Goal: Task Accomplishment & Management: Manage account settings

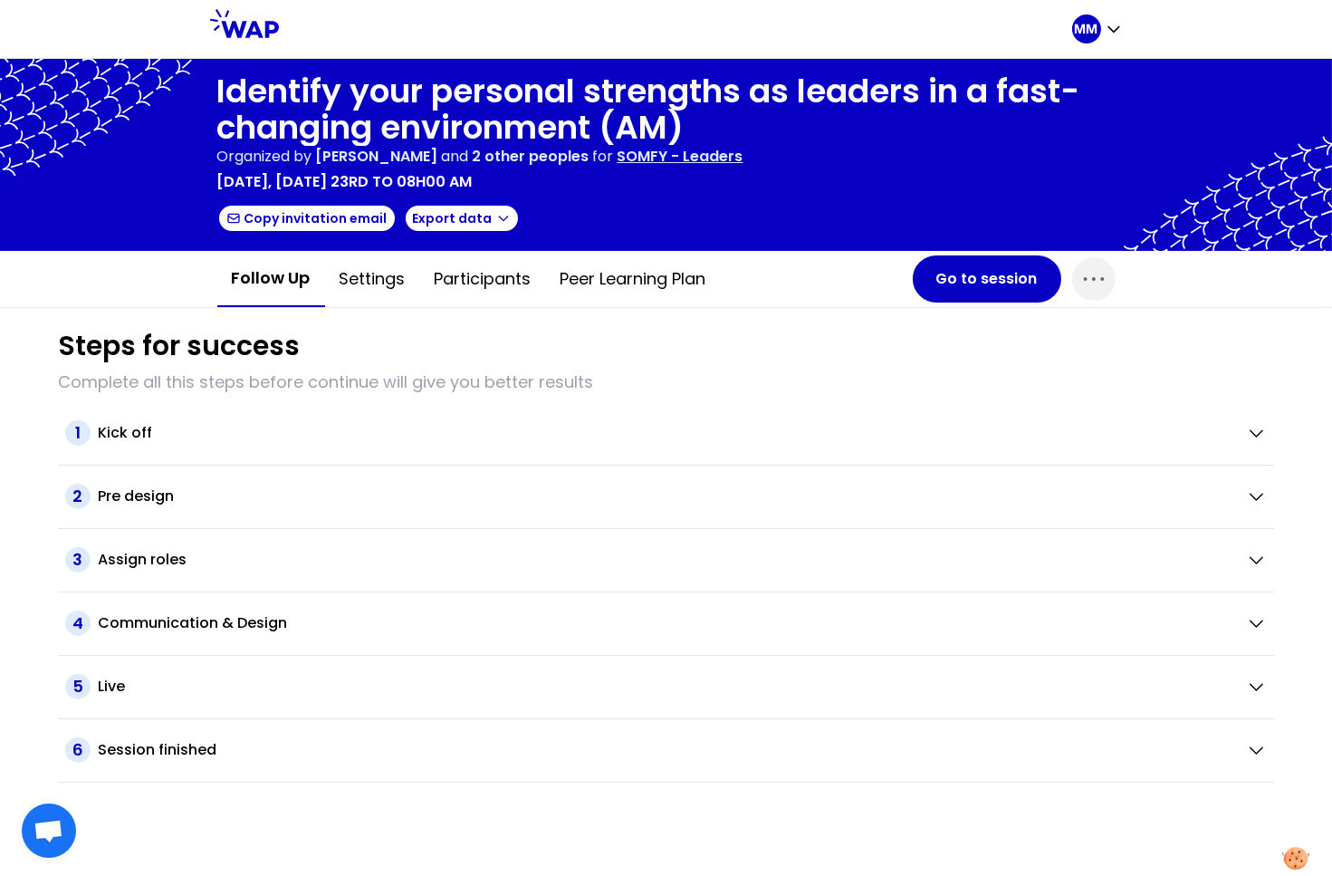
click at [755, 193] on div "Identify your personal strengths as leaders in a fast-changing environment (AM)…" at bounding box center [666, 154] width 899 height 163
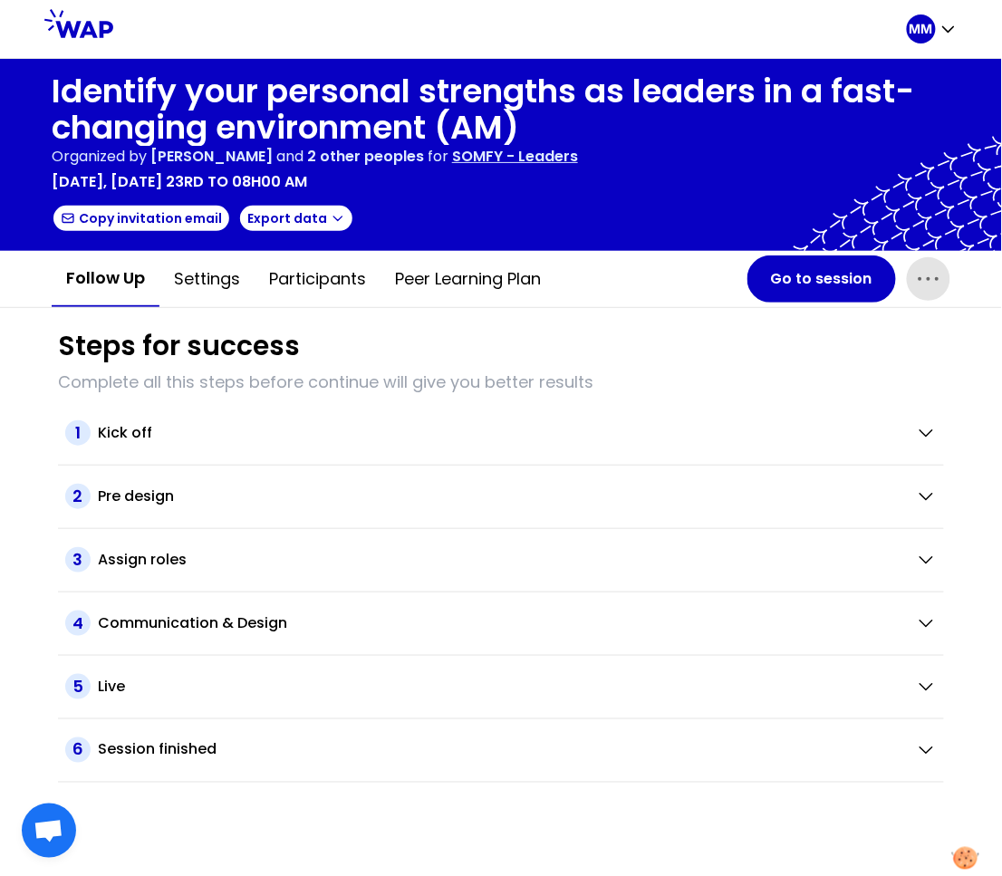
click at [931, 284] on icon "button" at bounding box center [928, 278] width 29 height 29
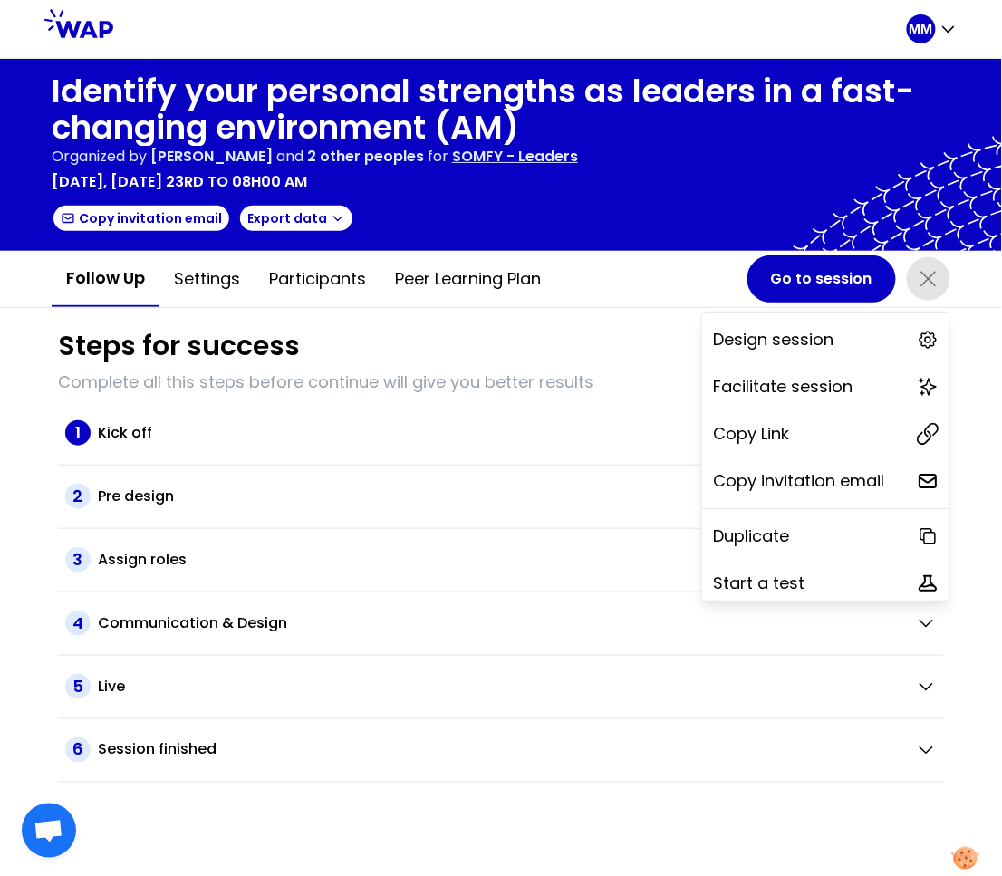
click at [786, 423] on div "Copy Link" at bounding box center [825, 434] width 247 height 40
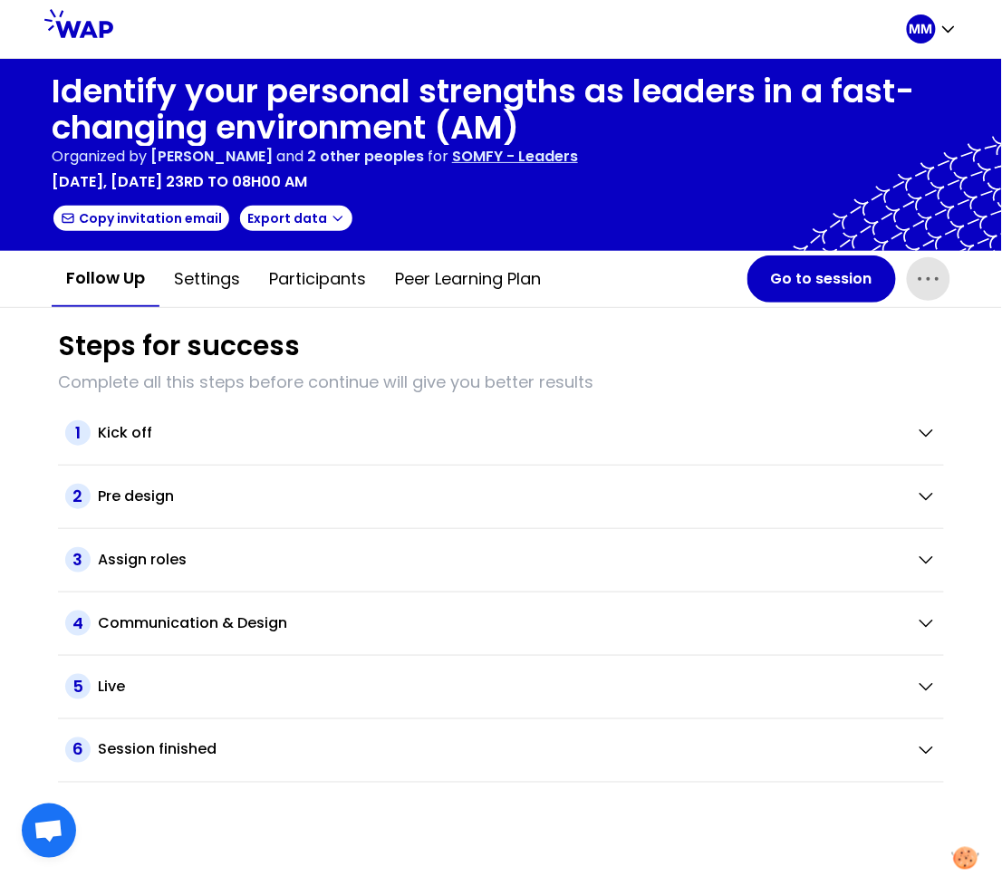
click at [920, 278] on icon "button" at bounding box center [927, 279] width 19 height 3
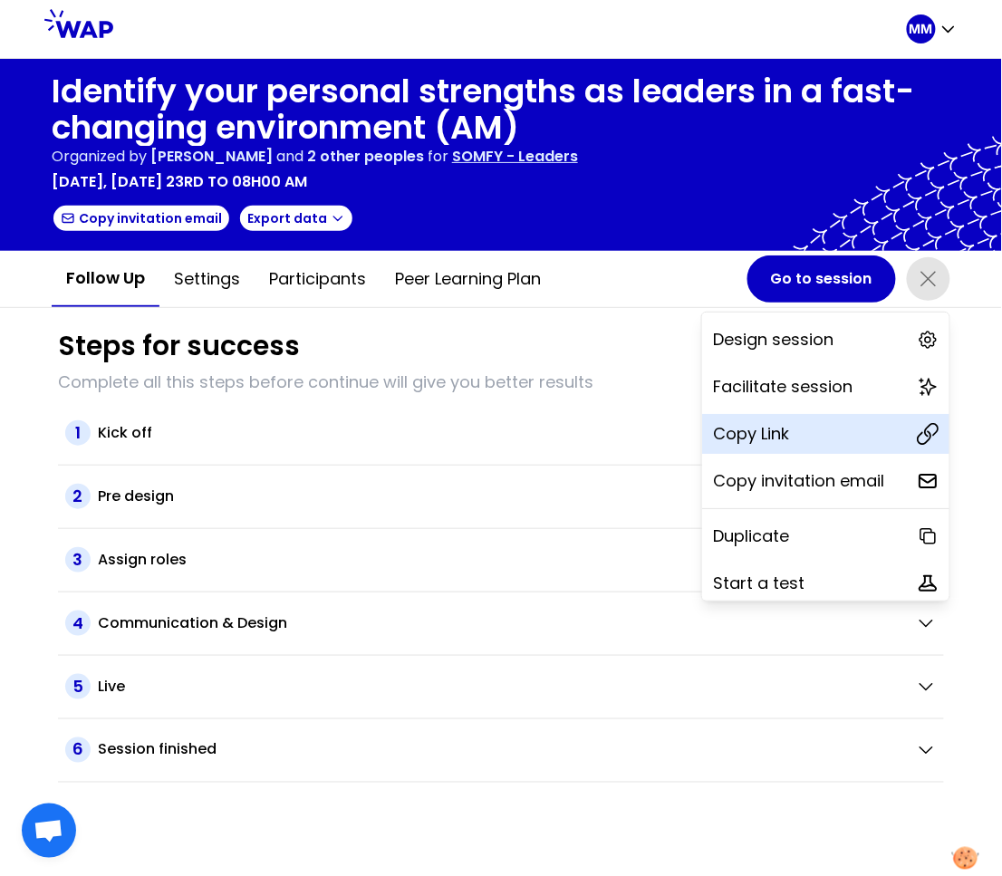
click at [806, 431] on div "Copy Link" at bounding box center [825, 434] width 247 height 40
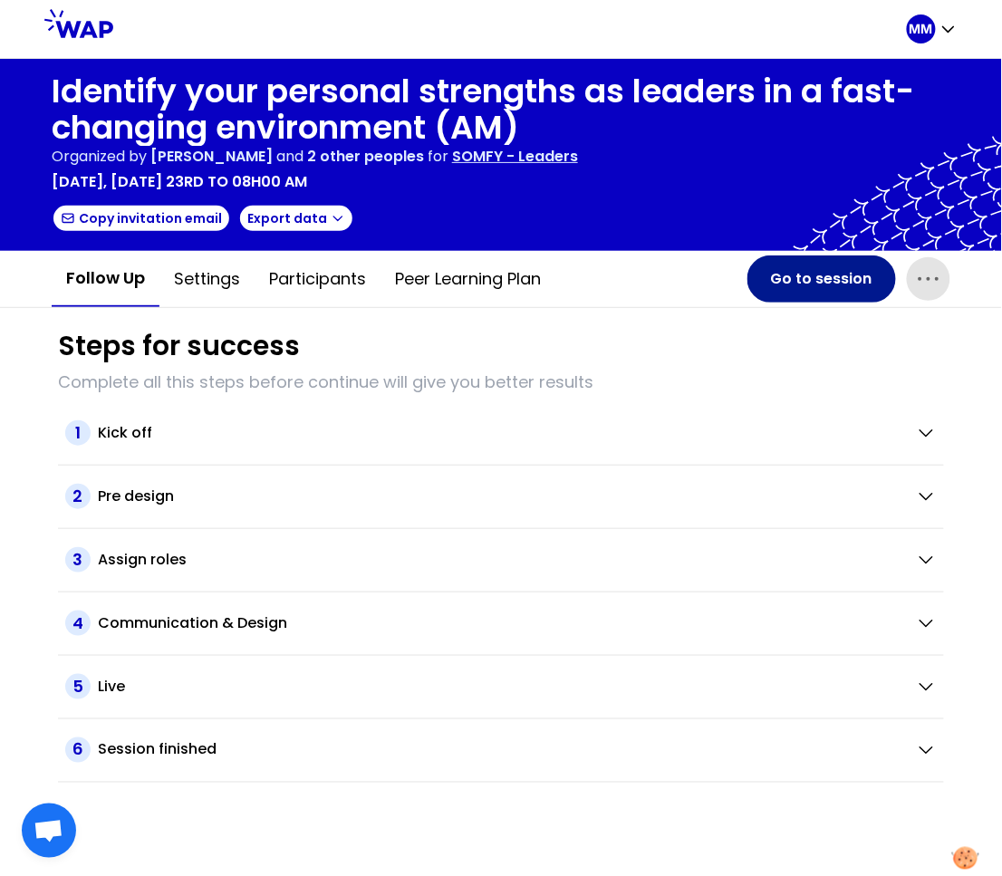
click at [800, 274] on button "Go to session" at bounding box center [821, 278] width 149 height 47
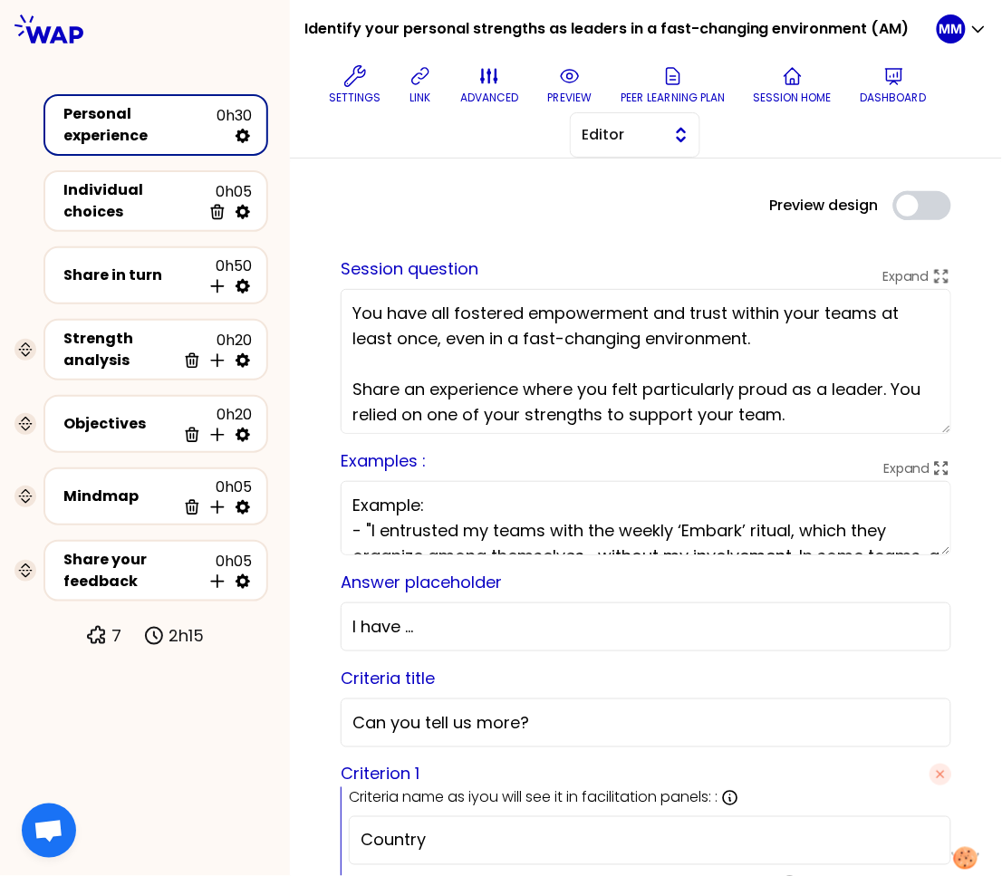
click at [660, 139] on span "Editor" at bounding box center [623, 135] width 82 height 22
click at [660, 216] on span "Facilitator" at bounding box center [646, 209] width 78 height 22
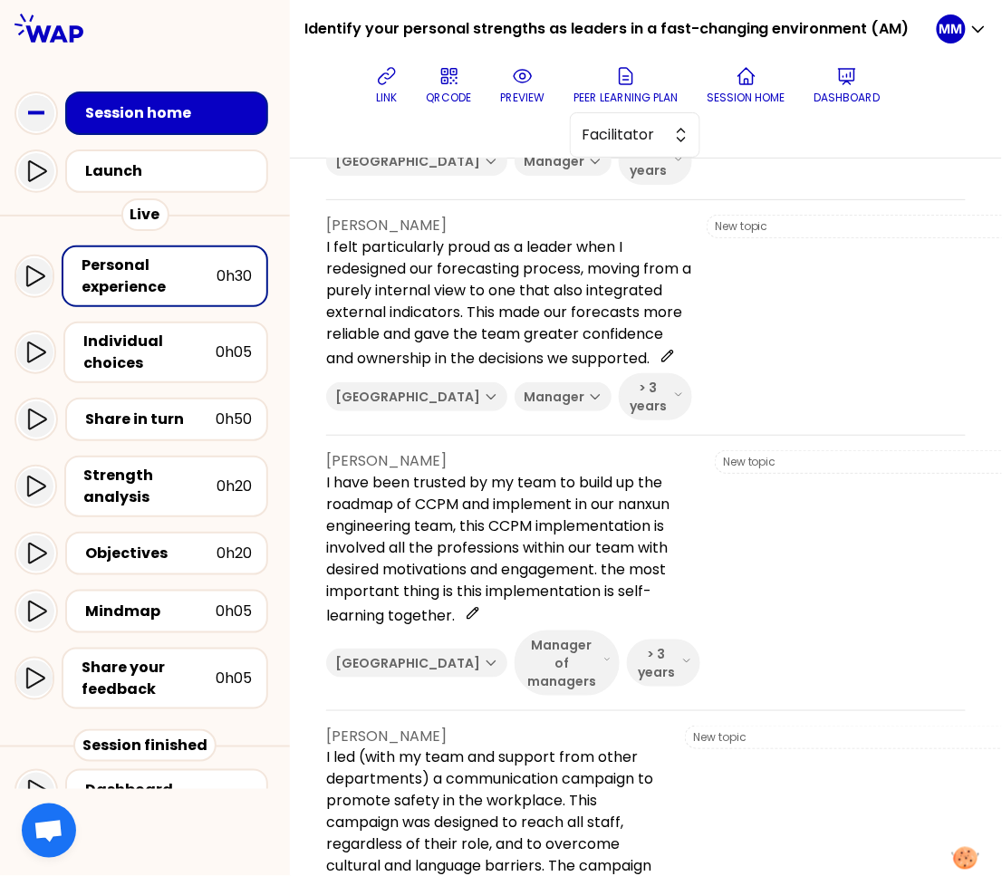
scroll to position [1659, 0]
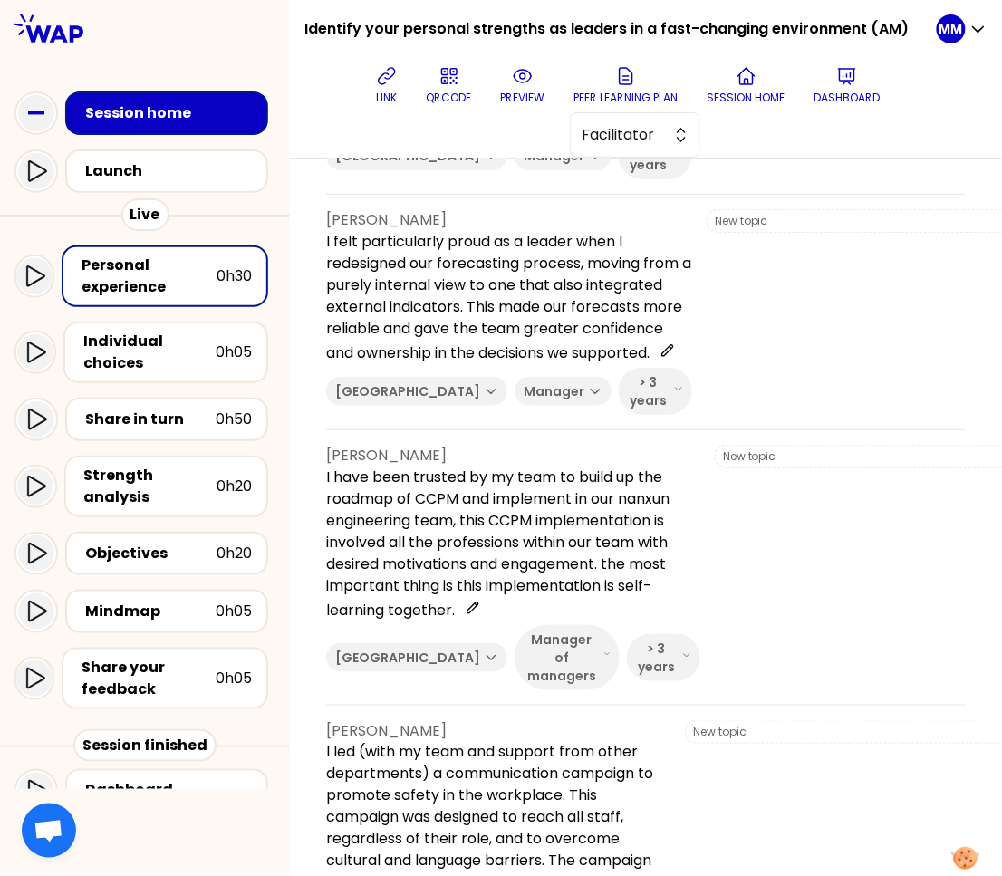
click at [409, 231] on p "Lotfi Benazzouz" at bounding box center [509, 220] width 366 height 22
copy p "Benazzouz"
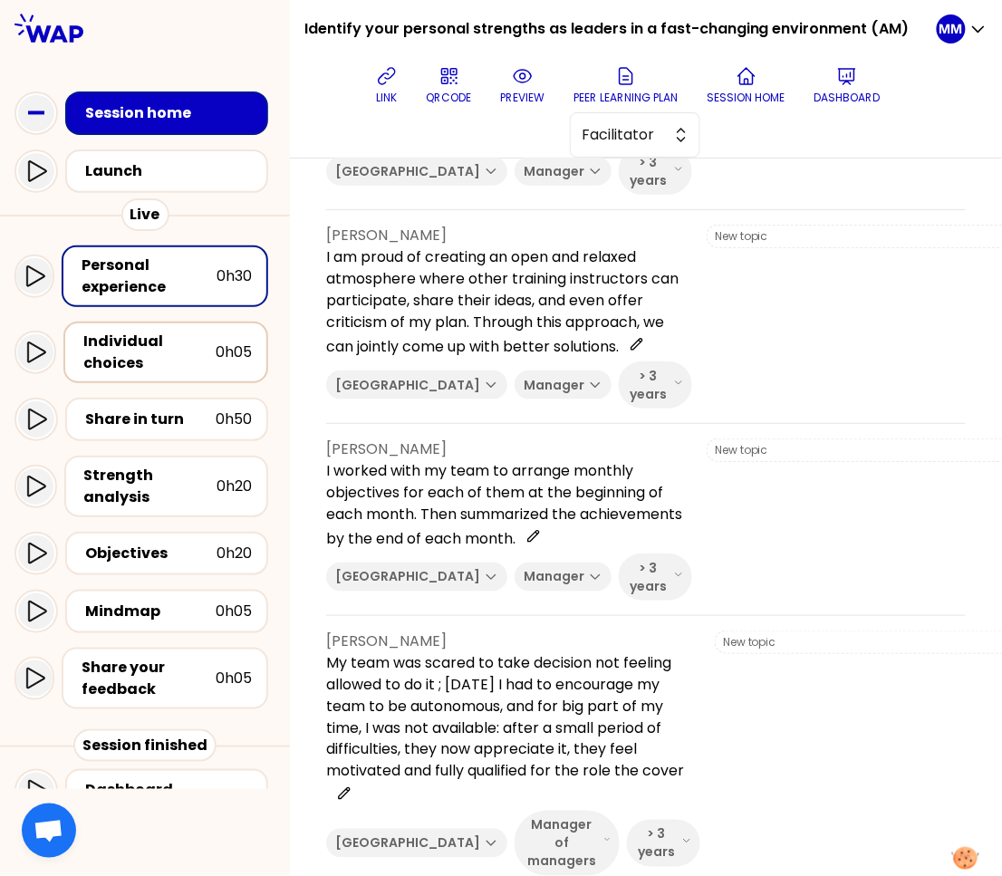
scroll to position [4926, 0]
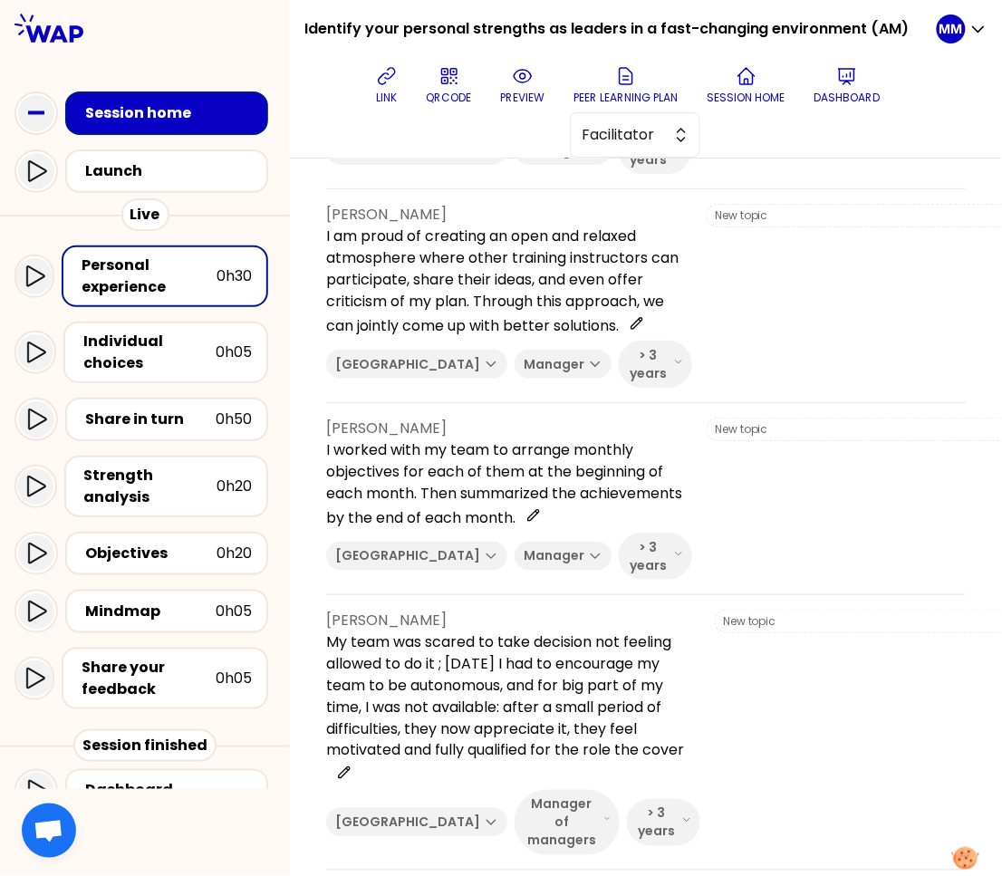
click at [780, 138] on div "link QRCODE preview Peer learning plan Session home Dashboard Facilitator" at bounding box center [628, 108] width 618 height 100
click at [405, 82] on button "link" at bounding box center [387, 85] width 36 height 54
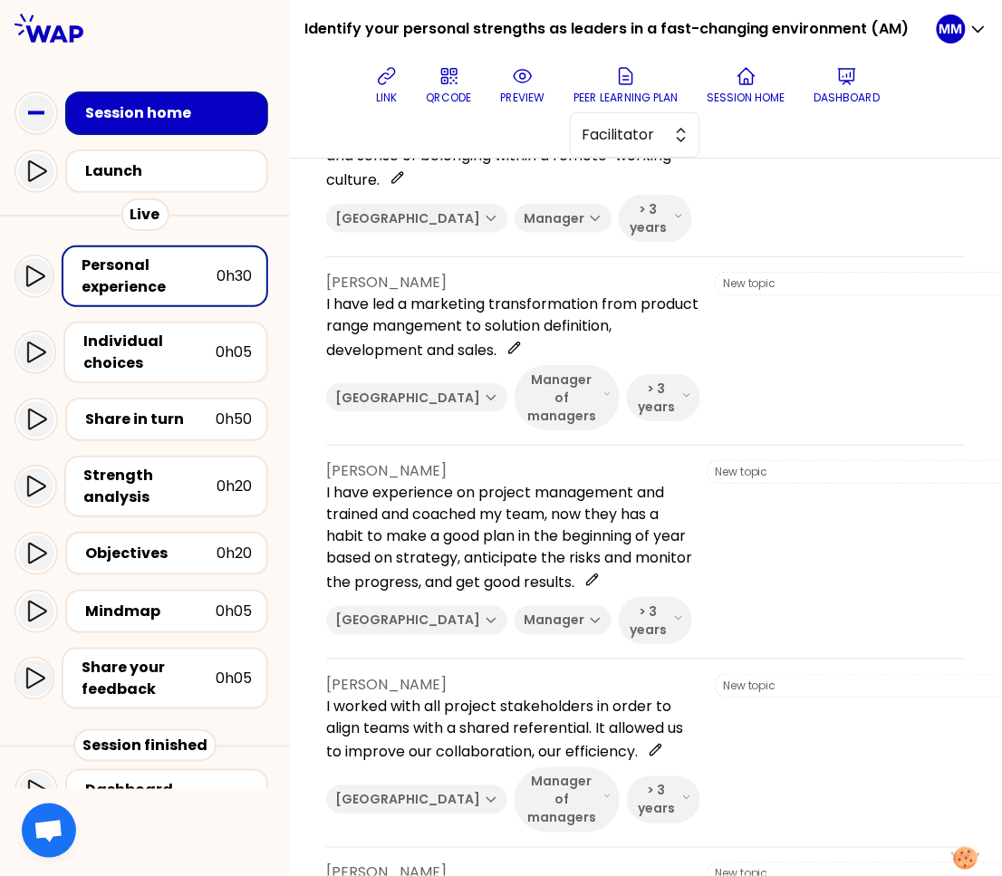
scroll to position [4944, 0]
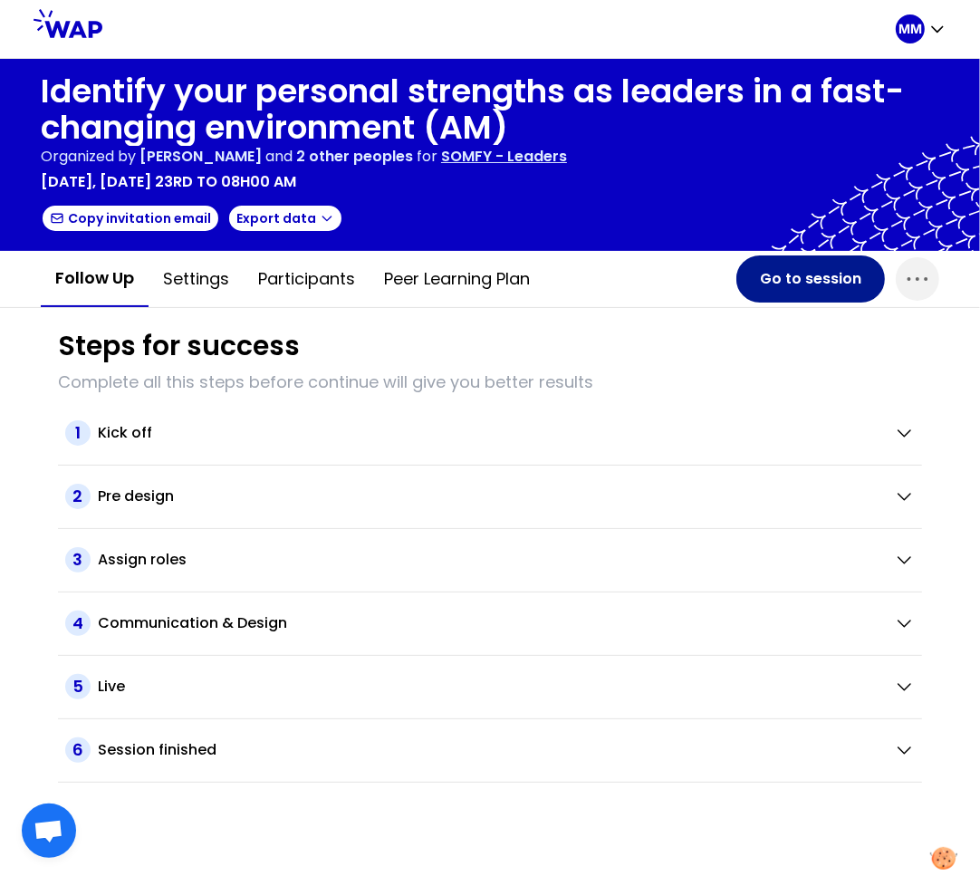
click at [819, 273] on button "Go to session" at bounding box center [810, 278] width 149 height 47
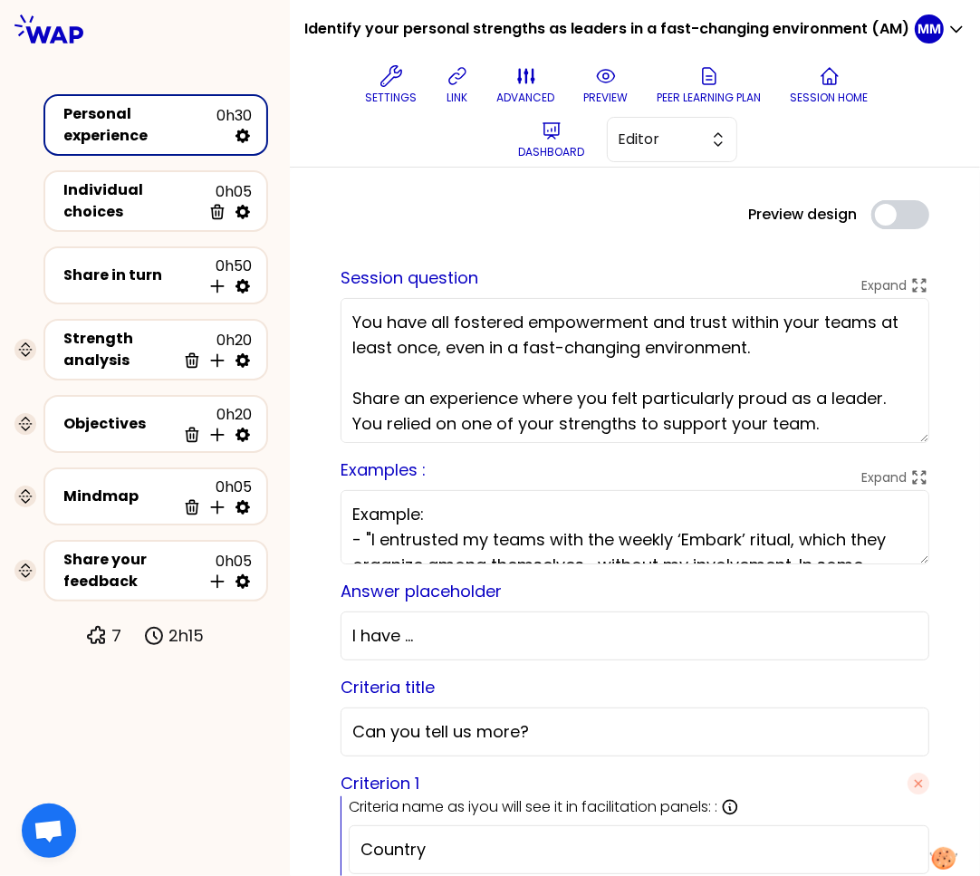
drag, startPoint x: 653, startPoint y: 146, endPoint x: 655, endPoint y: 165, distance: 19.1
click at [652, 146] on span "Editor" at bounding box center [660, 140] width 82 height 22
click at [663, 209] on span "Facilitator" at bounding box center [683, 214] width 78 height 22
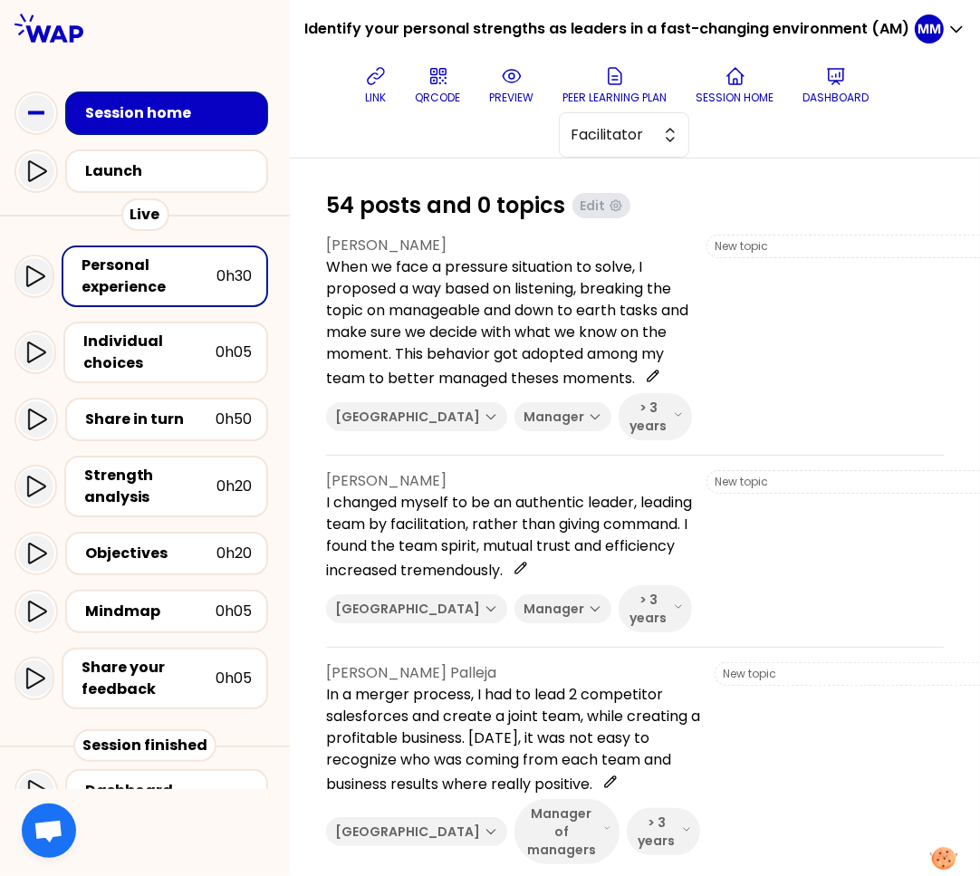
click at [440, 144] on div "link QRCODE preview Peer learning plan Session home Dashboard Facilitator" at bounding box center [617, 108] width 596 height 100
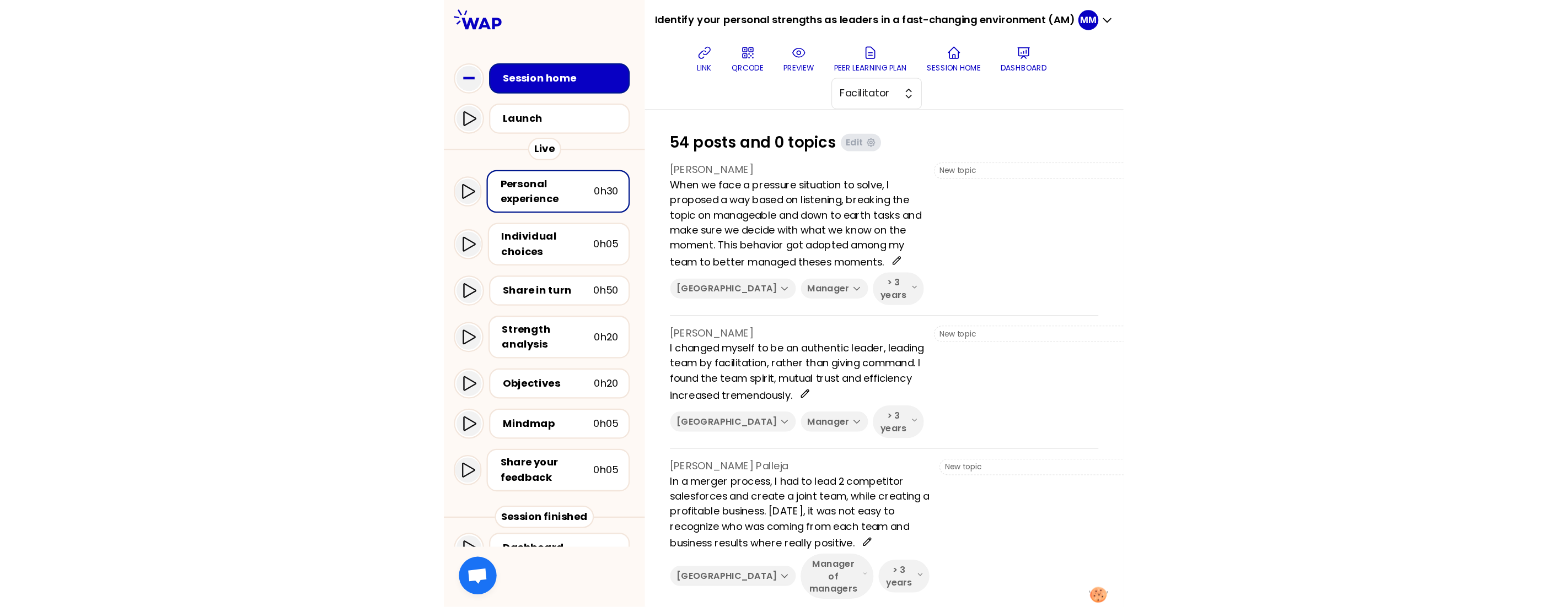
scroll to position [3775, 0]
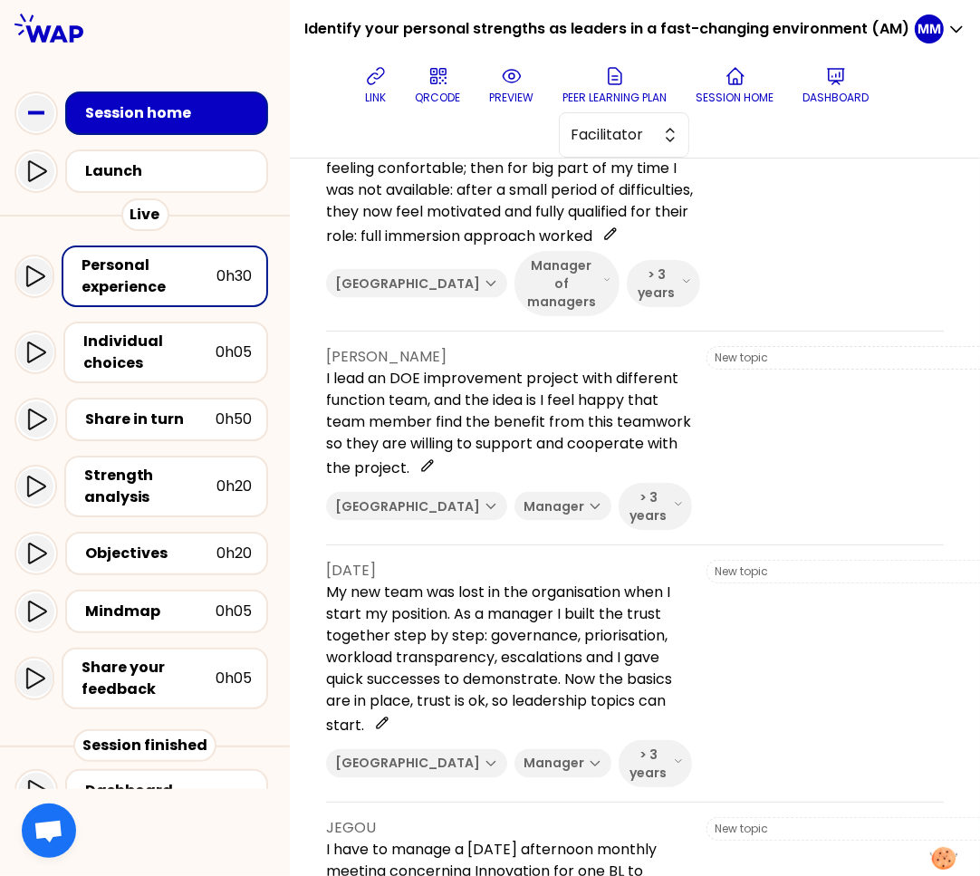
drag, startPoint x: 355, startPoint y: 542, endPoint x: 418, endPoint y: 660, distance: 134.5
click at [418, 660] on div "54 posts and 0 topics Edit PIERRE LOUIS RODOZ When we face a pressure situation…" at bounding box center [635, 249] width 690 height 12597
copy div "I worked with all project stakeholders in order to align teams with a shared re…"
click at [839, 97] on p "Dashboard" at bounding box center [836, 98] width 66 height 14
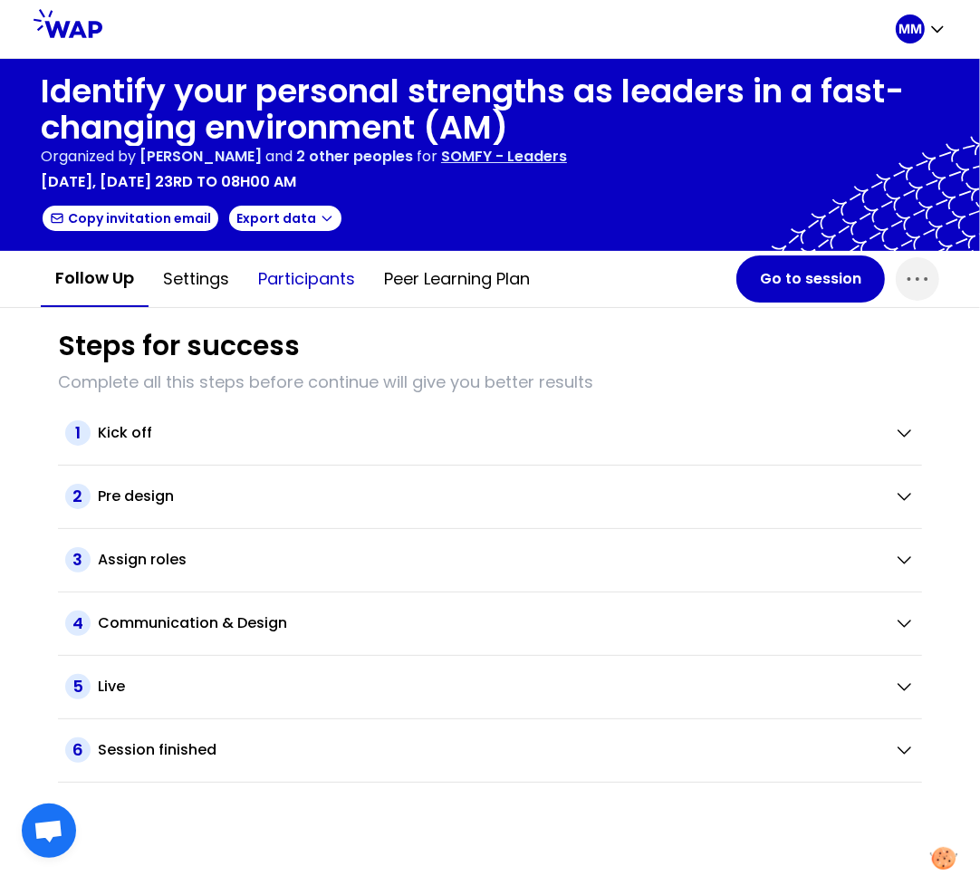
click at [331, 284] on button "Participants" at bounding box center [307, 279] width 126 height 54
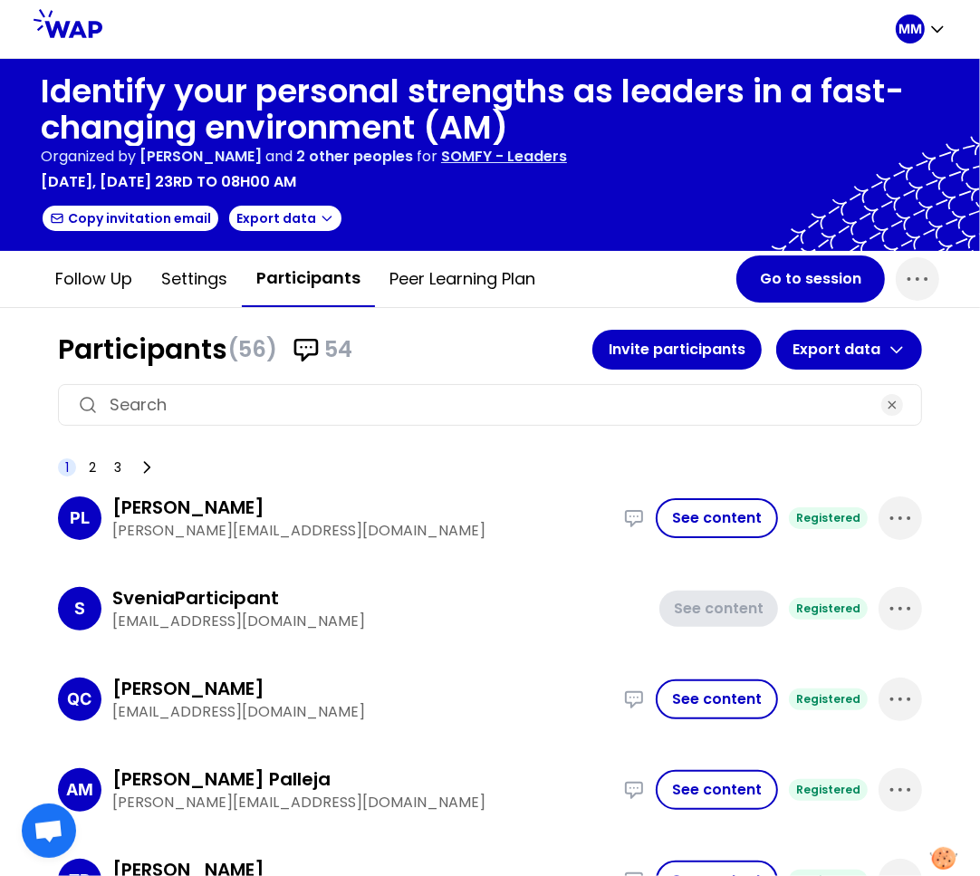
click at [561, 157] on p "SOMFY - Leaders" at bounding box center [504, 157] width 126 height 22
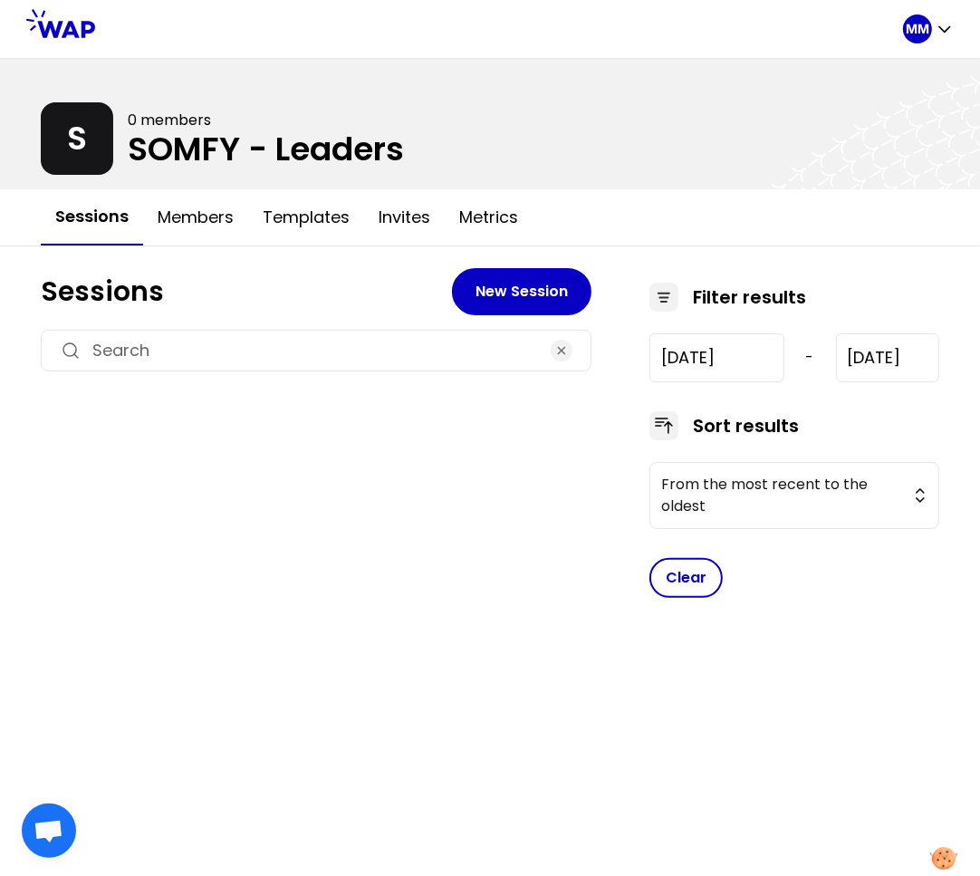
type input "2024-7-17"
type input "2025-9-23"
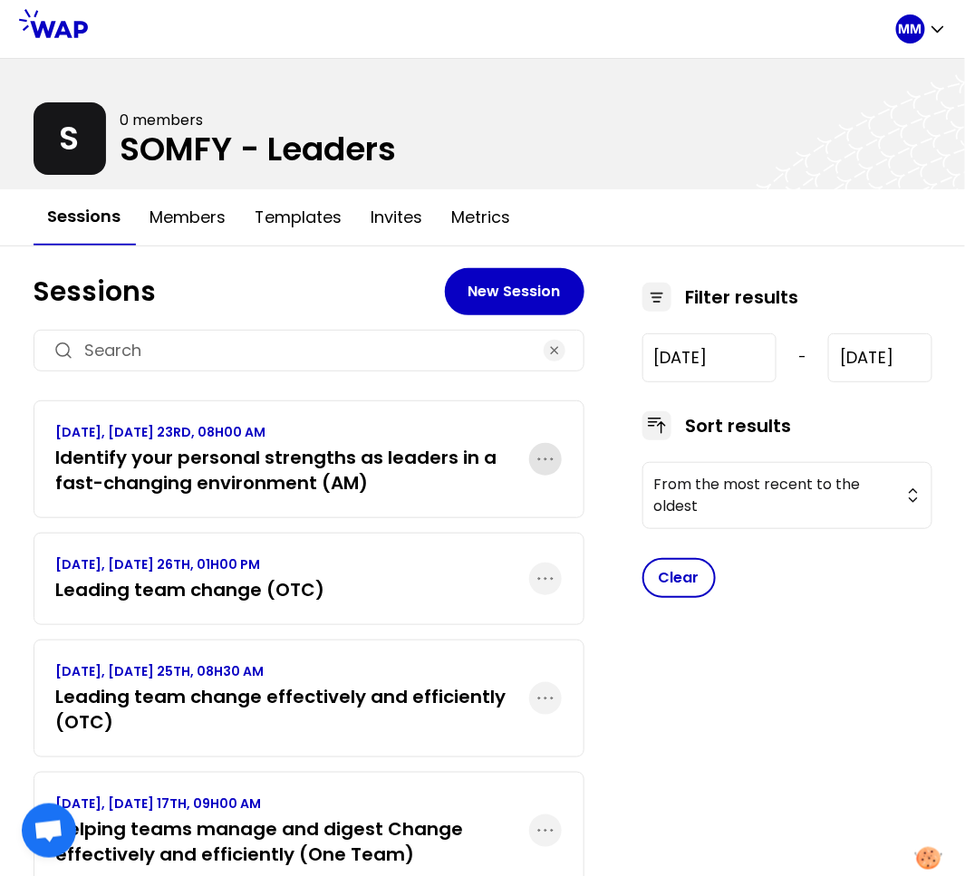
click at [542, 459] on icon "button" at bounding box center [545, 459] width 22 height 22
click at [506, 516] on p "Duplicate" at bounding box center [475, 514] width 76 height 25
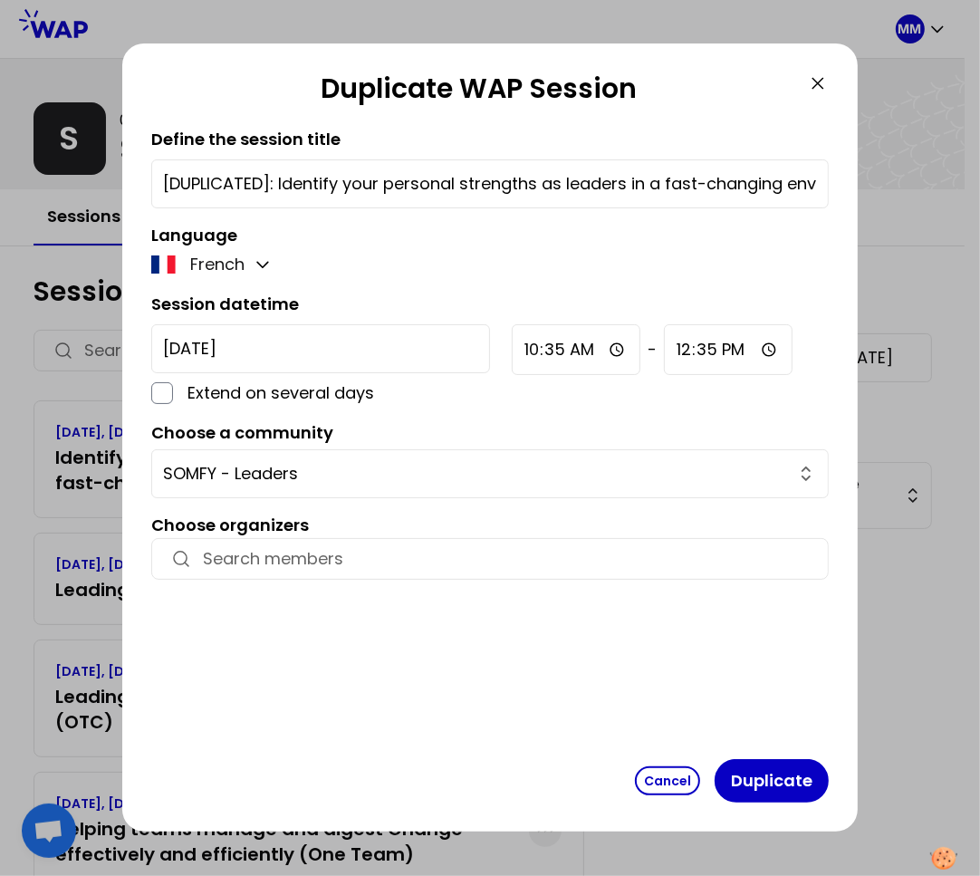
drag, startPoint x: 380, startPoint y: 195, endPoint x: 337, endPoint y: 197, distance: 43.5
click at [380, 195] on input "[DUPLICATED]: Identify your personal strengths as leaders in a fast-changing en…" at bounding box center [490, 183] width 654 height 25
drag, startPoint x: 167, startPoint y: 175, endPoint x: 68, endPoint y: 167, distance: 99.1
click at [68, 167] on div "Duplicate WAP Session Define the session title [DUPLICATED]: Identify your pers…" at bounding box center [490, 438] width 980 height 876
click at [671, 180] on input "Identify your personal strengths as leaders in a fast-changing environment (AM)" at bounding box center [490, 183] width 654 height 25
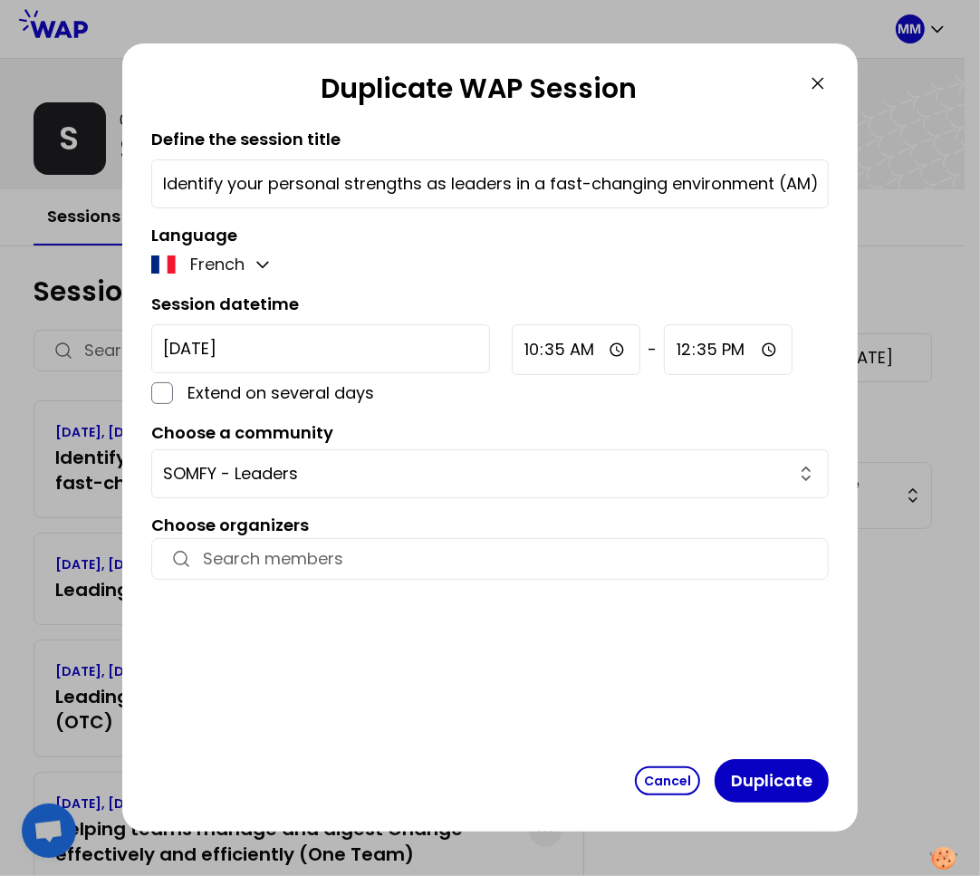
click at [800, 178] on input "Identify your personal strengths as leaders in a fast-changing environment (AM)" at bounding box center [490, 183] width 654 height 25
type input "Identify your personal strengths as leaders in a fast-changing environment (PM)"
click at [263, 254] on button "button" at bounding box center [263, 265] width 22 height 22
click at [238, 303] on span "English" at bounding box center [230, 308] width 55 height 25
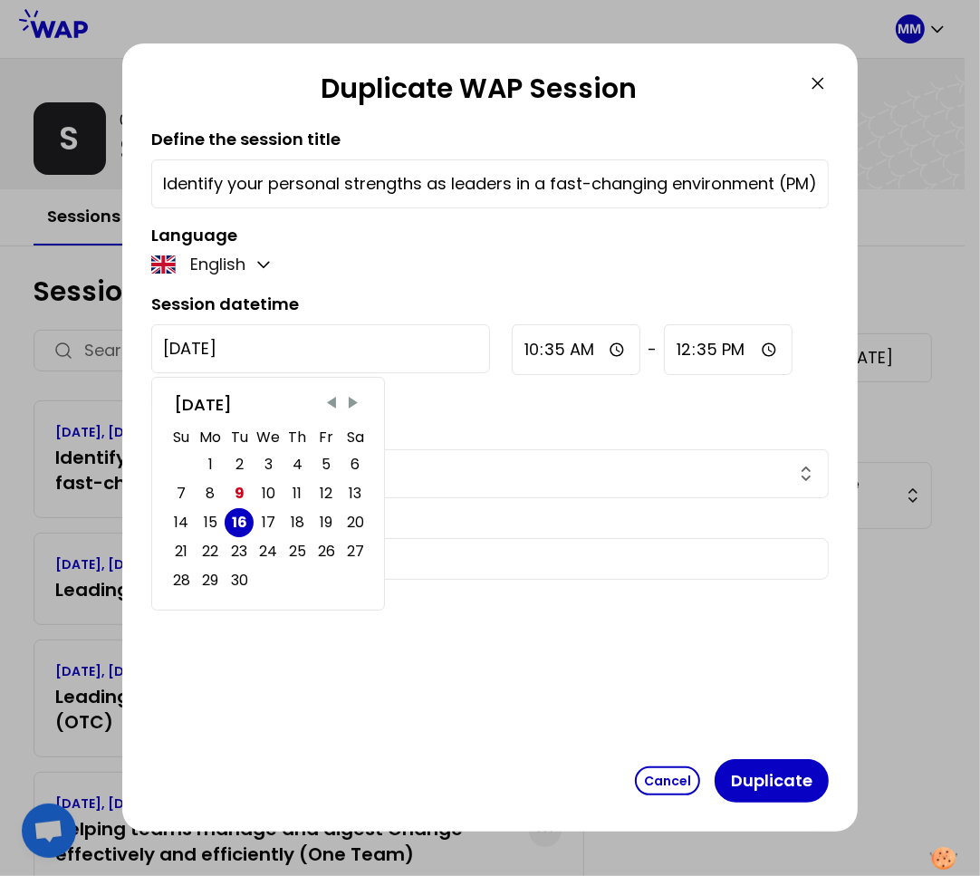
click at [257, 346] on input "2025-9-16" at bounding box center [320, 348] width 339 height 49
click at [240, 550] on div "23" at bounding box center [239, 551] width 16 height 25
type input "2025-9-23"
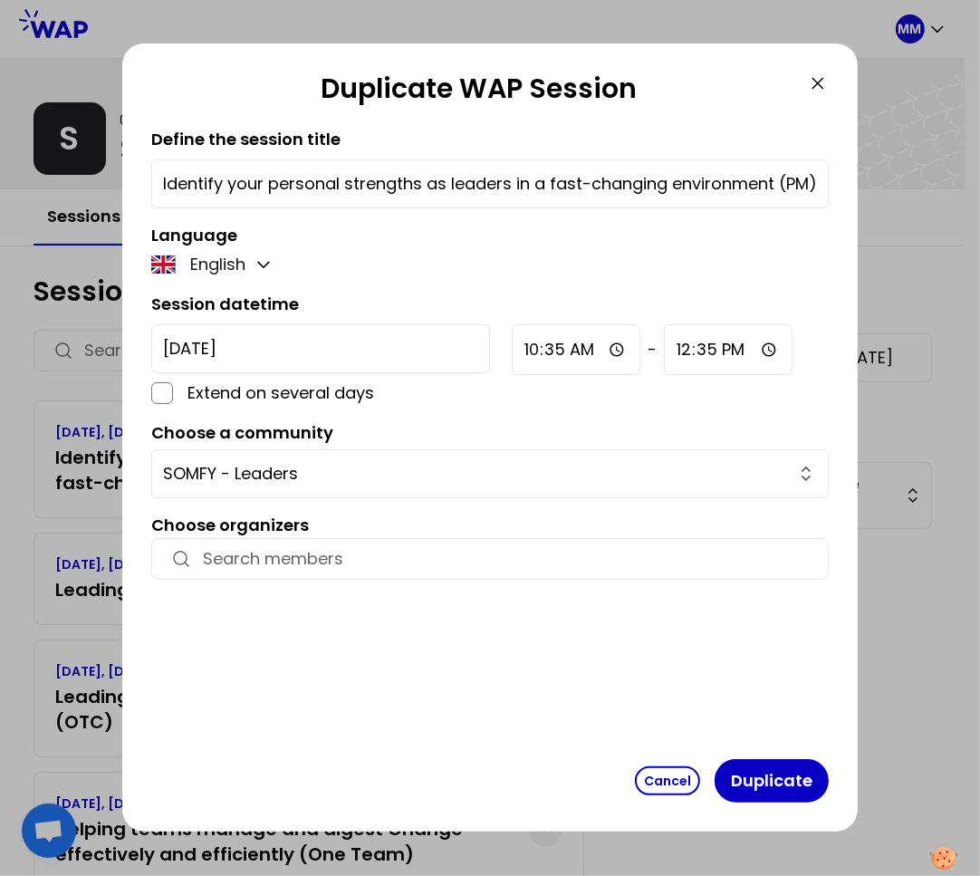
click at [512, 352] on input "10:35" at bounding box center [576, 349] width 129 height 51
type input "15:35"
type input "15:00"
click at [666, 370] on input "15:35" at bounding box center [731, 349] width 130 height 51
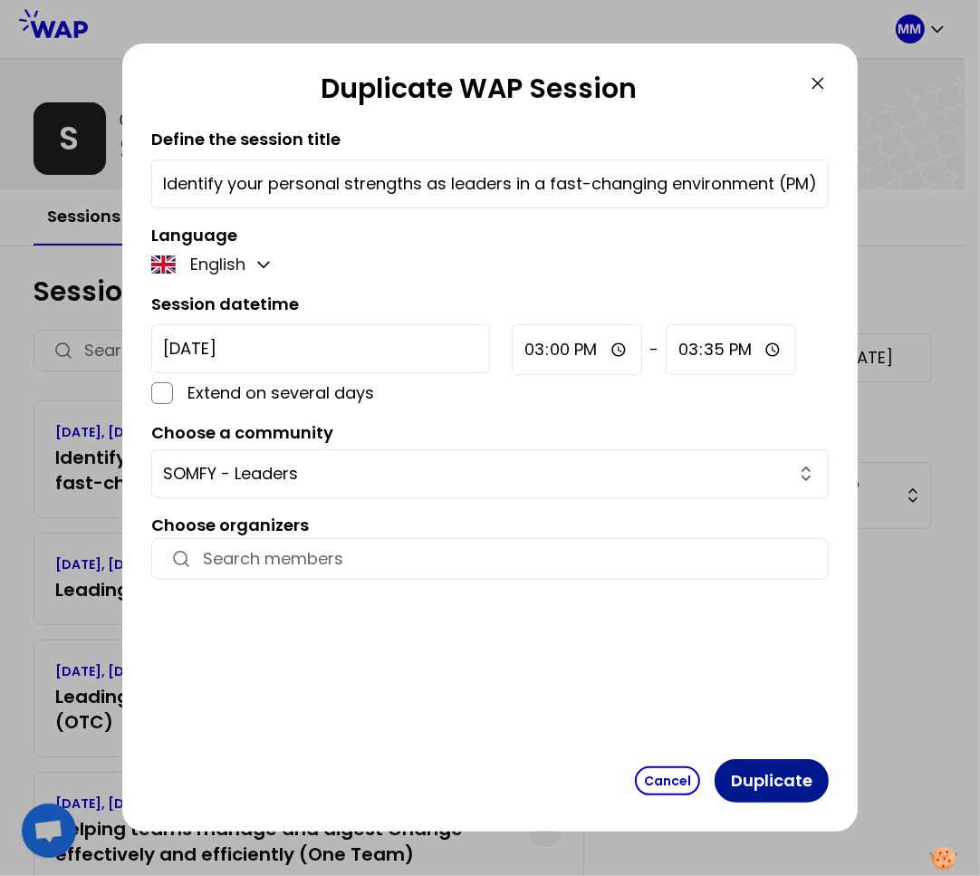
click at [776, 783] on button "Duplicate" at bounding box center [772, 780] width 114 height 43
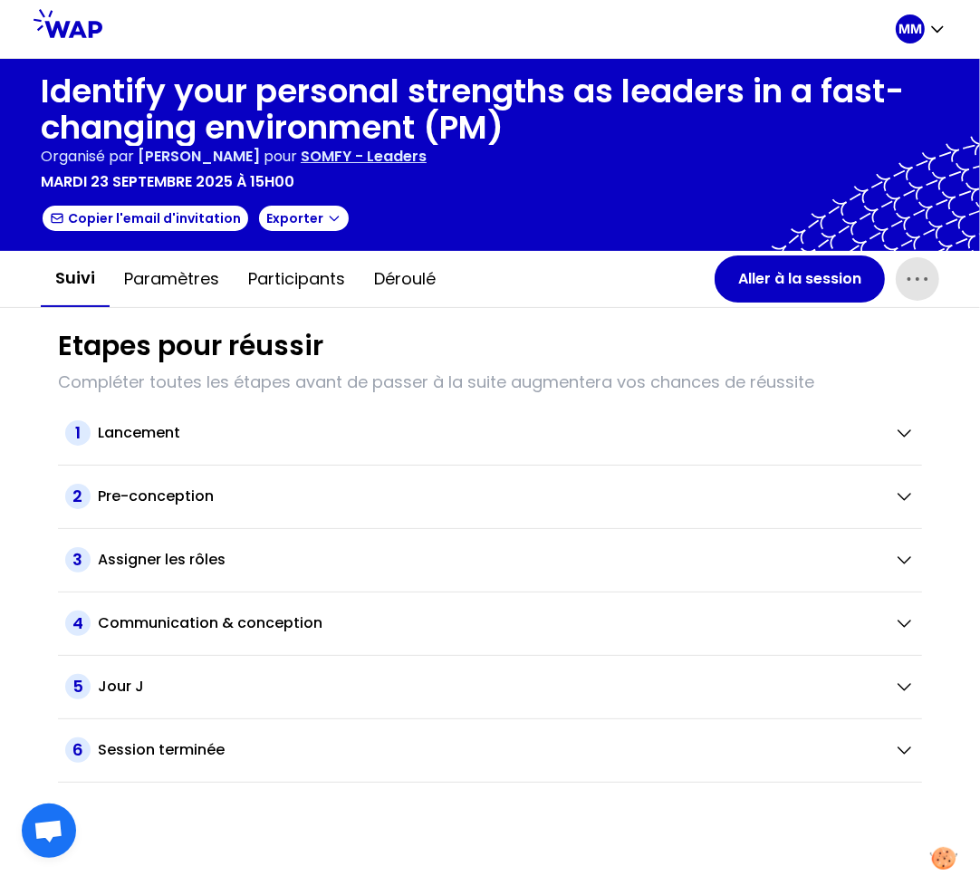
click at [913, 278] on icon "button" at bounding box center [917, 278] width 29 height 29
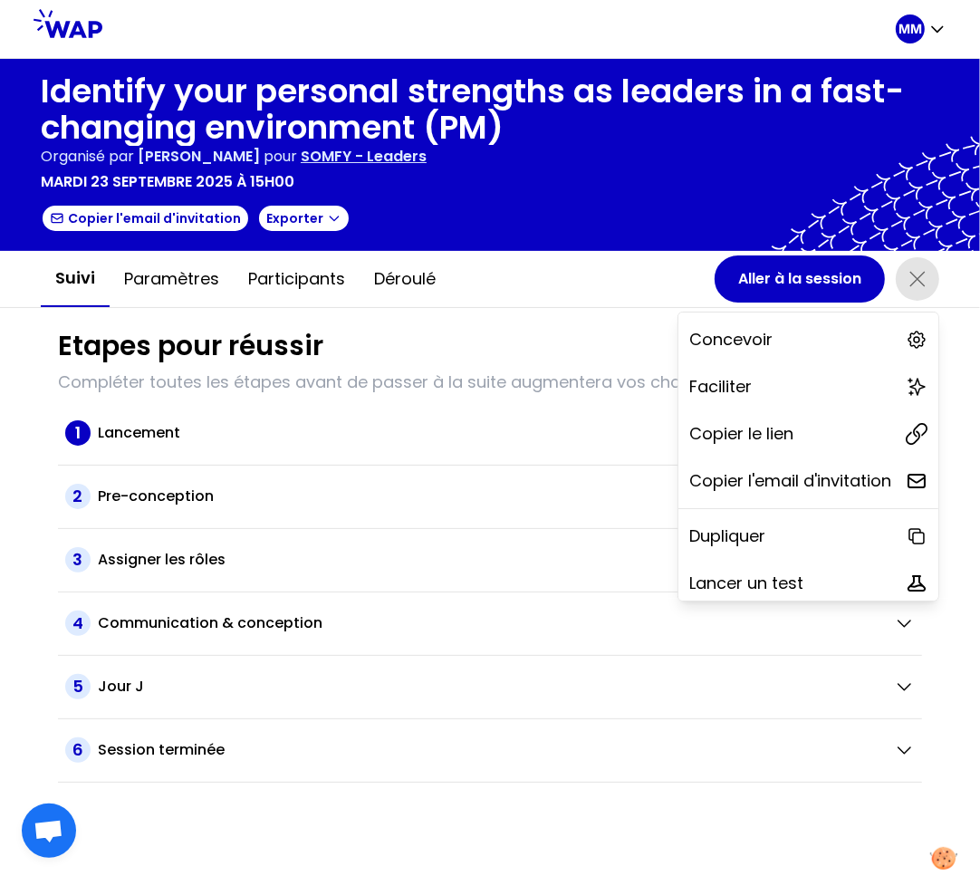
click at [786, 425] on div "Copier le lien" at bounding box center [808, 434] width 260 height 40
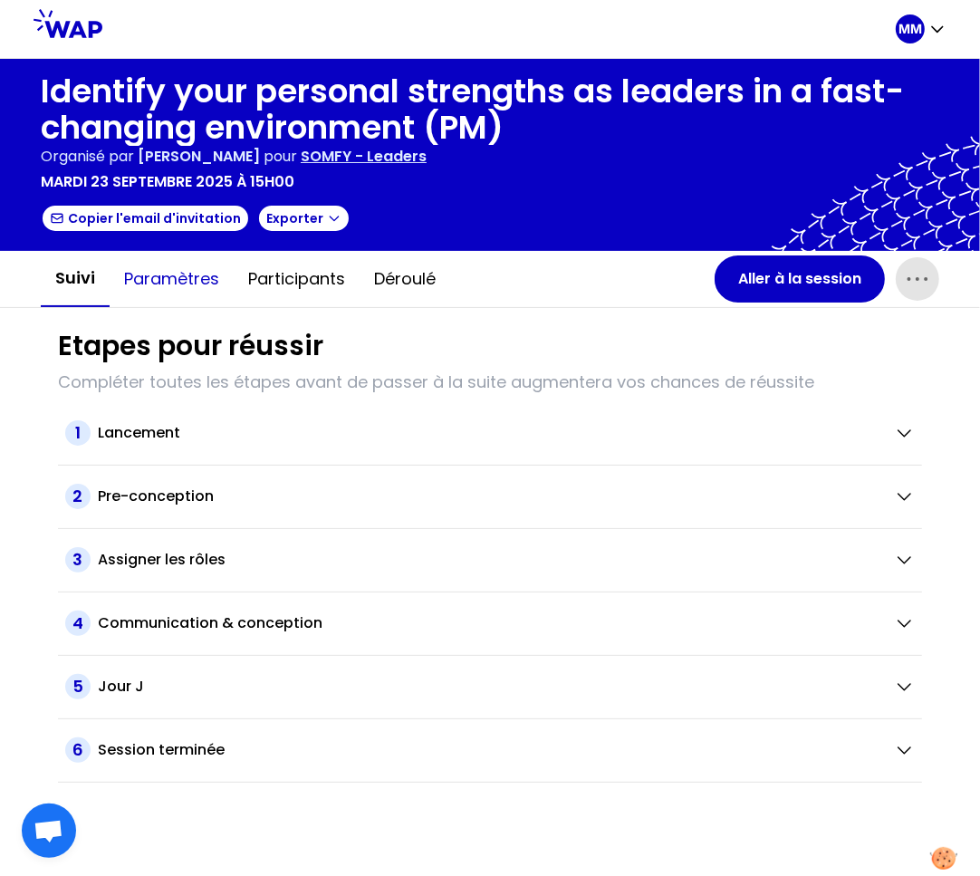
click at [178, 274] on button "Paramètres" at bounding box center [172, 279] width 124 height 54
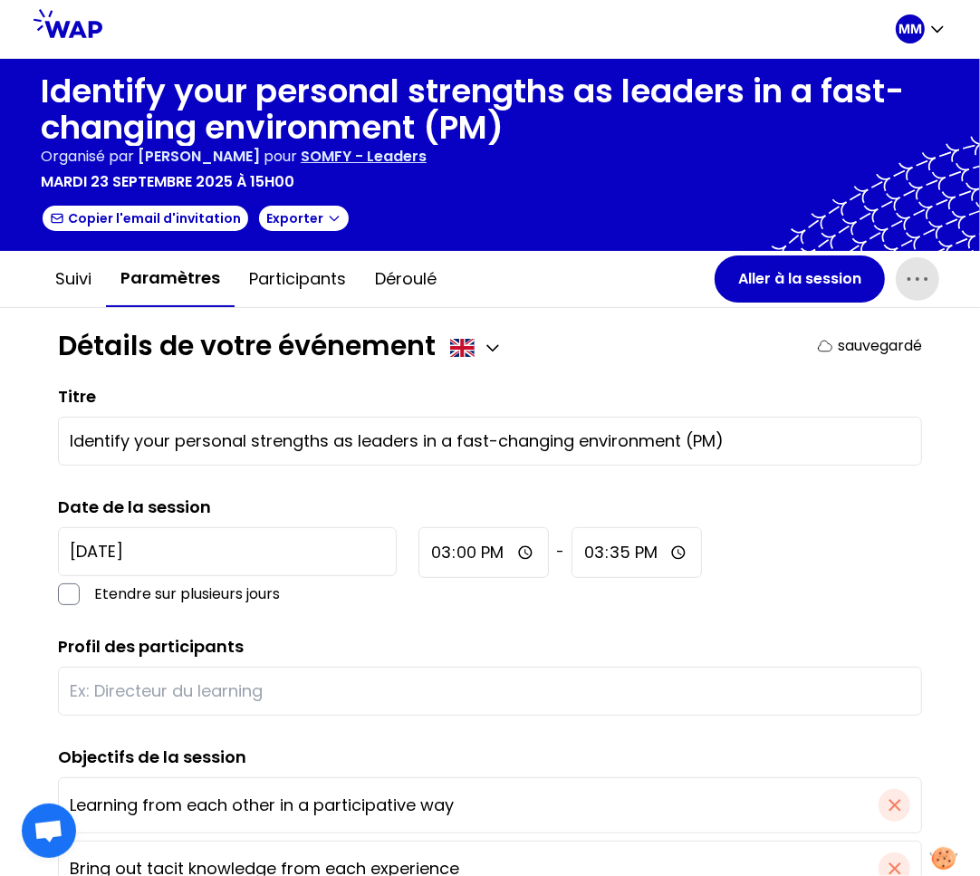
click at [572, 551] on input "15:35" at bounding box center [637, 552] width 130 height 51
type input "01:35"
type input "01:00"
type input "07:35"
click at [418, 549] on input "01:00" at bounding box center [482, 552] width 129 height 51
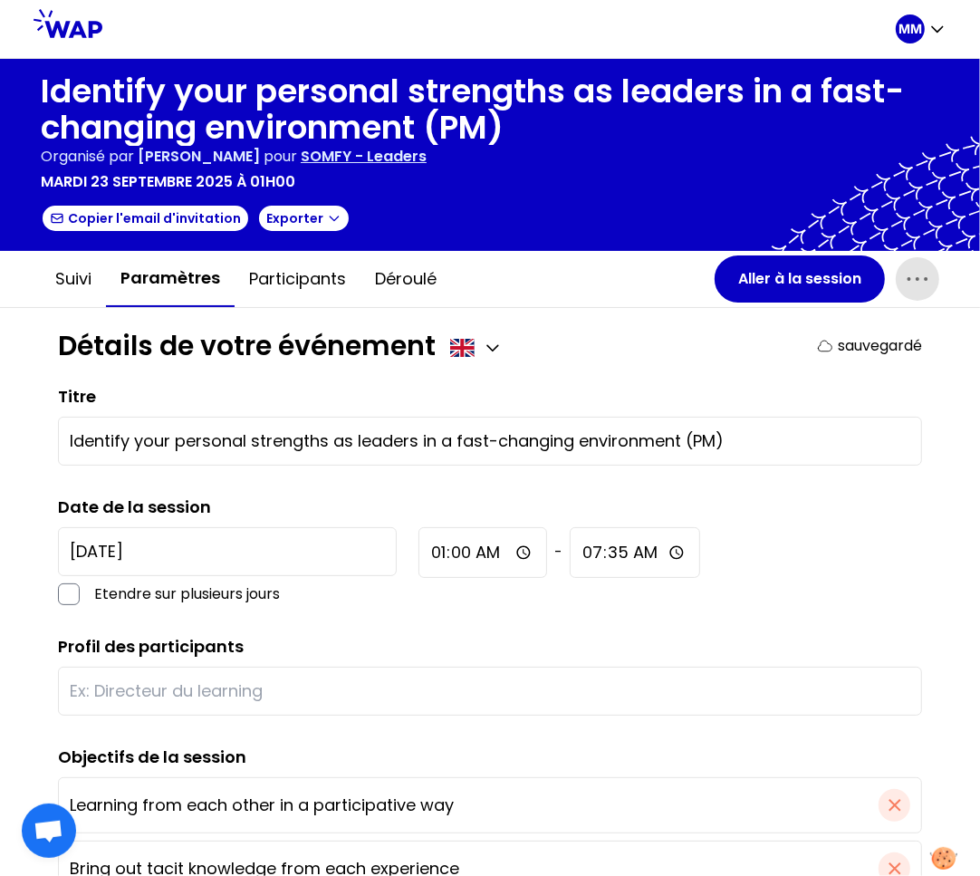
type input "15:00"
type input "15:35"
click at [572, 553] on input "15:35" at bounding box center [637, 552] width 130 height 51
click at [639, 588] on div "2025-9-23 Etendre sur plusieurs jours 15:00 - 15:35" at bounding box center [490, 566] width 864 height 78
click at [702, 354] on div "Détails de votre événement sauvegardé" at bounding box center [490, 346] width 864 height 33
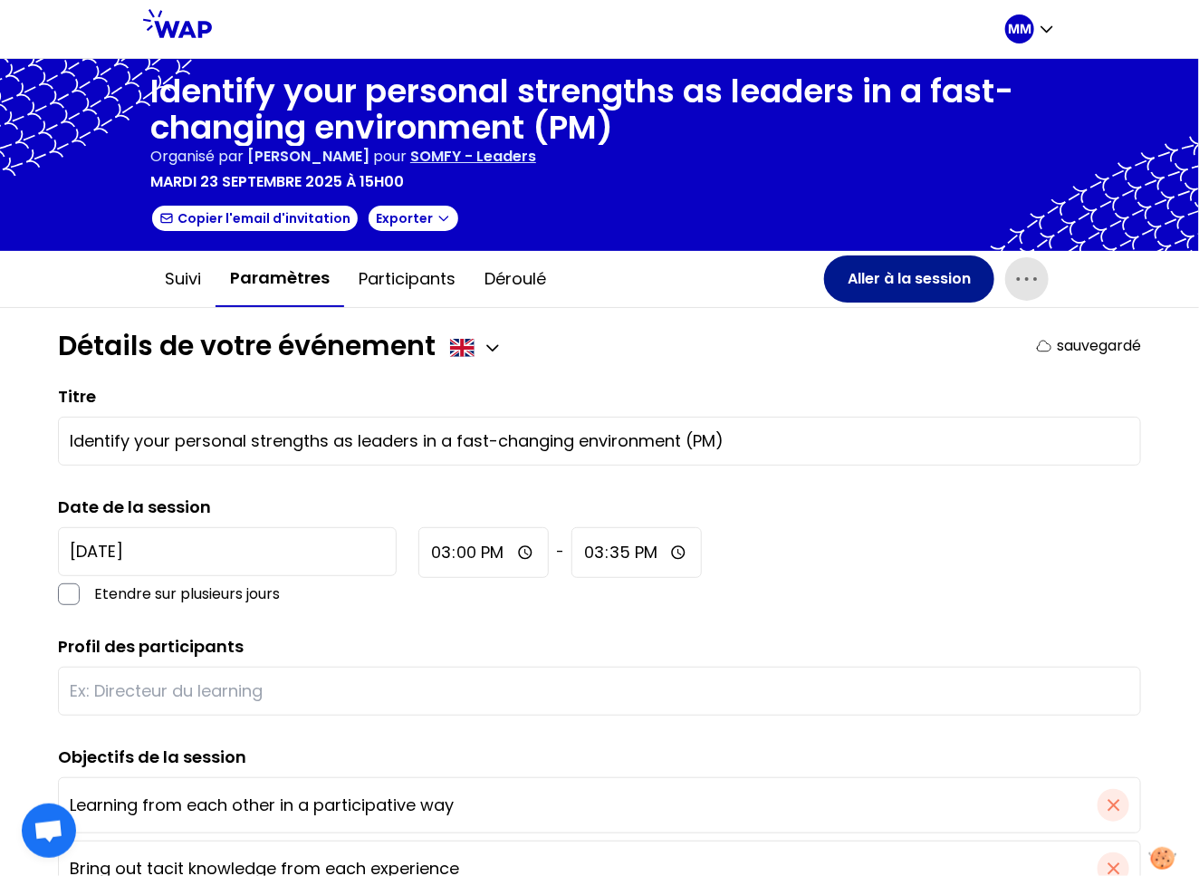
click at [944, 284] on button "Aller à la session" at bounding box center [909, 278] width 170 height 47
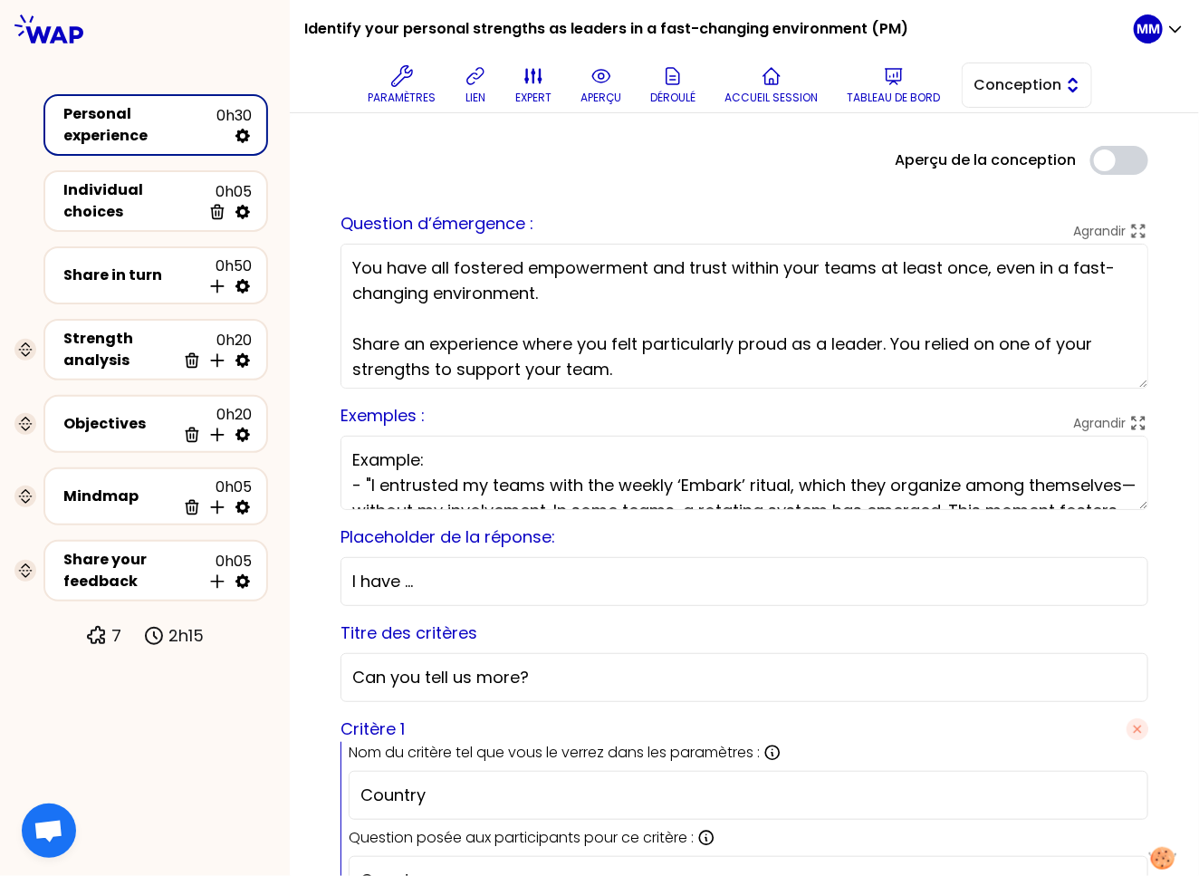
drag, startPoint x: 1010, startPoint y: 89, endPoint x: 1009, endPoint y: 101, distance: 12.7
click at [979, 89] on span "Conception" at bounding box center [1015, 85] width 82 height 22
click at [979, 157] on span "Facilitation" at bounding box center [1038, 160] width 78 height 22
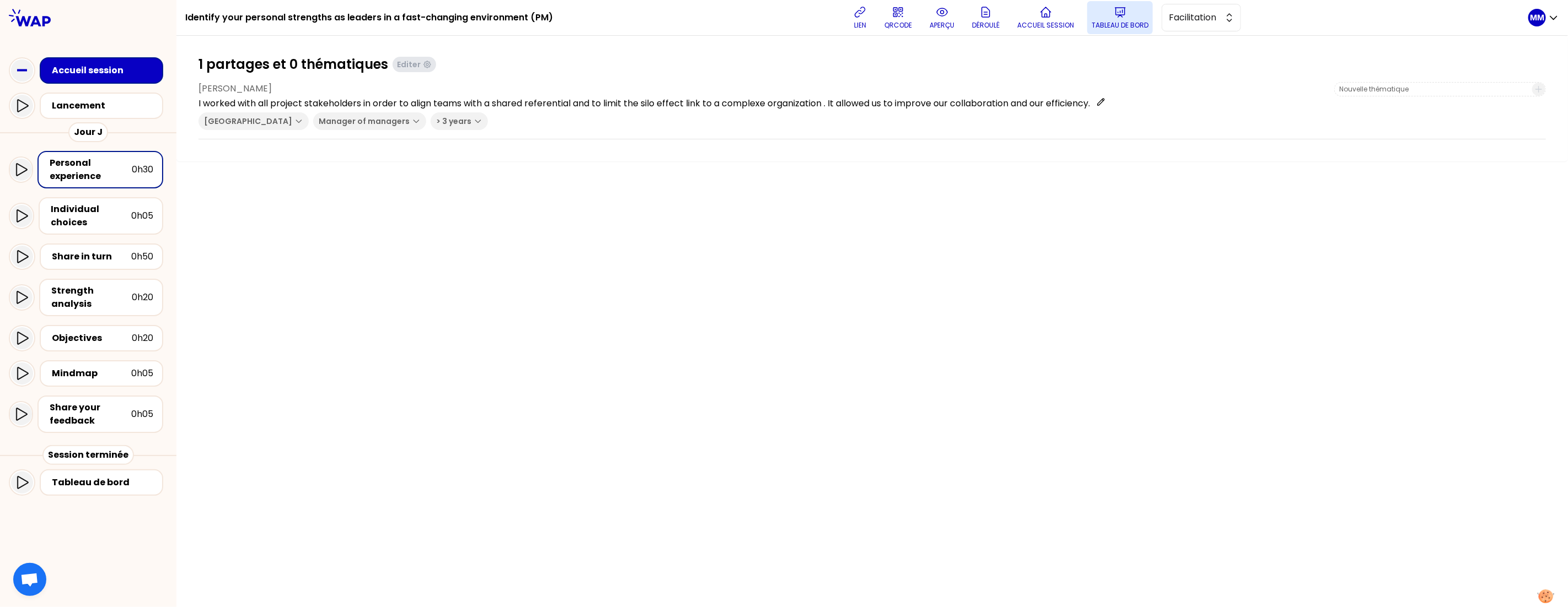
click at [596, 25] on p "Tableau de bord" at bounding box center [1119, 25] width 57 height 9
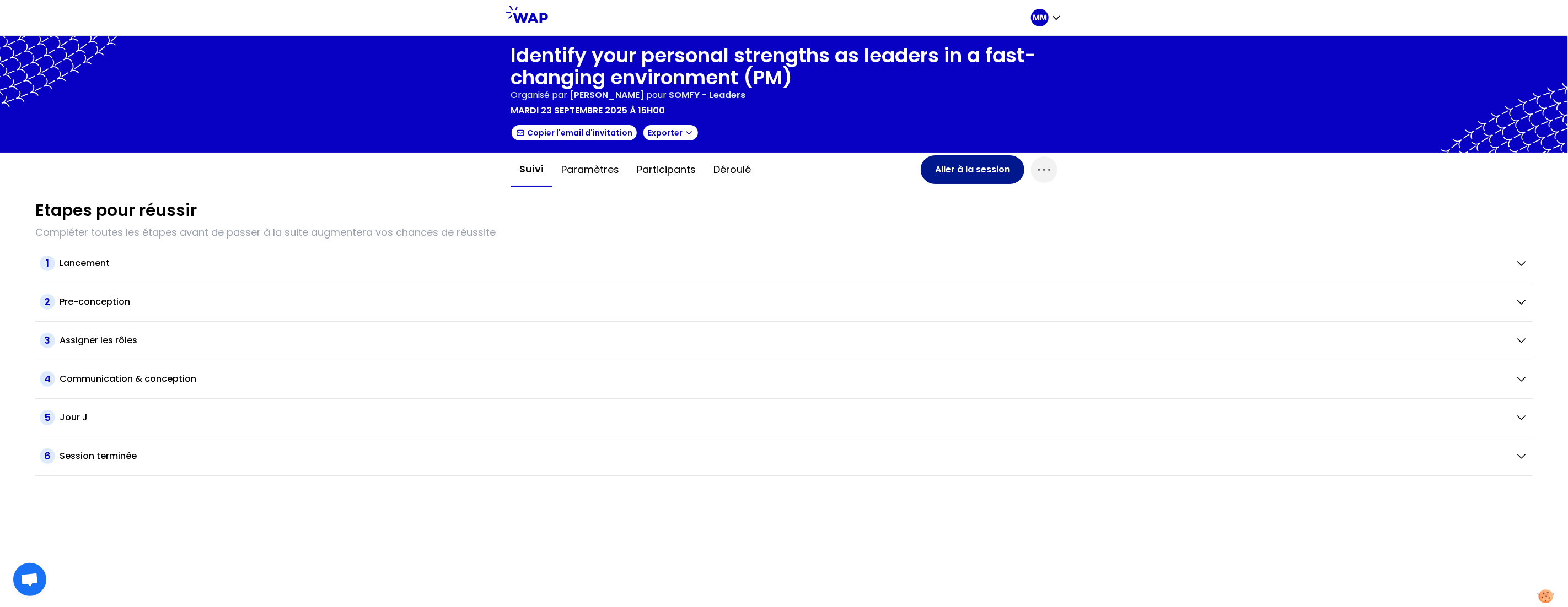
click at [596, 164] on button "Aller à la session" at bounding box center [973, 169] width 103 height 29
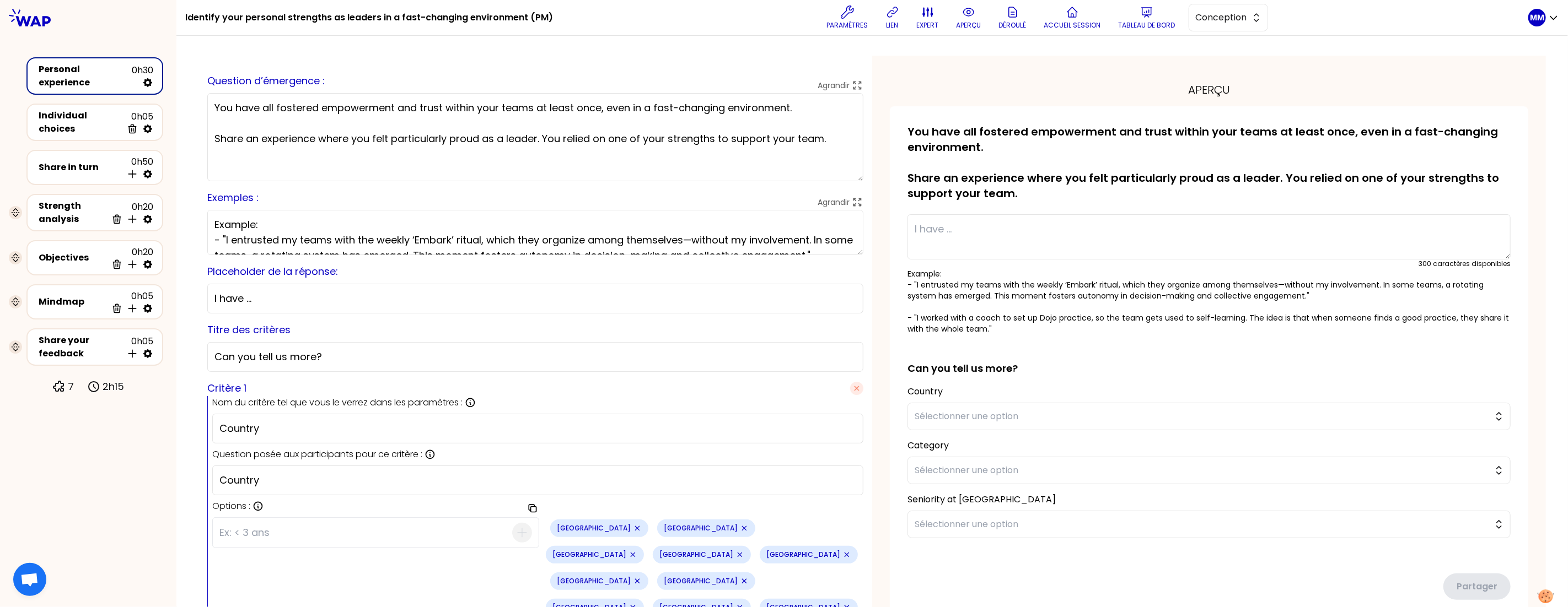
click at [449, 123] on textarea "You have all fostered empowerment and trust within your teams at least once, ev…" at bounding box center [536, 137] width 656 height 88
click at [596, 19] on button "Tableau de bord" at bounding box center [1147, 18] width 66 height 33
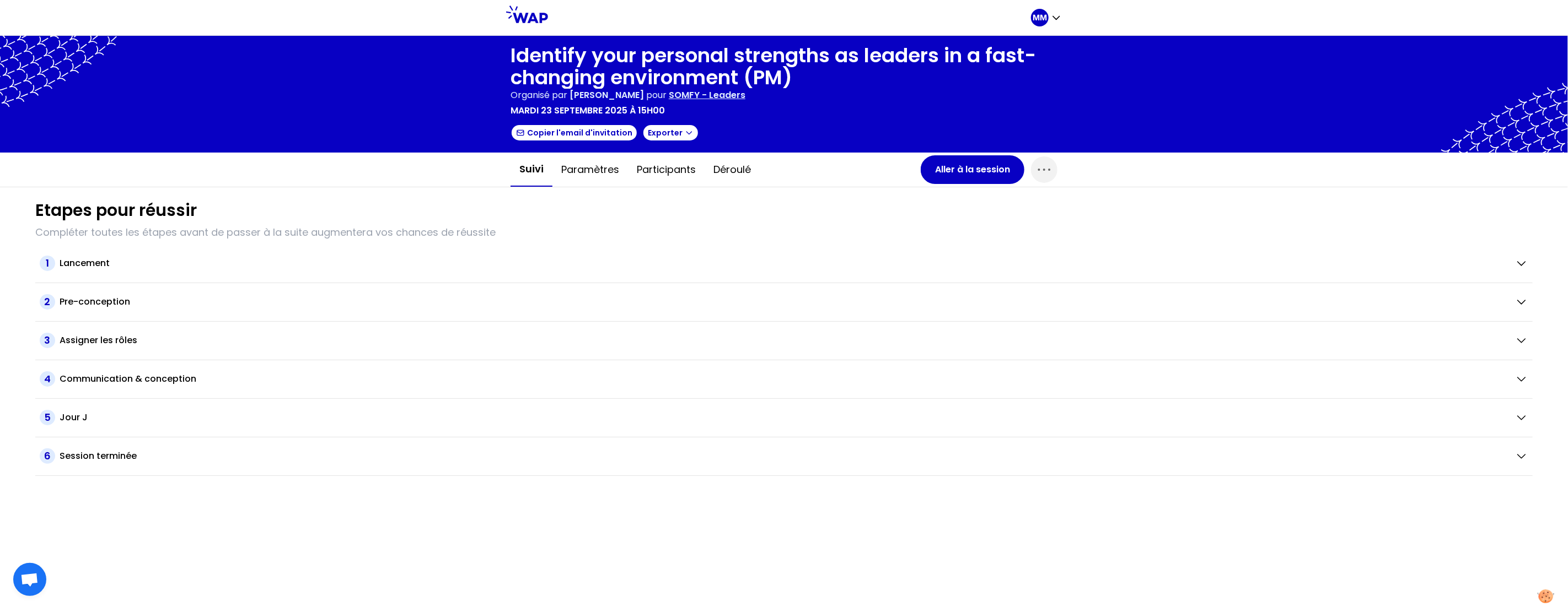
click at [596, 95] on p "SOMFY - Leaders" at bounding box center [707, 95] width 77 height 13
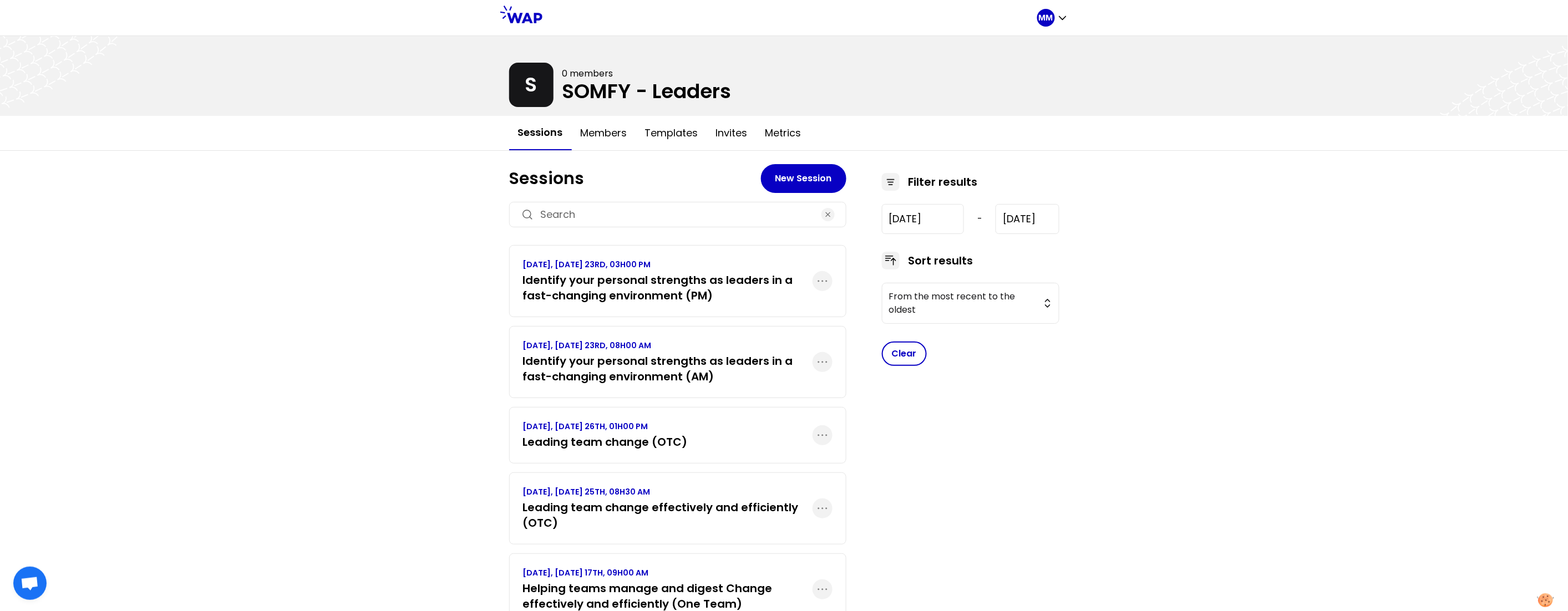
click at [599, 372] on h3 "Identify your personal strengths as leaders in a fast-changing environment (AM)" at bounding box center [667, 369] width 290 height 31
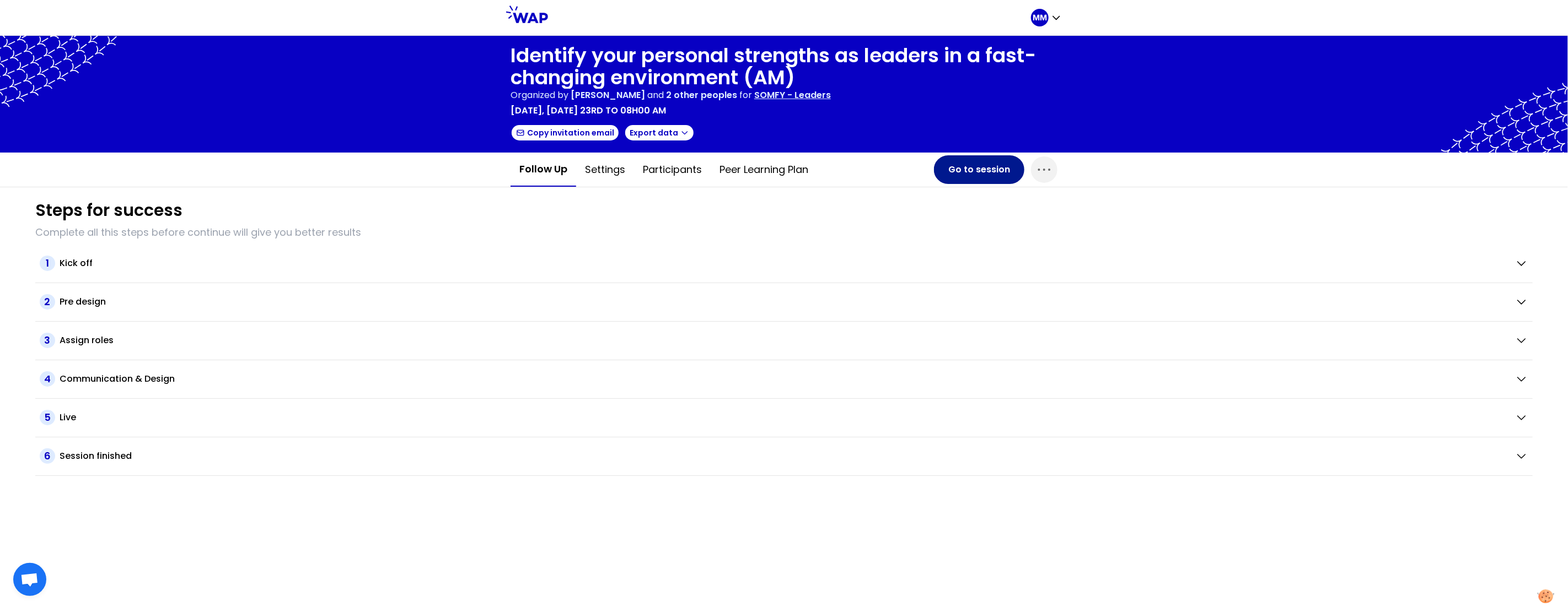
click at [596, 172] on button "Go to session" at bounding box center [979, 169] width 91 height 29
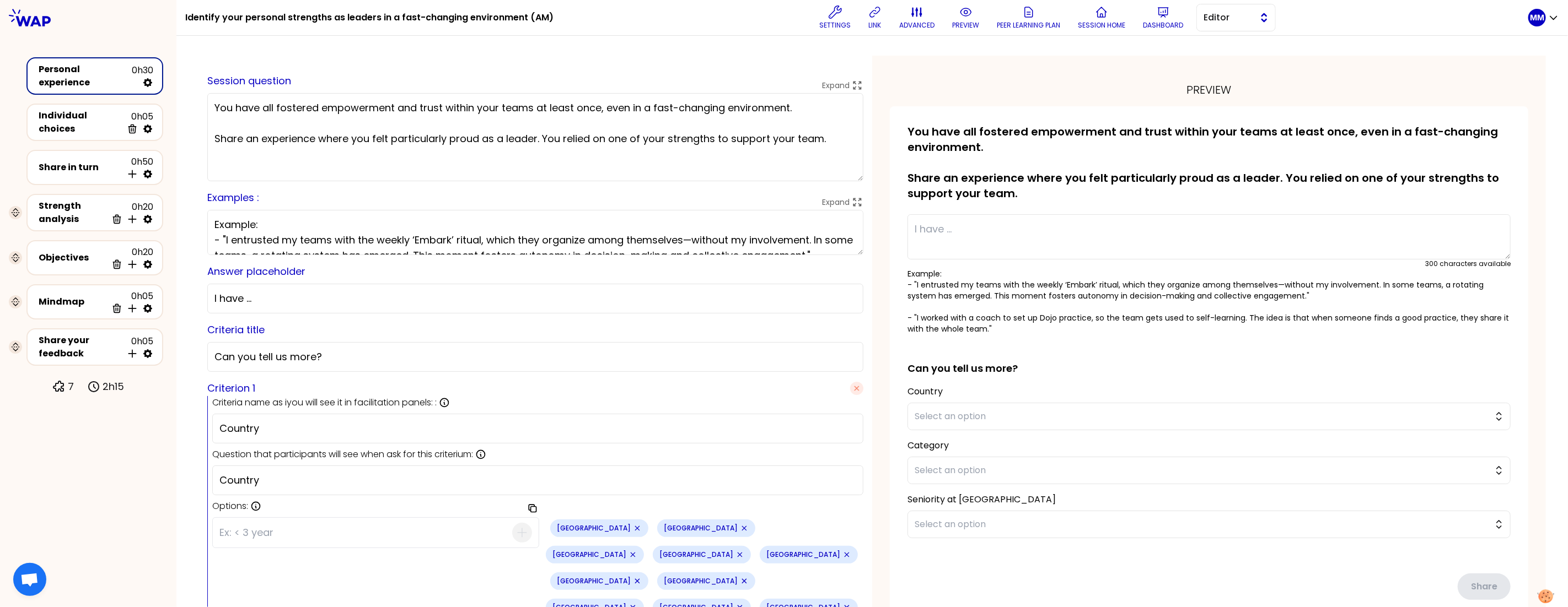
click at [596, 21] on span "Editor" at bounding box center [1228, 18] width 50 height 13
click at [596, 64] on li "Facilitator" at bounding box center [1236, 63] width 79 height 18
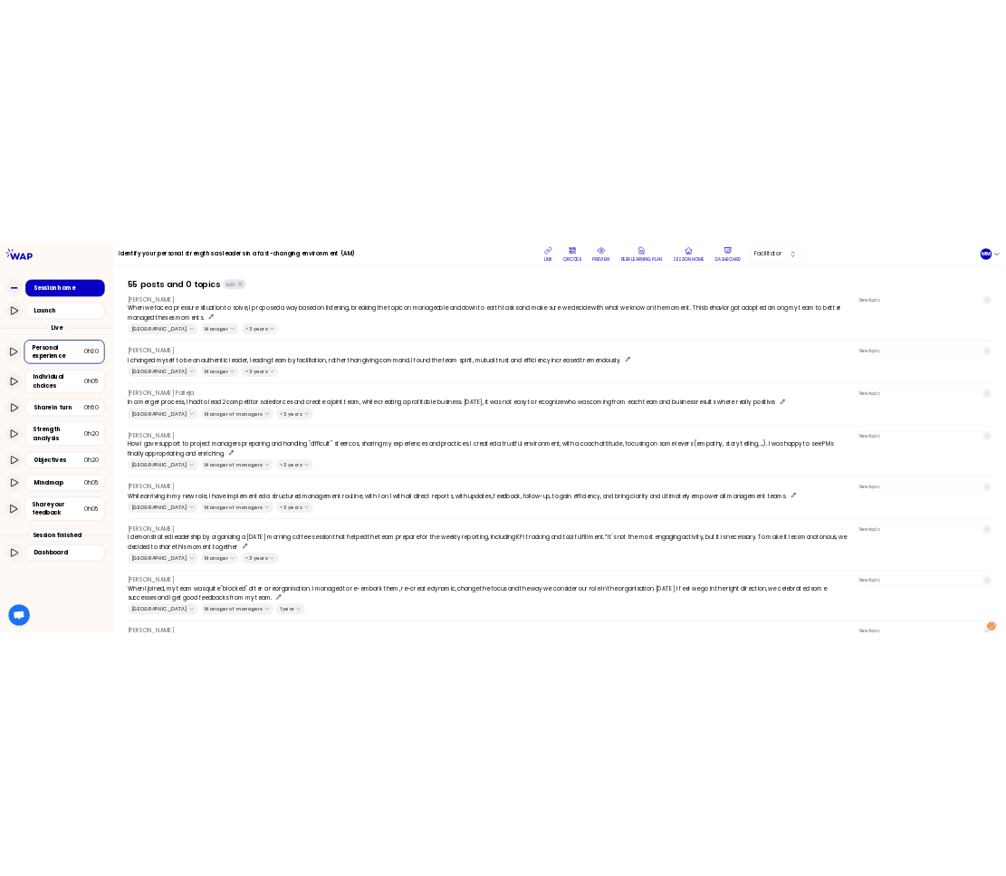
scroll to position [609, 0]
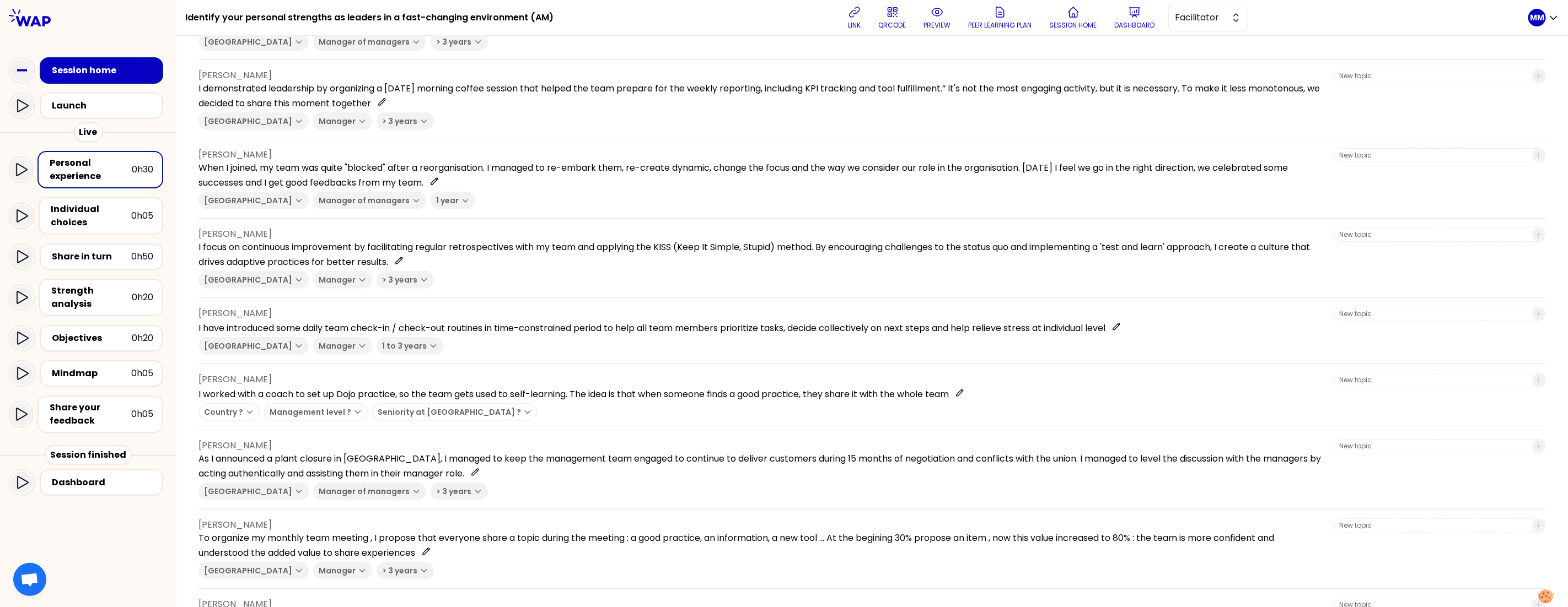
click at [596, 322] on p "I have introduced some daily team check-in / check-out routines in time-constra…" at bounding box center [761, 327] width 1127 height 15
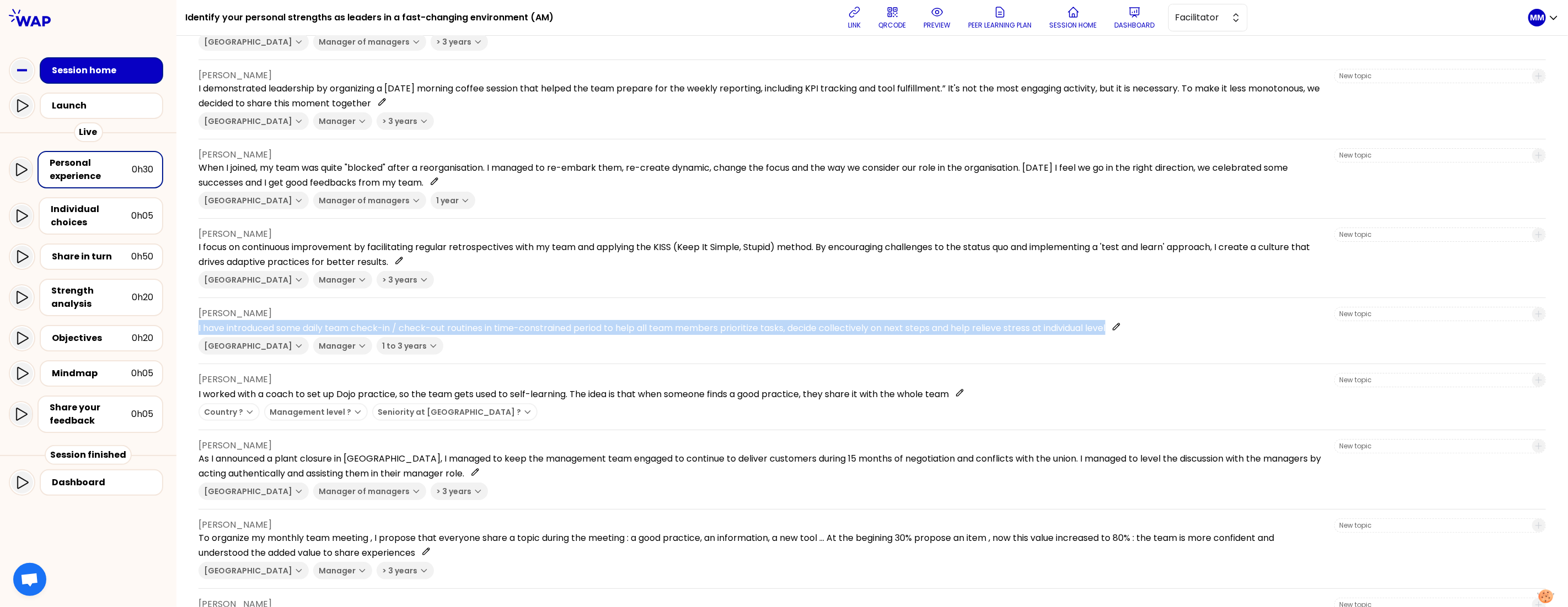
click at [596, 322] on p "I have introduced some daily team check-in / check-out routines in time-constra…" at bounding box center [761, 327] width 1127 height 15
copy div "I have introduced some daily team check-in / check-out routines in time-constra…"
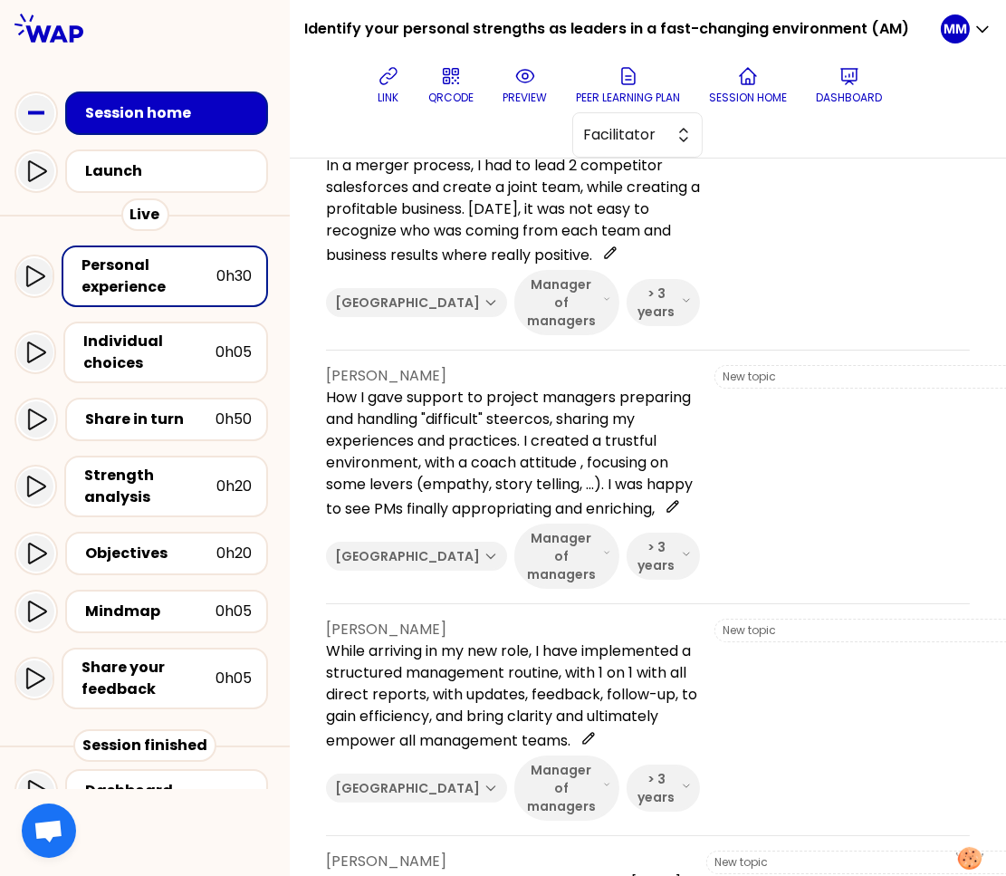
scroll to position [0, 0]
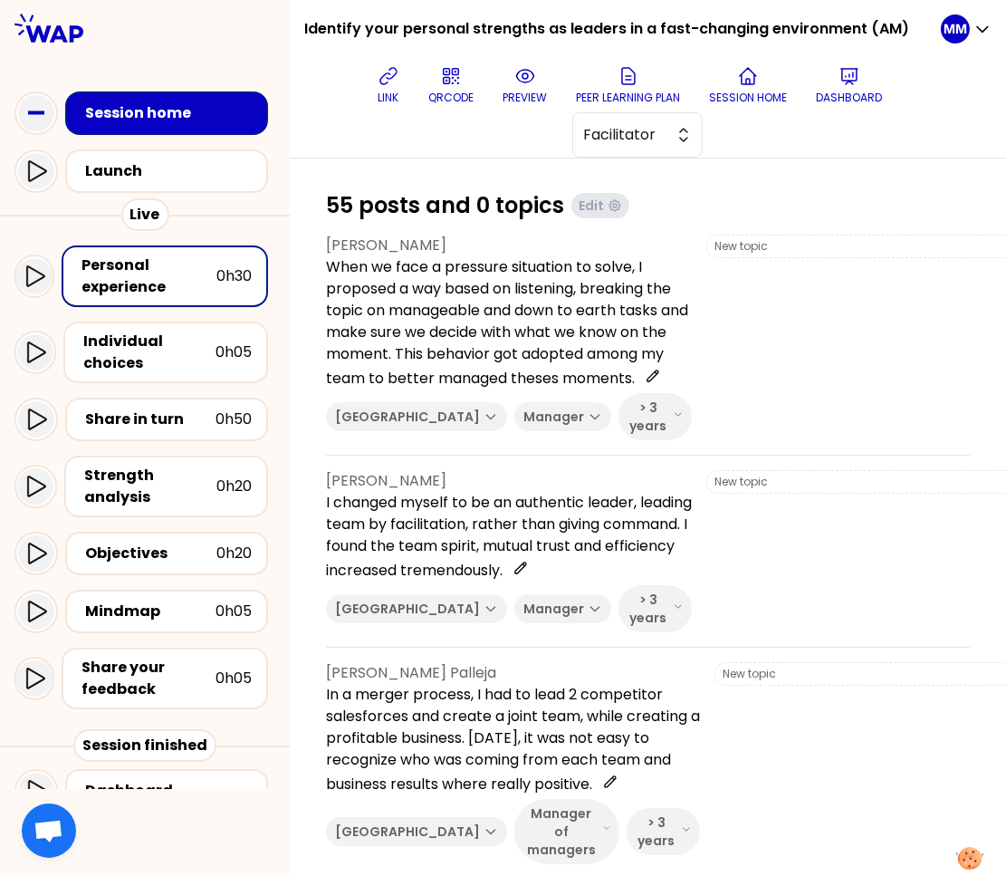
click at [869, 86] on button "Dashboard" at bounding box center [849, 85] width 81 height 54
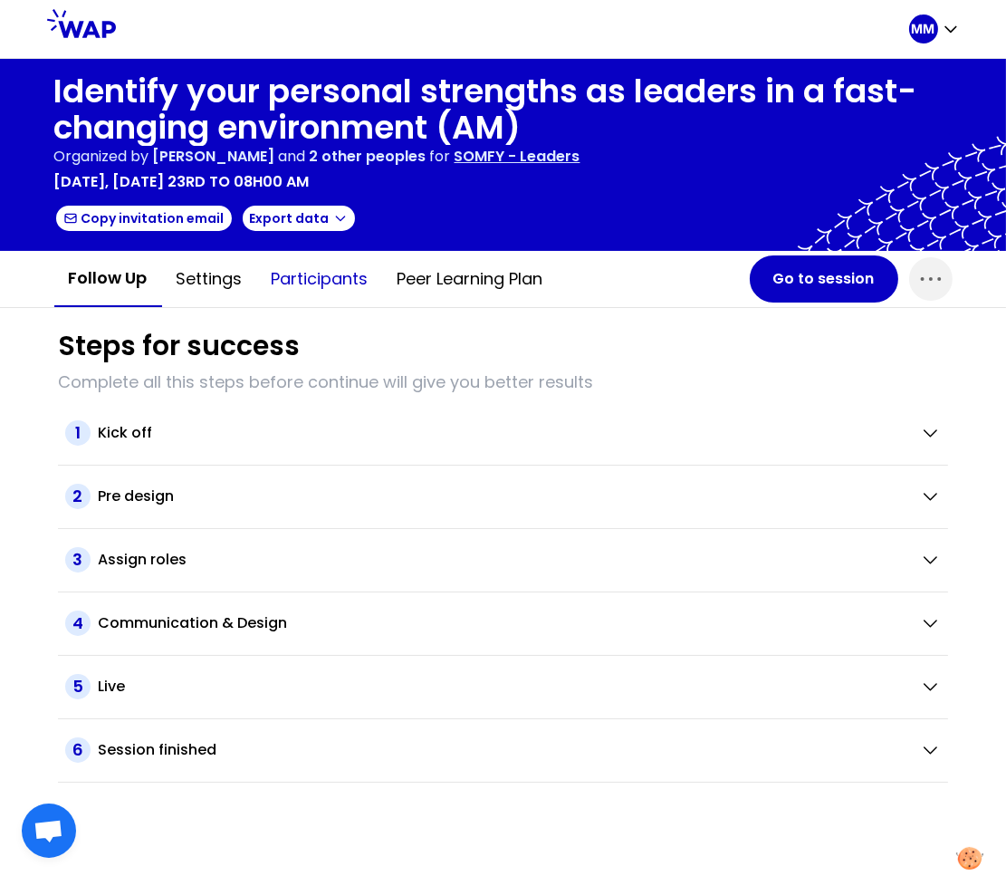
click at [299, 273] on button "Participants" at bounding box center [320, 279] width 126 height 54
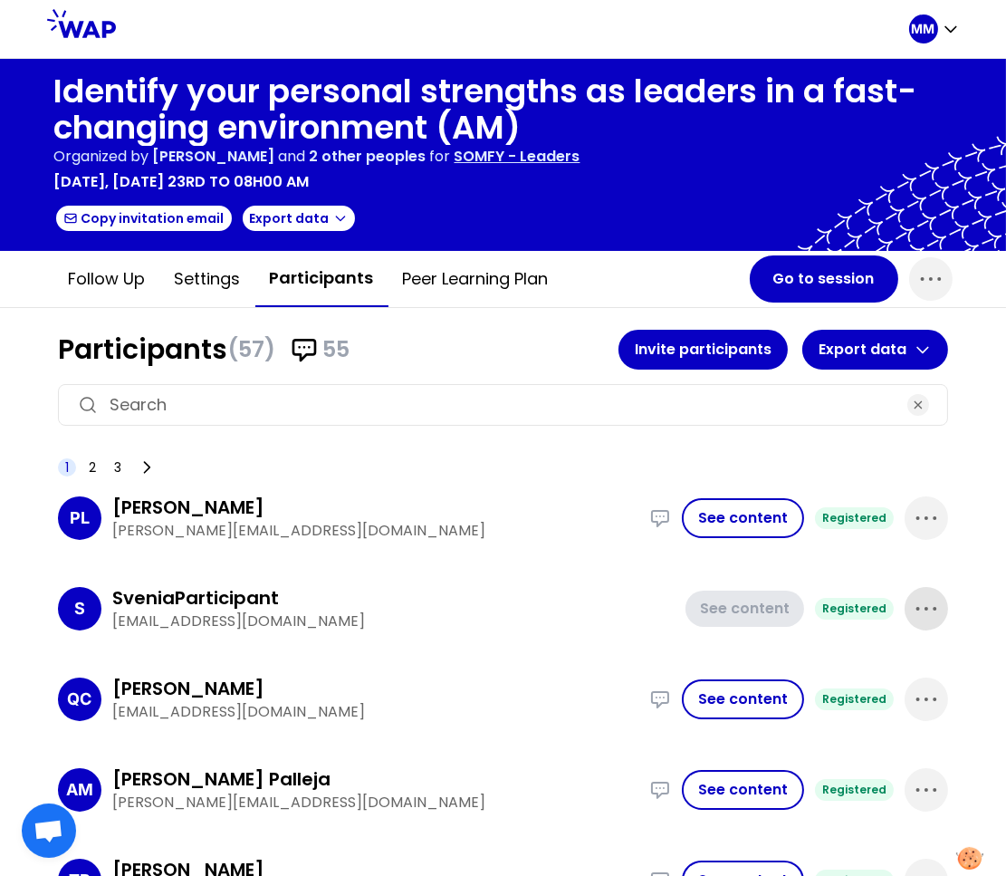
click at [919, 596] on icon "button" at bounding box center [926, 608] width 29 height 29
click at [875, 657] on p "Delete" at bounding box center [875, 669] width 51 height 25
click at [378, 396] on input at bounding box center [503, 404] width 787 height 25
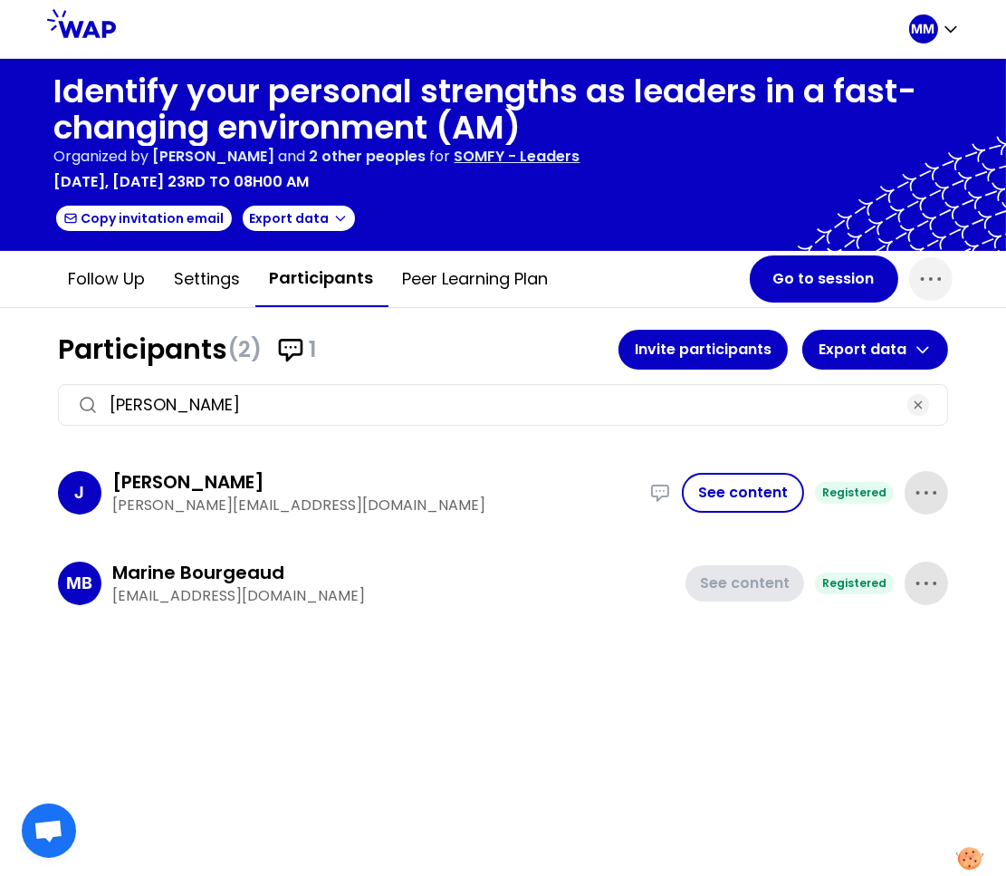
type input "marie"
drag, startPoint x: 923, startPoint y: 490, endPoint x: 905, endPoint y: 513, distance: 29.0
click at [923, 490] on icon "button" at bounding box center [926, 492] width 29 height 29
click at [870, 553] on p "Delete" at bounding box center [875, 553] width 51 height 25
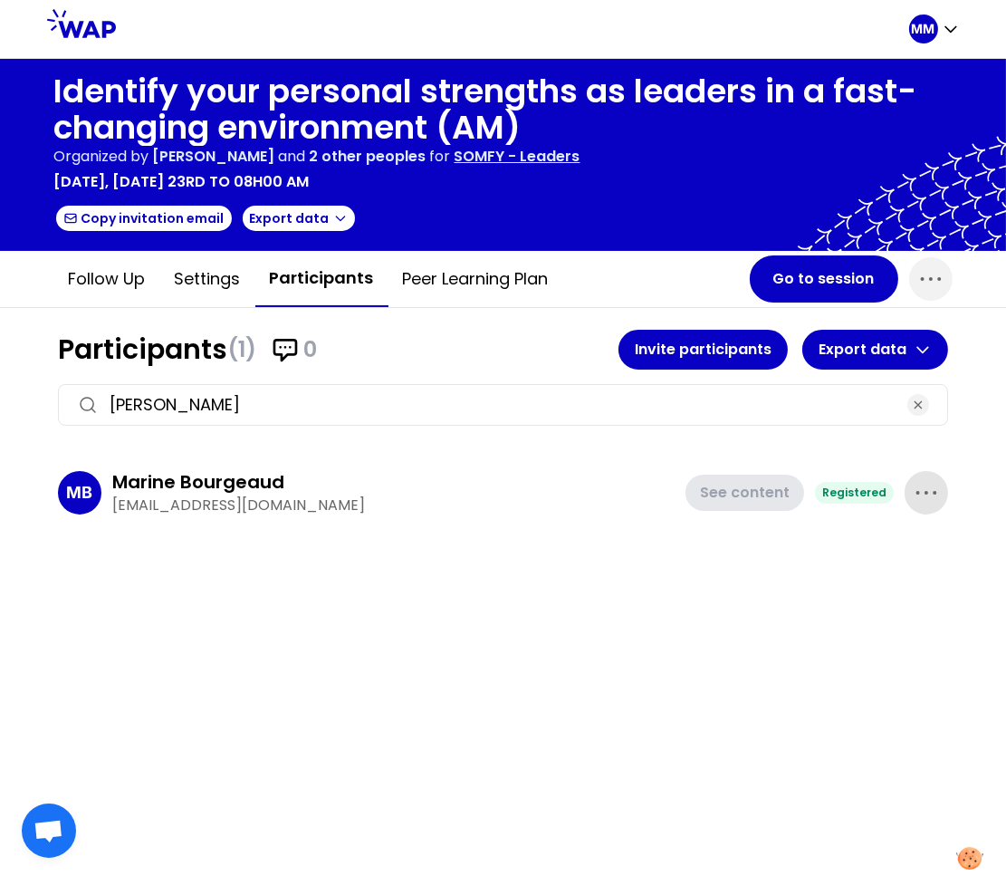
click at [936, 496] on icon "button" at bounding box center [926, 492] width 29 height 29
click at [875, 556] on p "Delete" at bounding box center [875, 553] width 51 height 25
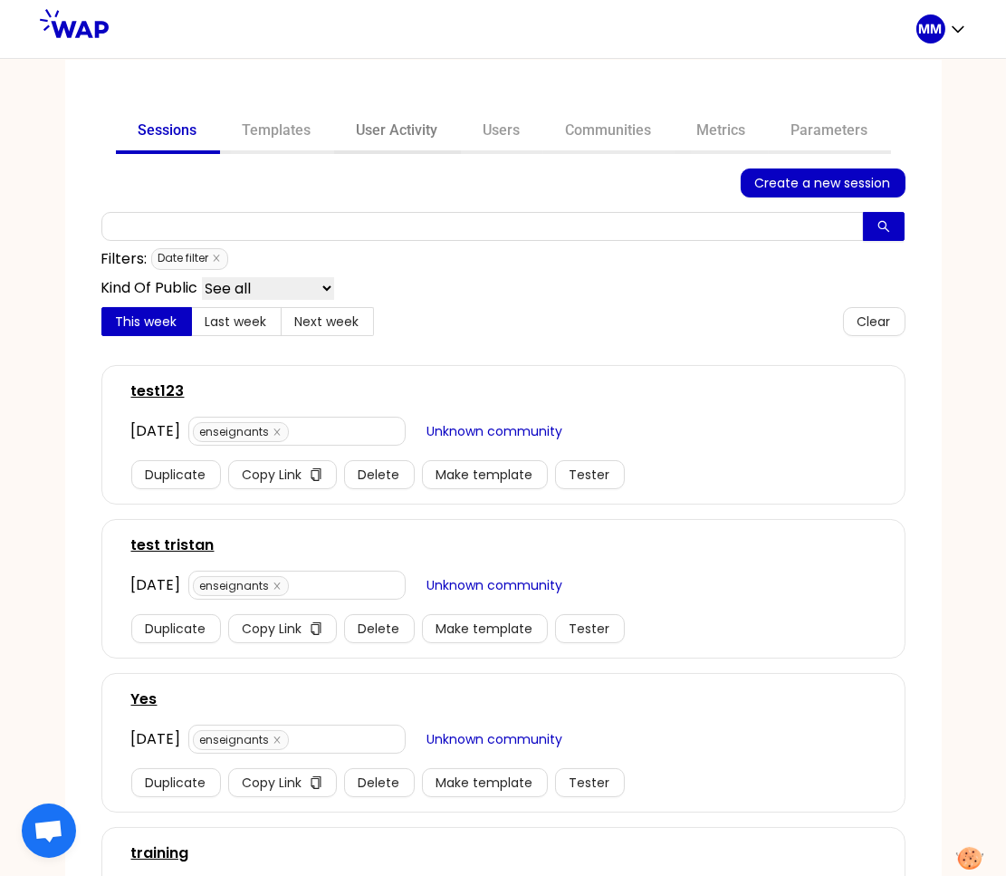
click at [386, 132] on link "User Activity" at bounding box center [397, 132] width 127 height 43
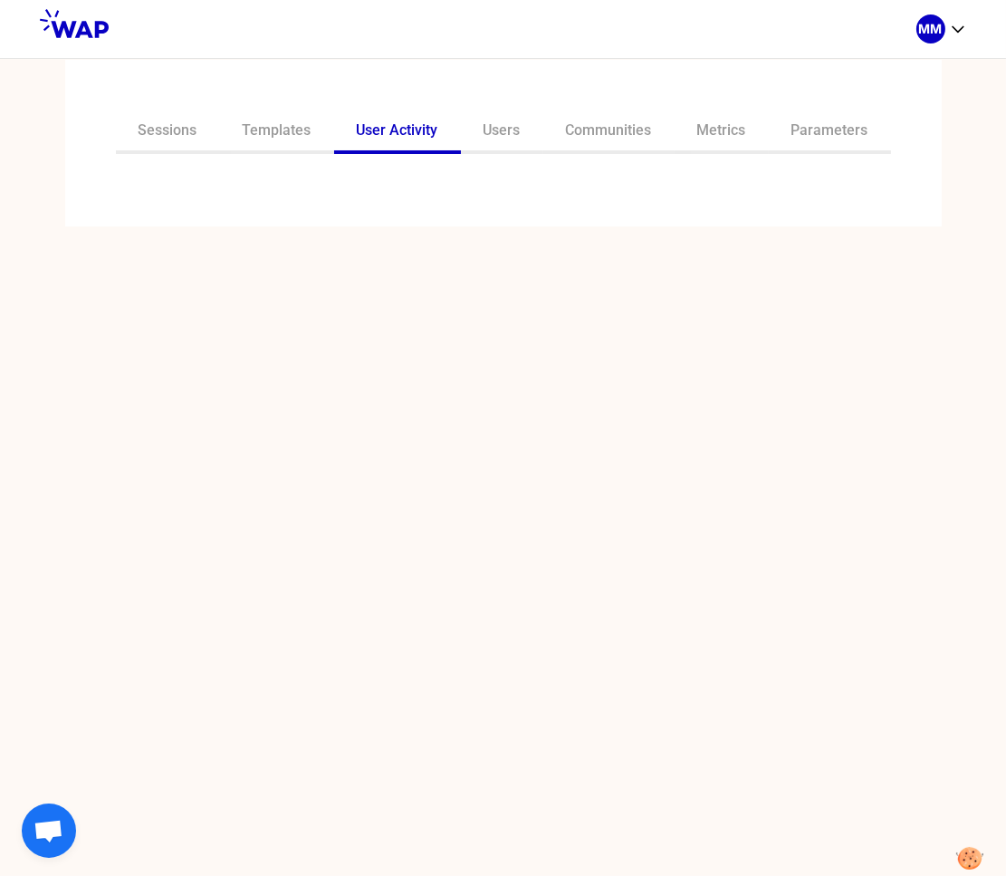
drag, startPoint x: 278, startPoint y: 132, endPoint x: 283, endPoint y: 162, distance: 30.2
click at [278, 132] on link "Templates" at bounding box center [277, 132] width 114 height 43
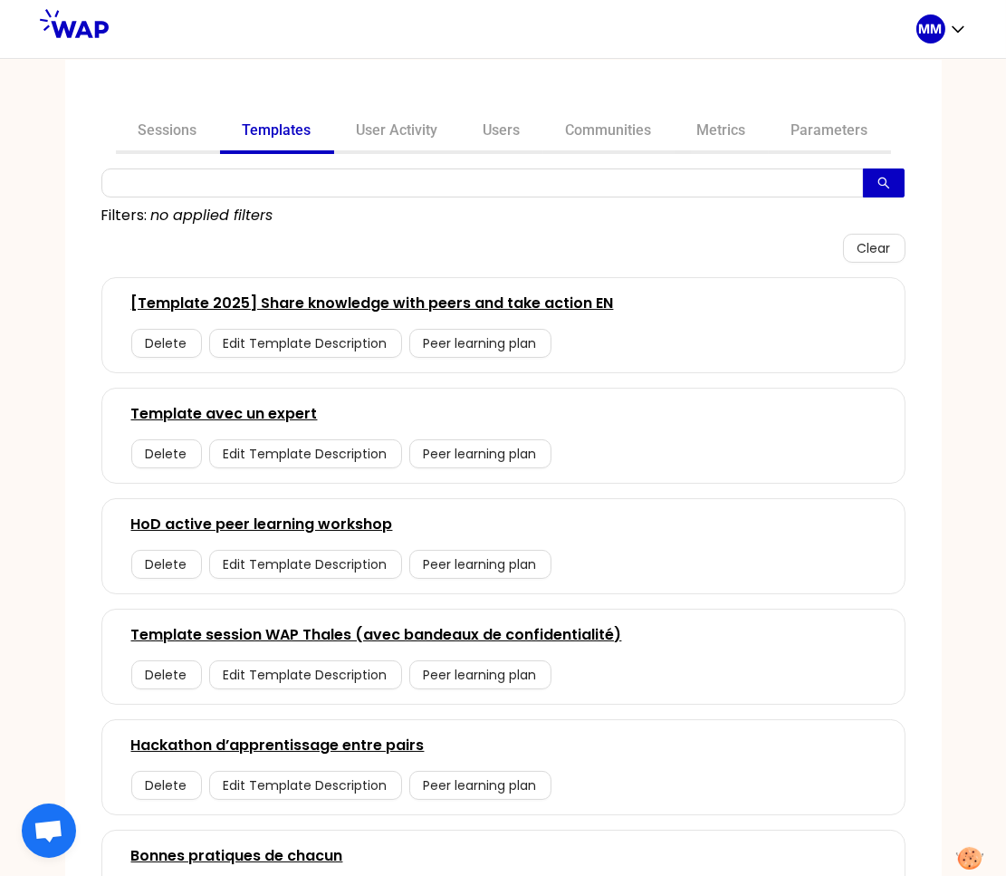
click at [878, 187] on icon "search" at bounding box center [884, 183] width 13 height 13
click at [152, 122] on link "Sessions" at bounding box center [168, 132] width 104 height 43
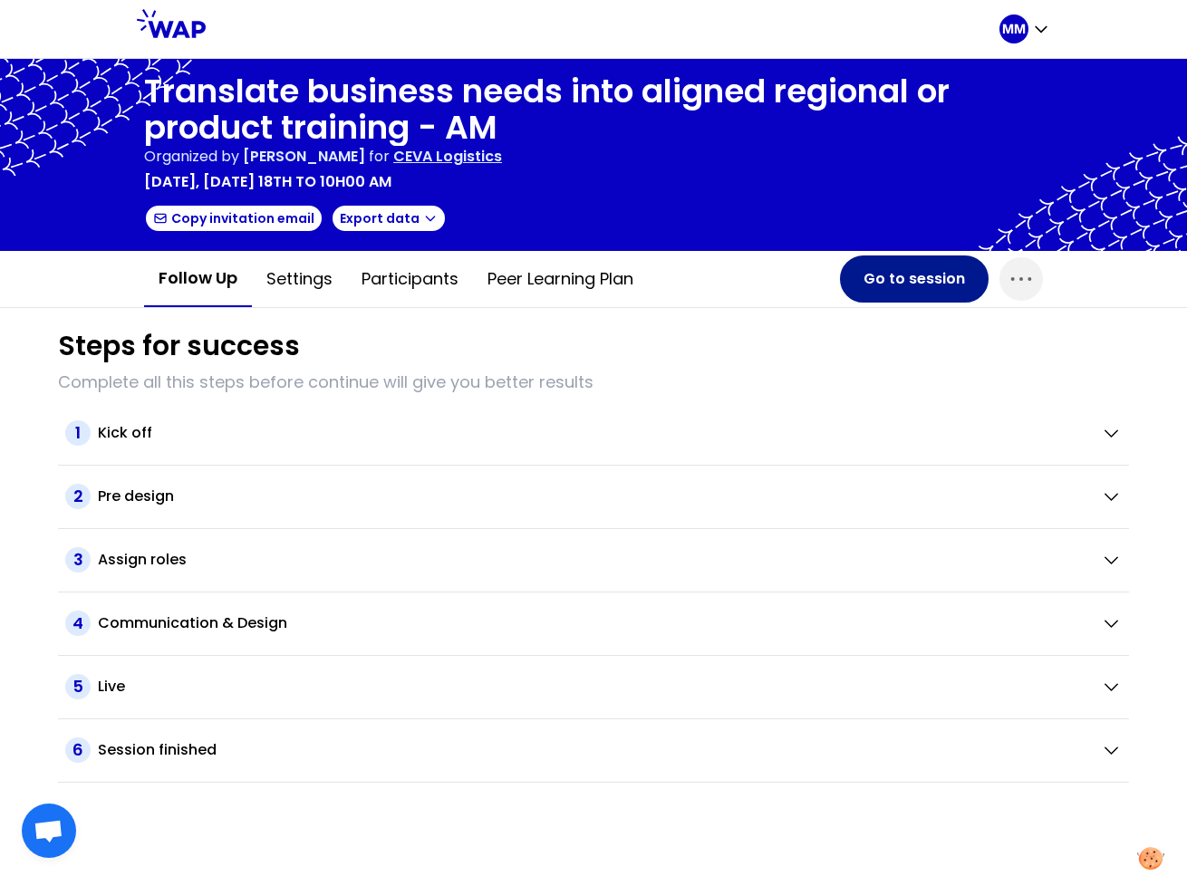
click at [937, 266] on button "Go to session" at bounding box center [914, 278] width 149 height 47
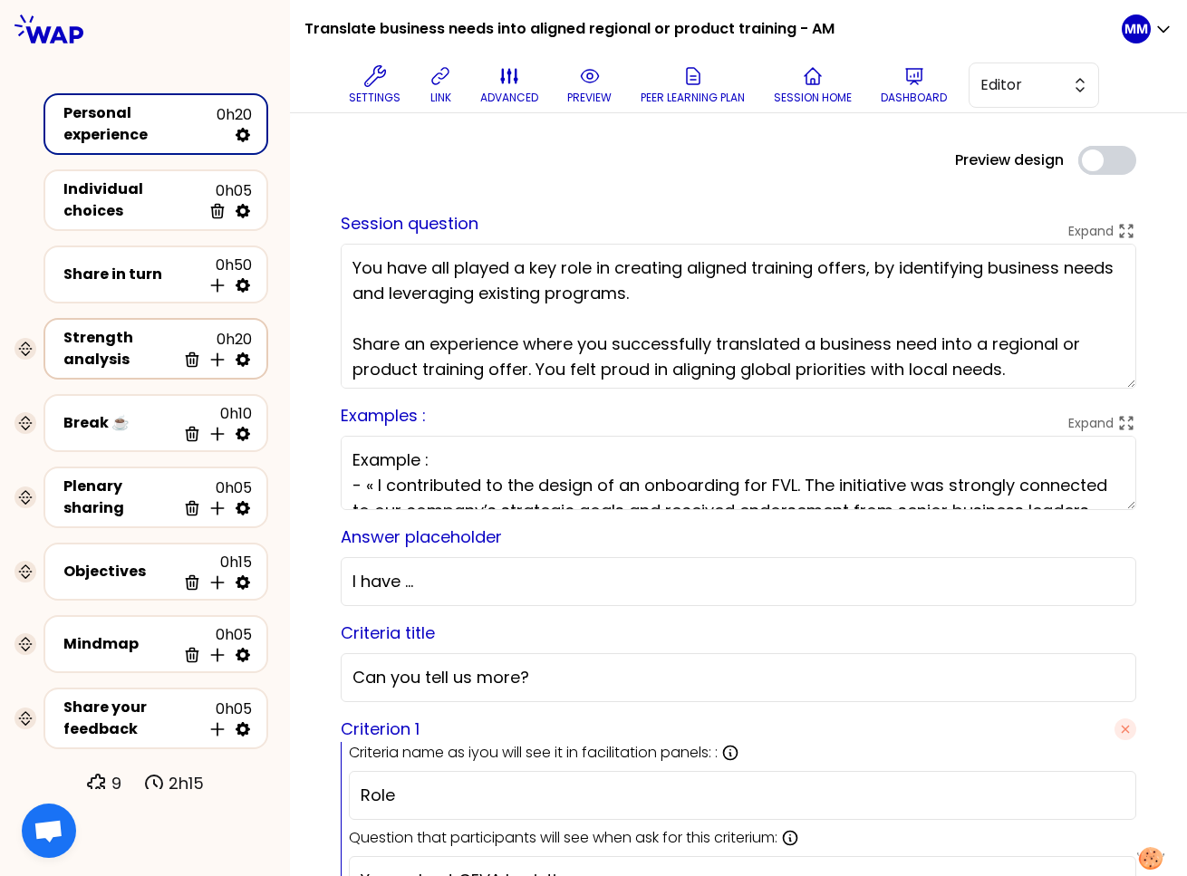
click at [123, 358] on div "Strength analysis" at bounding box center [119, 348] width 112 height 43
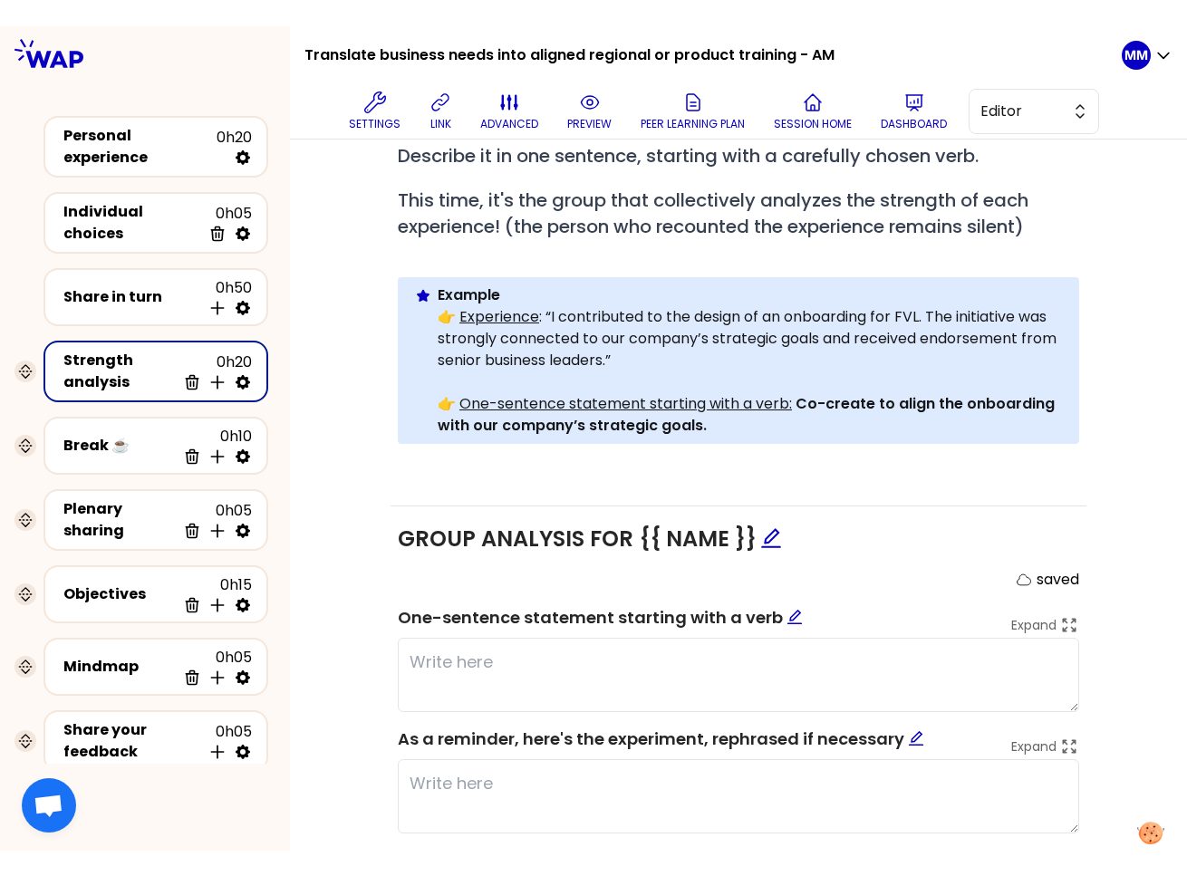
scroll to position [397, 0]
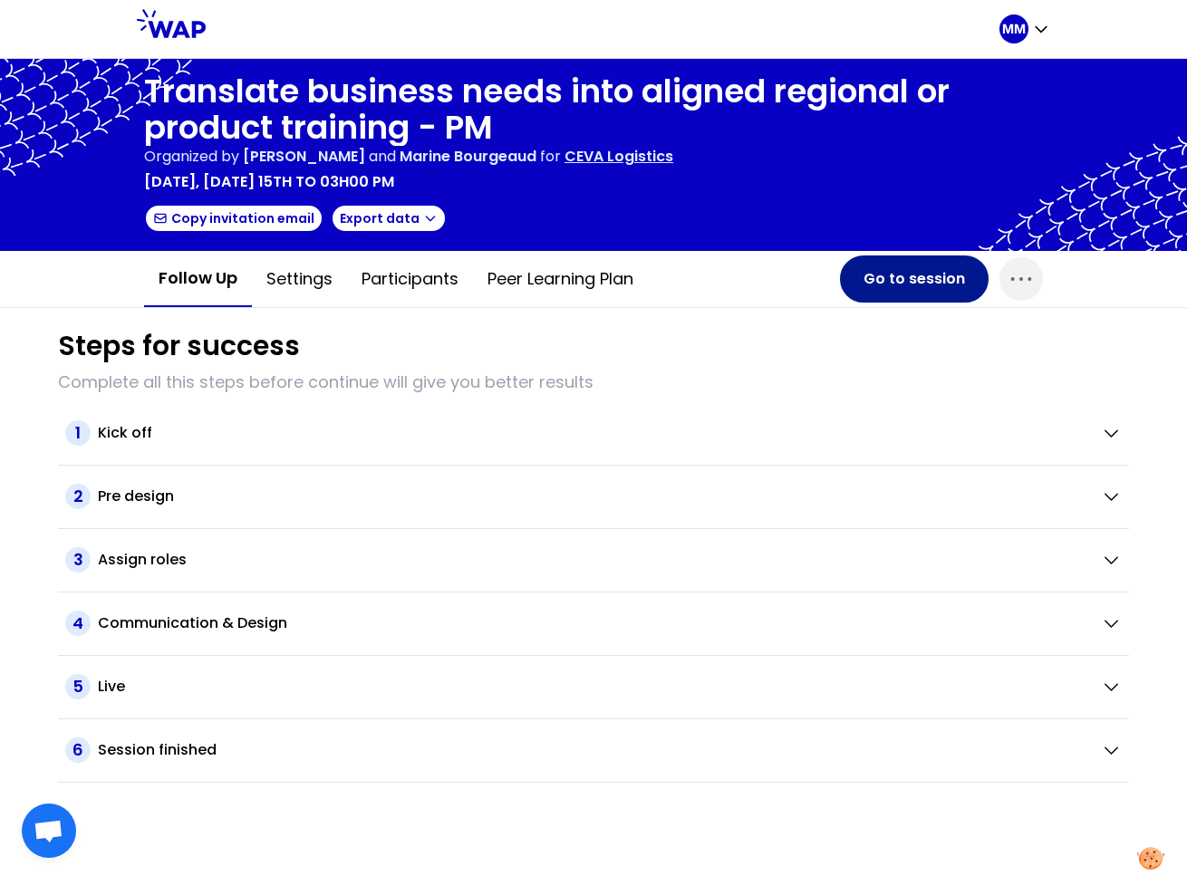
click at [891, 284] on button "Go to session" at bounding box center [914, 278] width 149 height 47
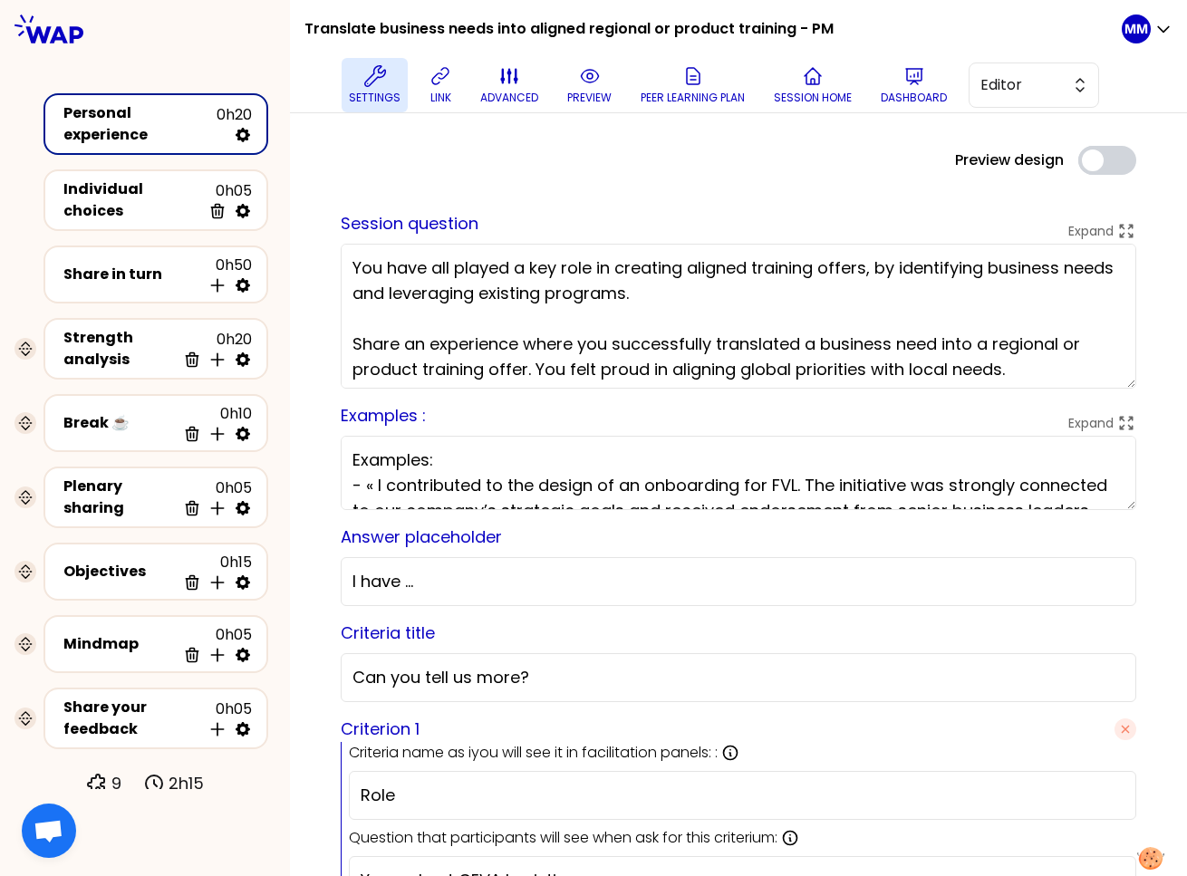
click at [360, 98] on p "Settings" at bounding box center [375, 98] width 52 height 14
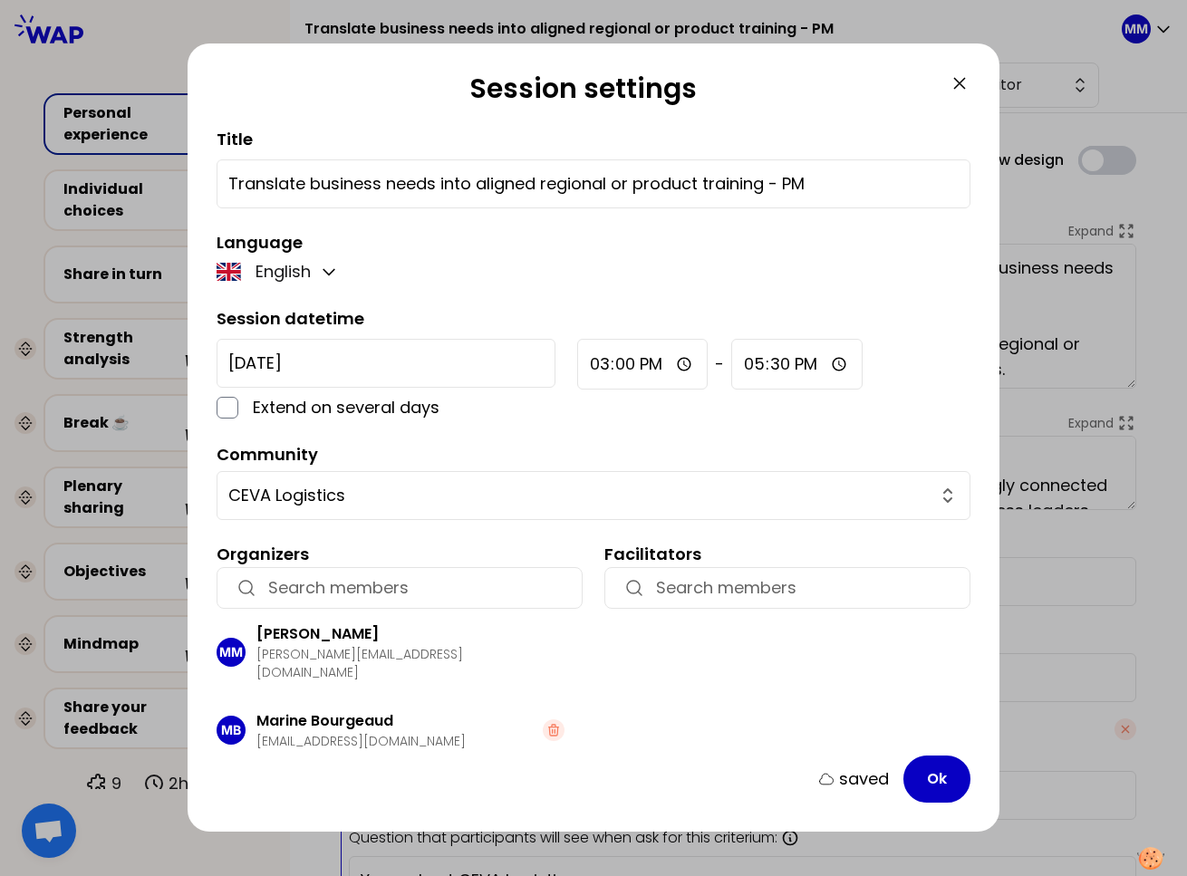
click at [949, 87] on icon at bounding box center [959, 83] width 22 height 22
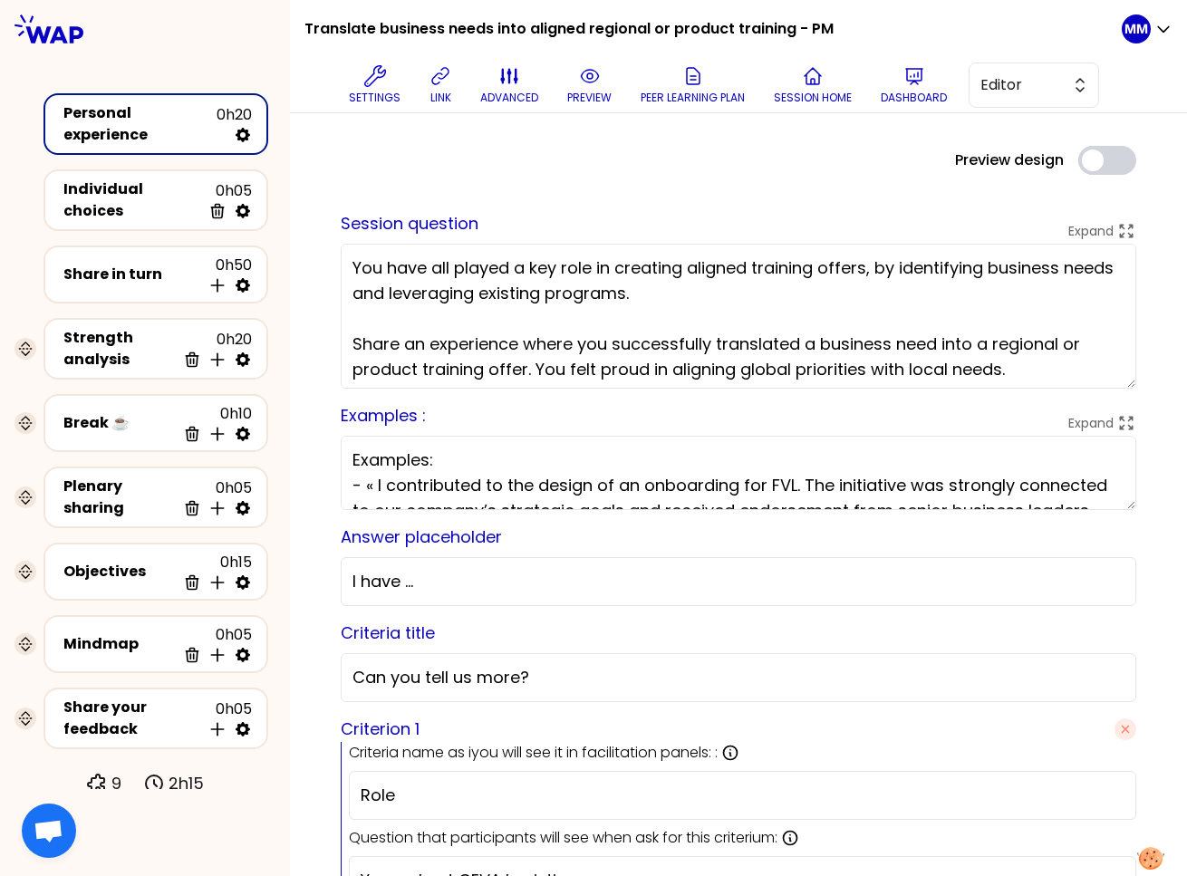
drag, startPoint x: 923, startPoint y: 166, endPoint x: 927, endPoint y: 114, distance: 51.8
click at [923, 165] on div "Preview design Use setting" at bounding box center [738, 160] width 824 height 29
drag, startPoint x: 1035, startPoint y: 82, endPoint x: 1030, endPoint y: 106, distance: 25.1
click at [1035, 82] on span "Editor" at bounding box center [1021, 85] width 82 height 22
click at [1029, 164] on span "Facilitator" at bounding box center [1044, 160] width 78 height 22
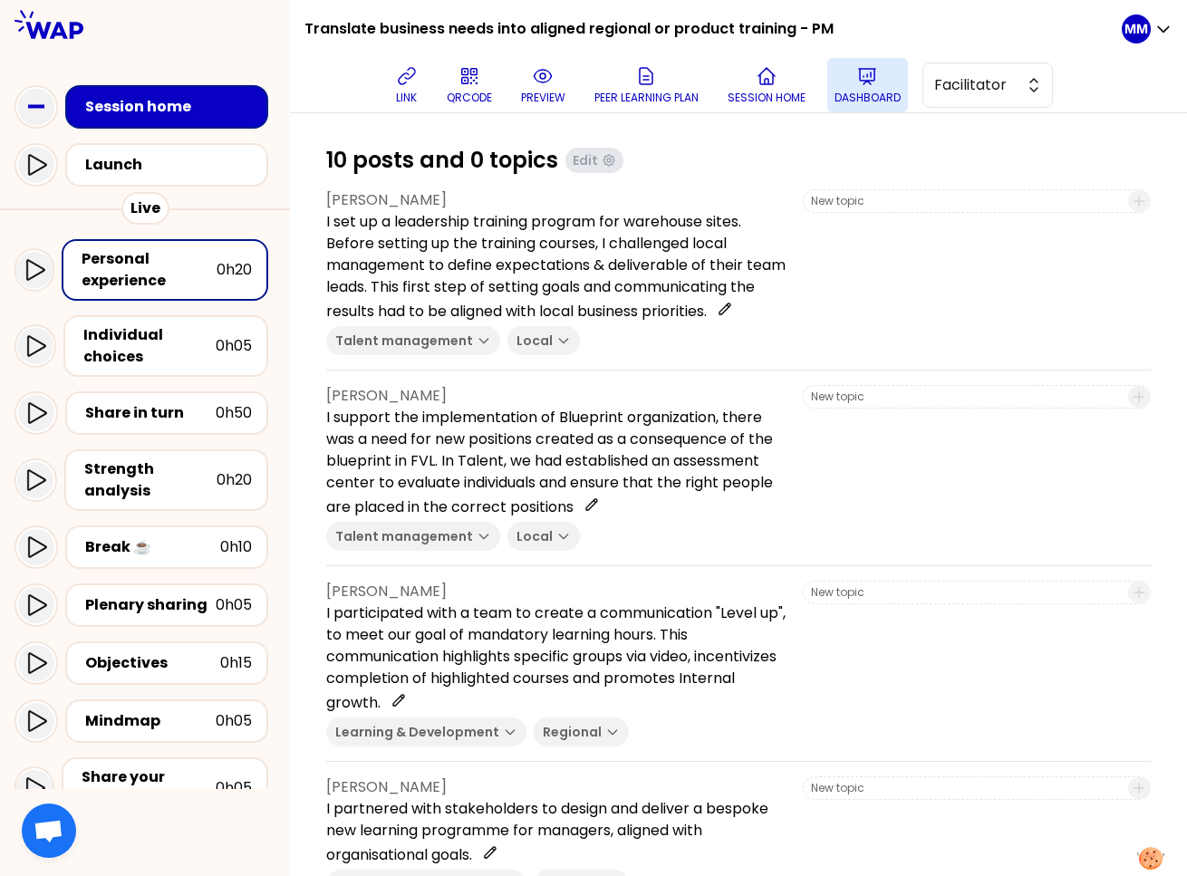
click at [885, 91] on p "Dashboard" at bounding box center [867, 98] width 66 height 14
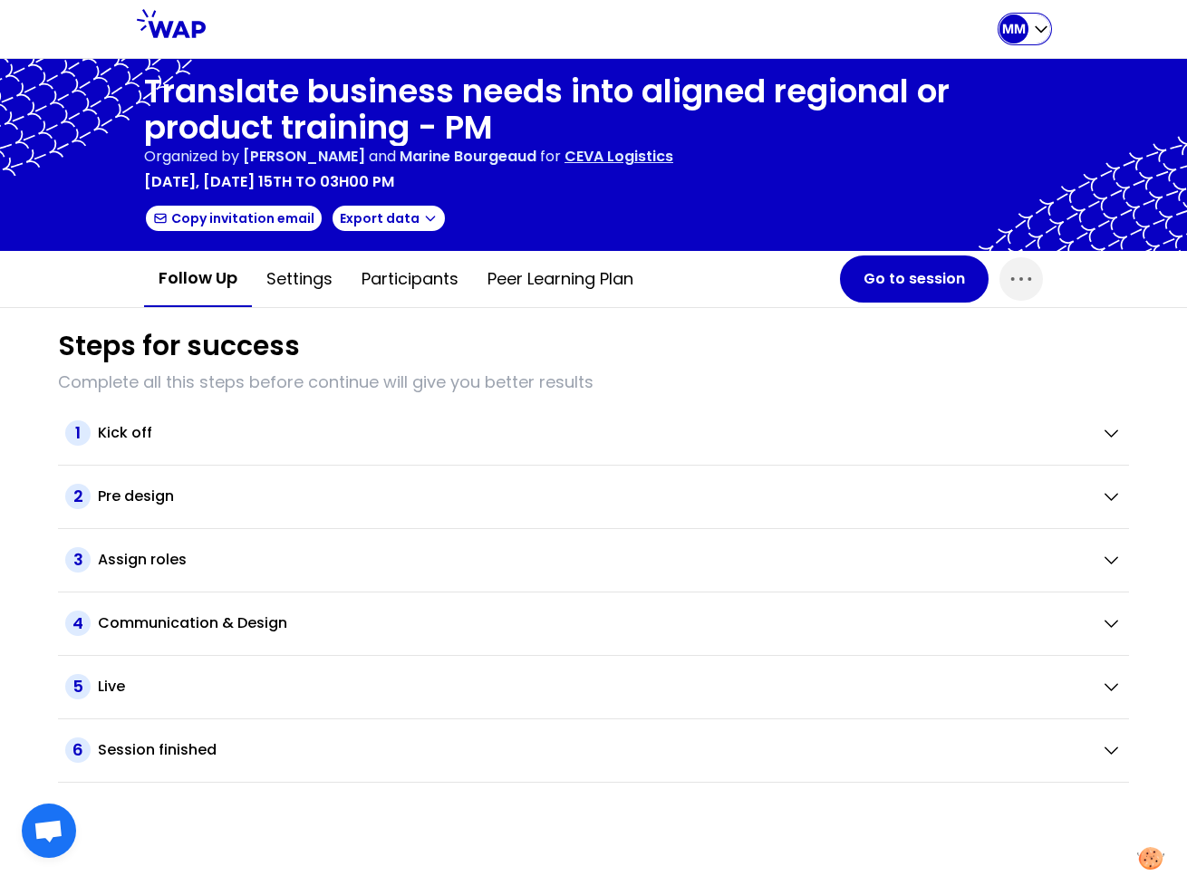
click at [1027, 26] on div "MM" at bounding box center [1013, 28] width 29 height 29
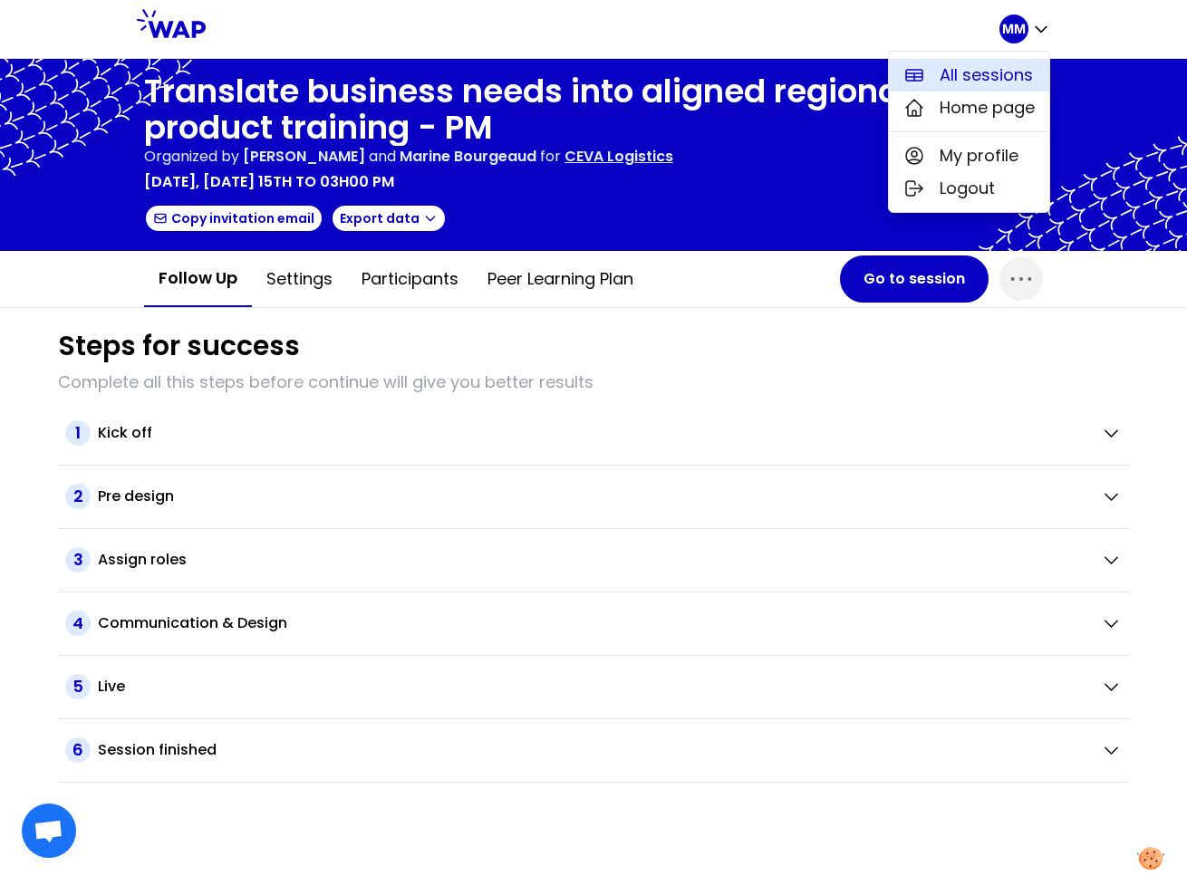
click at [965, 74] on span "All sessions" at bounding box center [985, 74] width 93 height 25
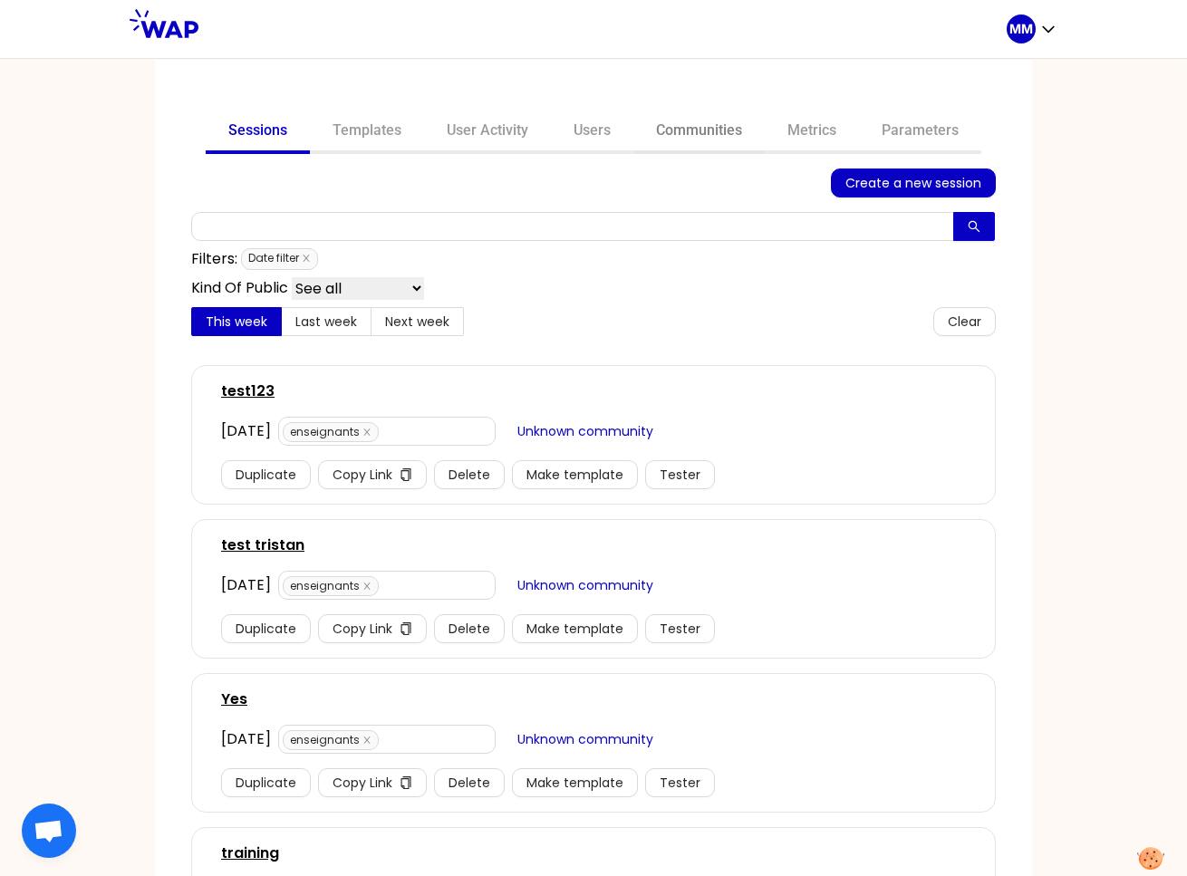
click at [694, 120] on link "Communities" at bounding box center [698, 132] width 131 height 43
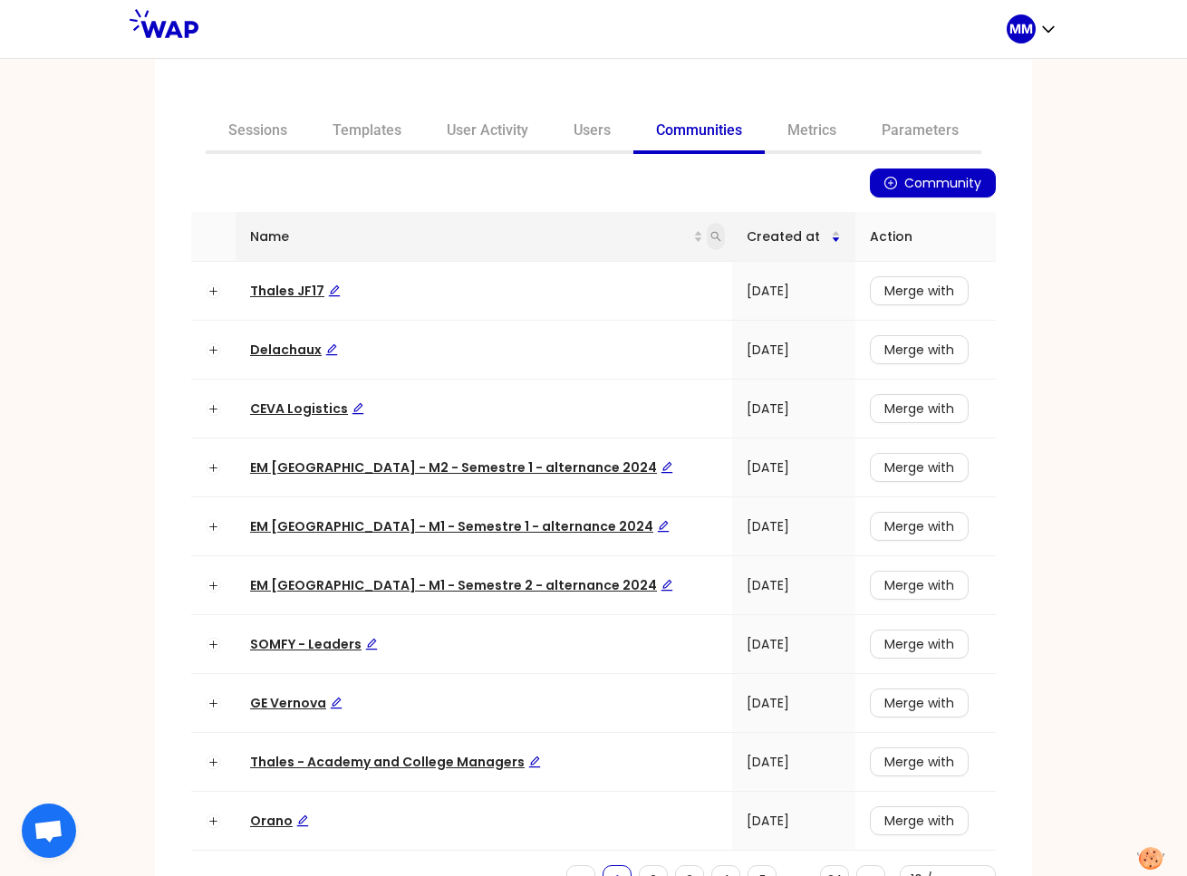
click at [710, 235] on icon "search" at bounding box center [715, 236] width 11 height 11
click at [418, 180] on div at bounding box center [530, 182] width 678 height 29
drag, startPoint x: 525, startPoint y: 194, endPoint x: 570, endPoint y: 200, distance: 44.8
click at [525, 194] on div "Click to sort ascending" at bounding box center [453, 199] width 159 height 31
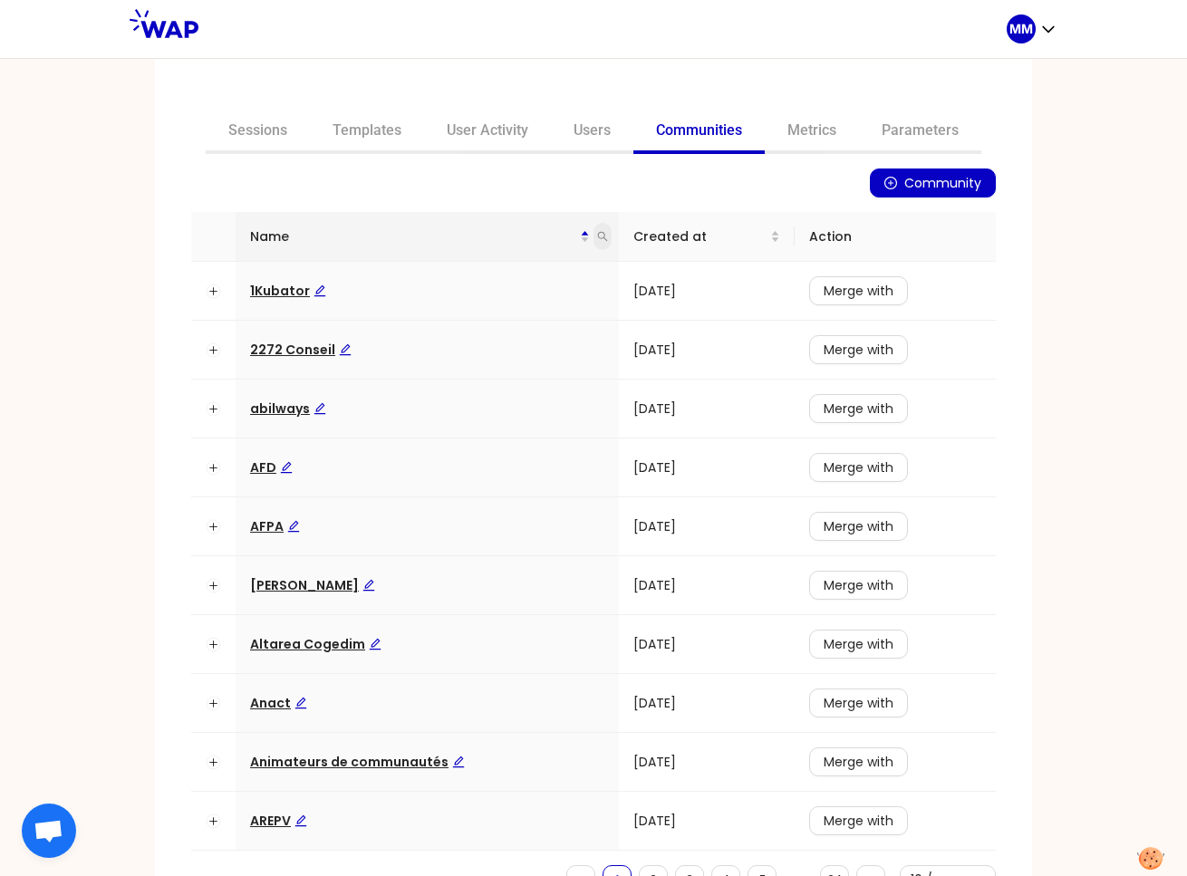
click at [597, 235] on icon "search" at bounding box center [602, 237] width 10 height 10
type input "matmut"
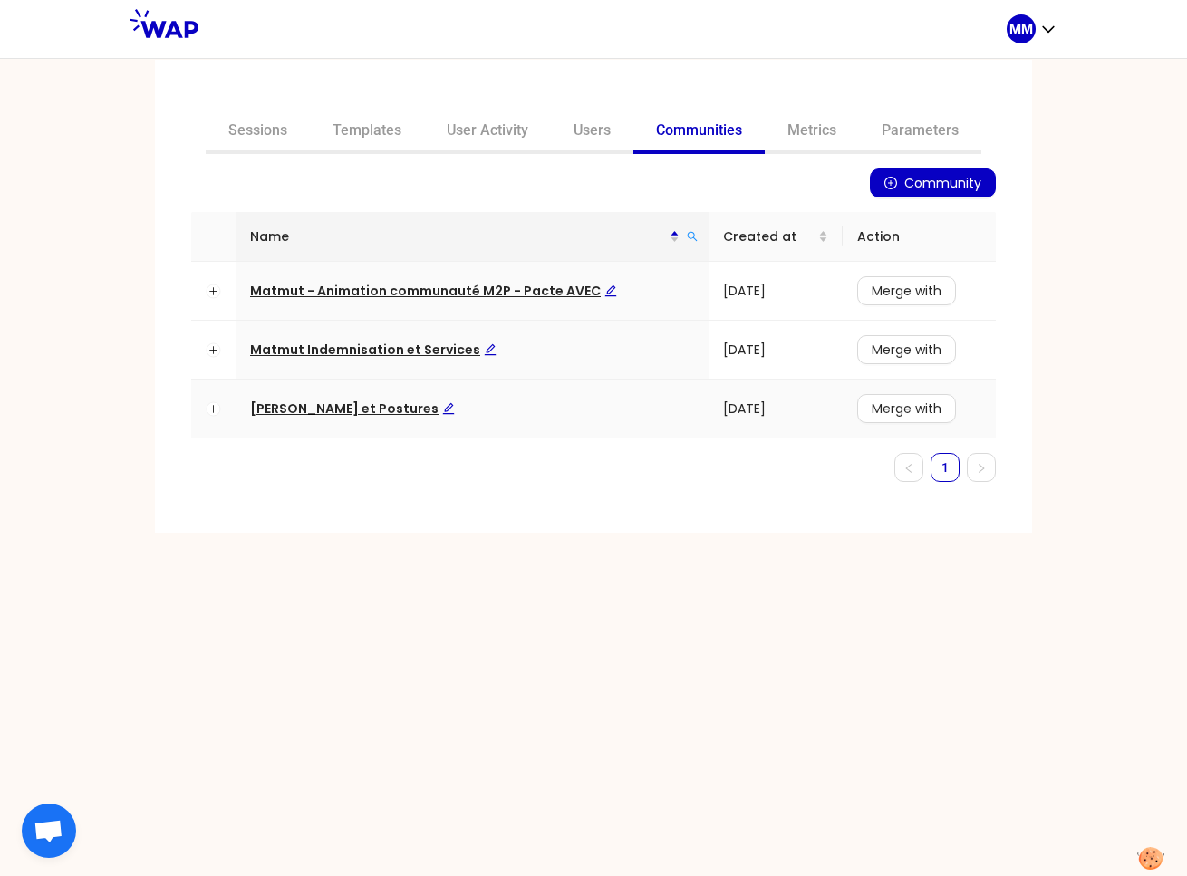
click at [413, 408] on span "Matmut Pratiques et Postures" at bounding box center [352, 408] width 205 height 18
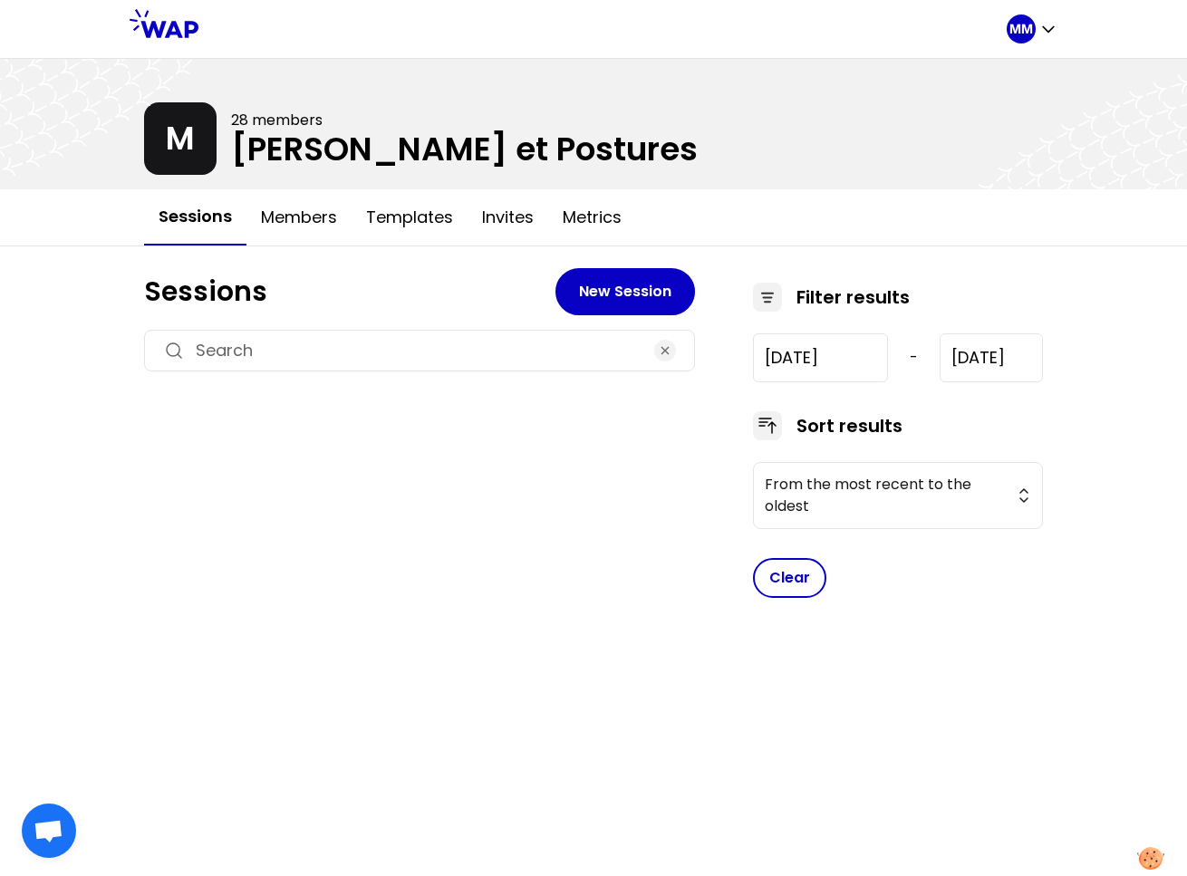
type input "2023-1-20"
type input "2025-9-30"
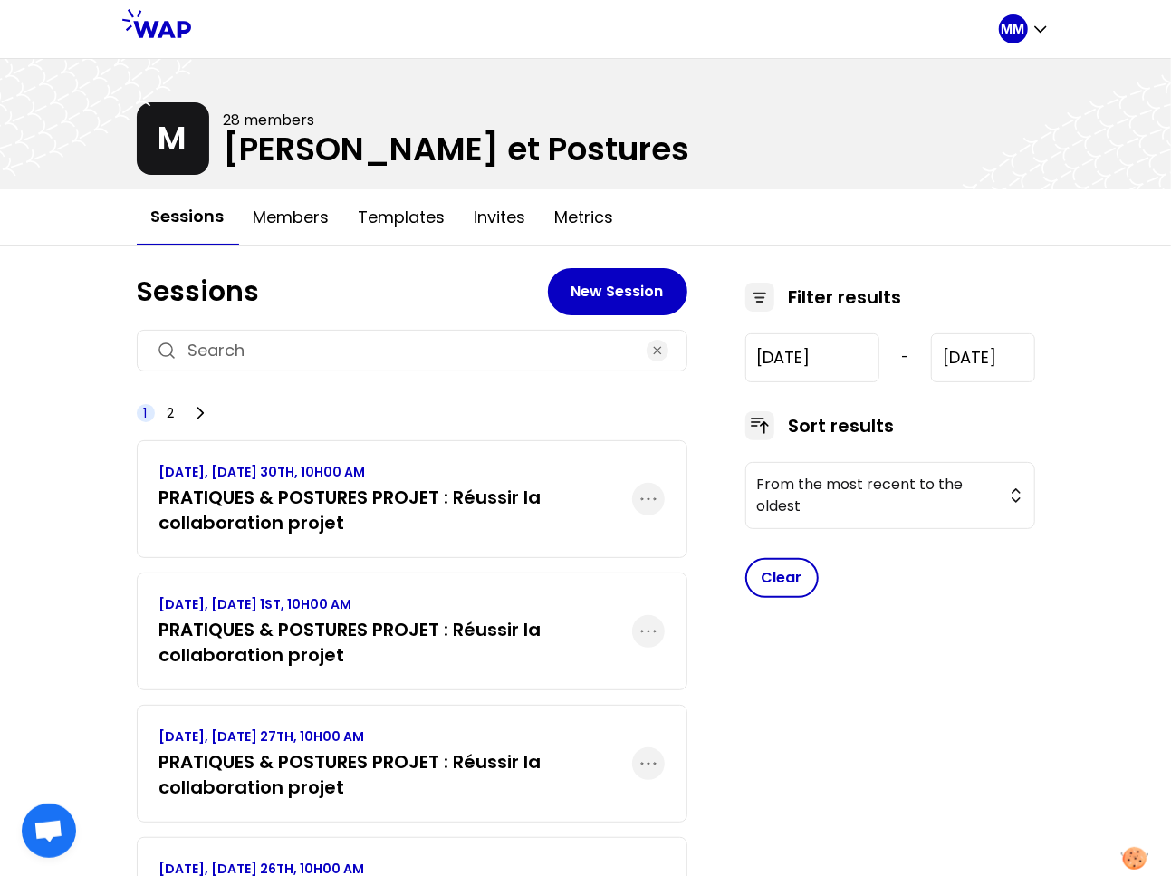
click at [463, 499] on h3 "PRATIQUES & POSTURES PROJET : Réussir la collaboration projet" at bounding box center [395, 510] width 473 height 51
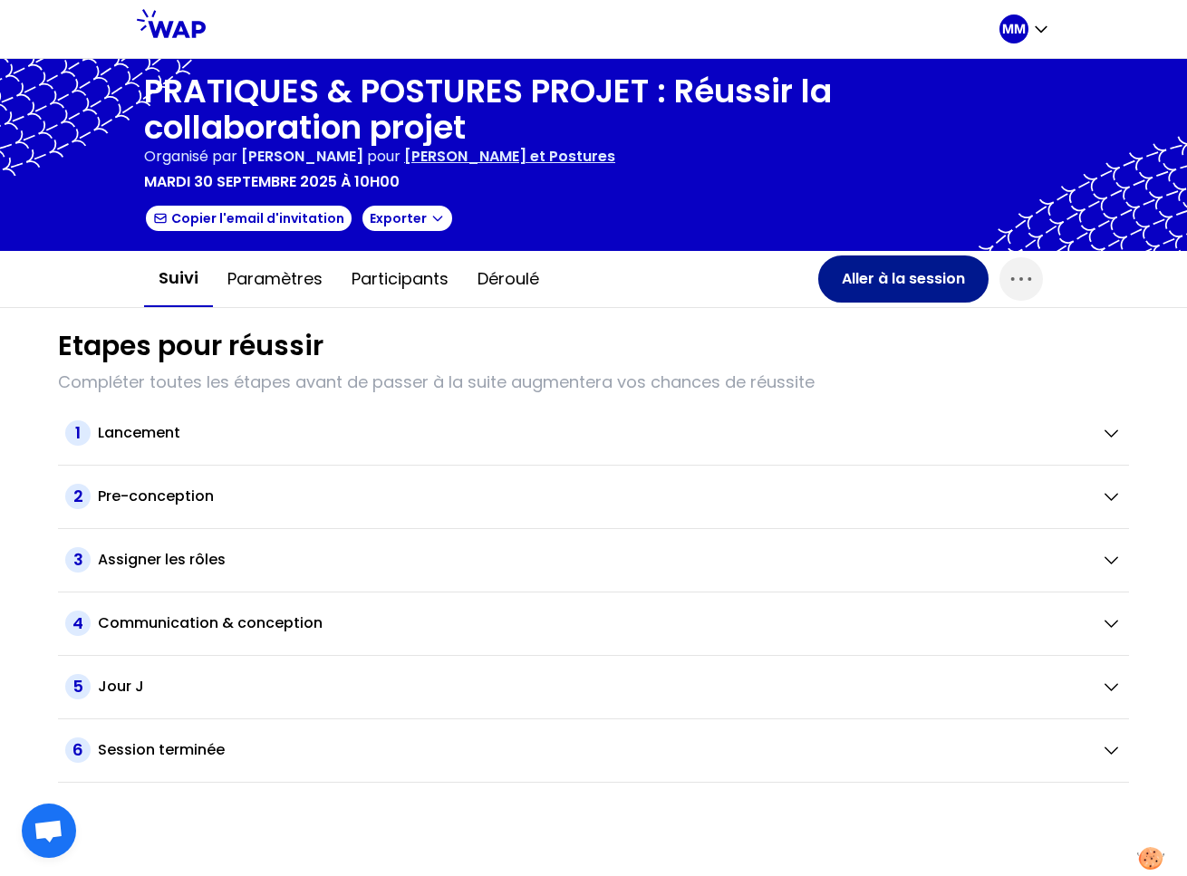
click at [853, 280] on button "Aller à la session" at bounding box center [903, 278] width 170 height 47
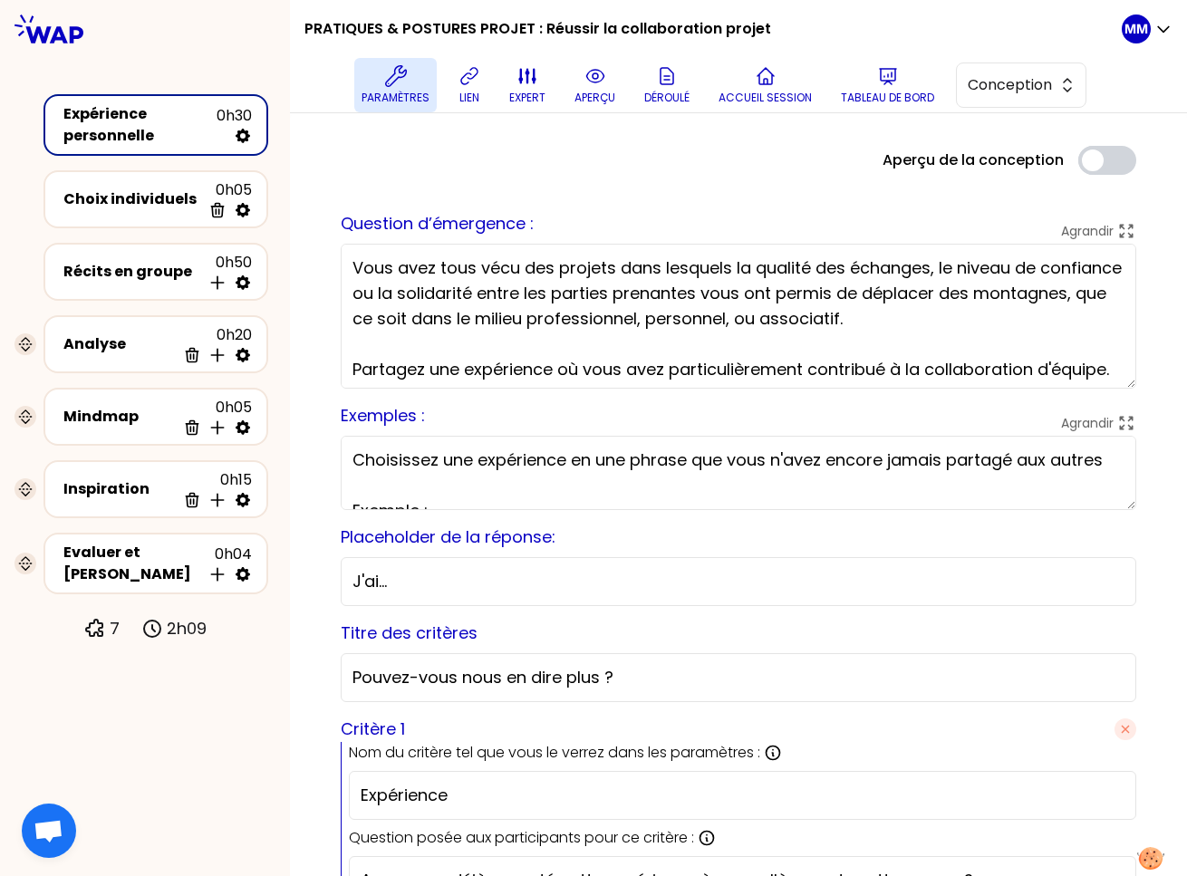
click at [383, 70] on button "Paramètres" at bounding box center [395, 85] width 82 height 54
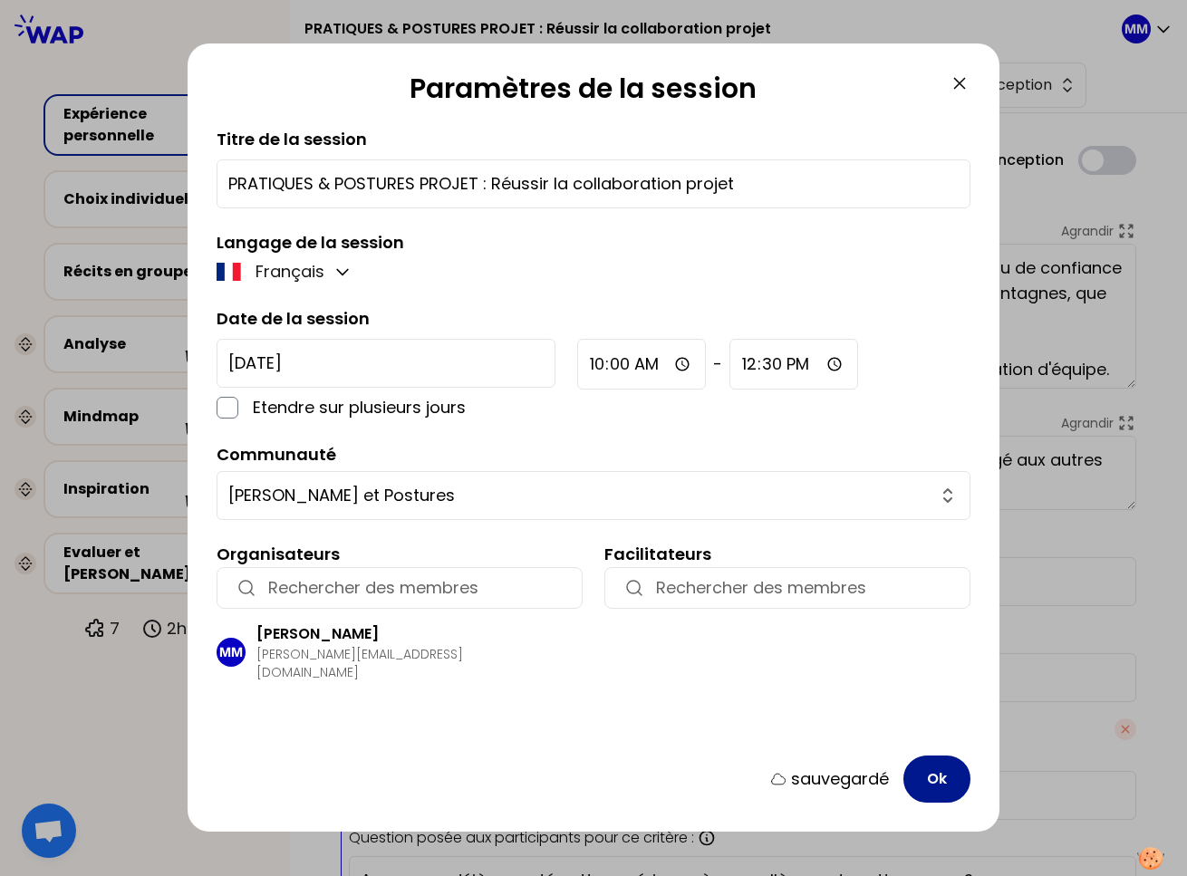
click at [940, 777] on button "Ok" at bounding box center [936, 778] width 67 height 47
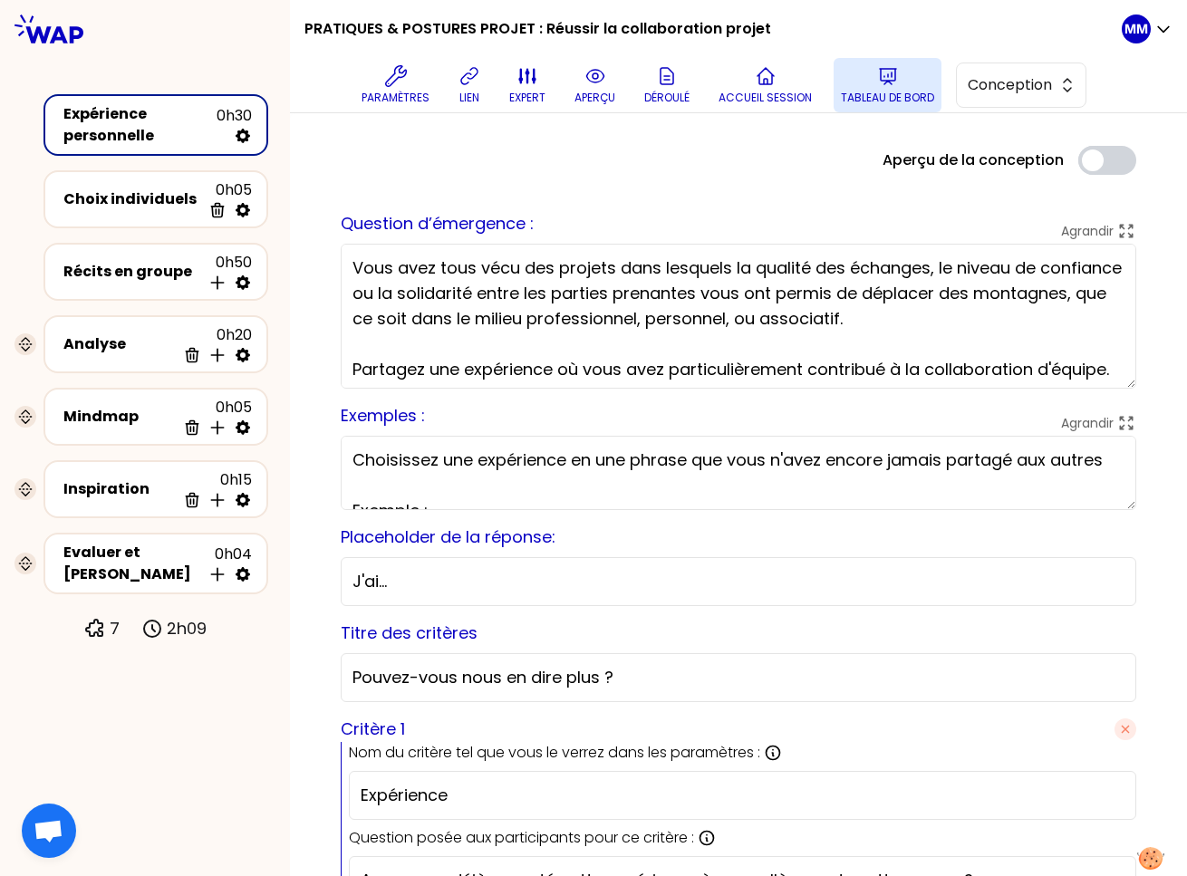
click at [867, 91] on p "Tableau de bord" at bounding box center [887, 98] width 93 height 14
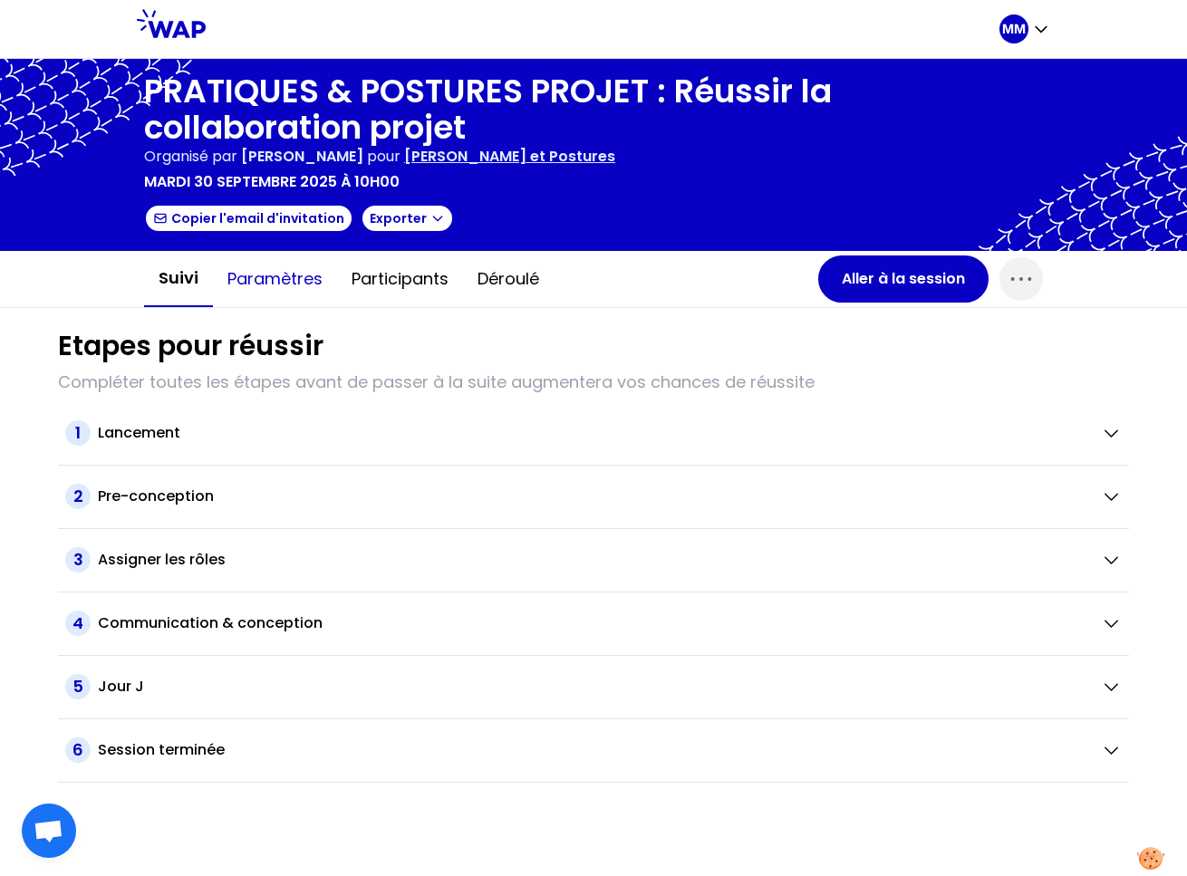
click at [279, 279] on button "Paramètres" at bounding box center [275, 279] width 124 height 54
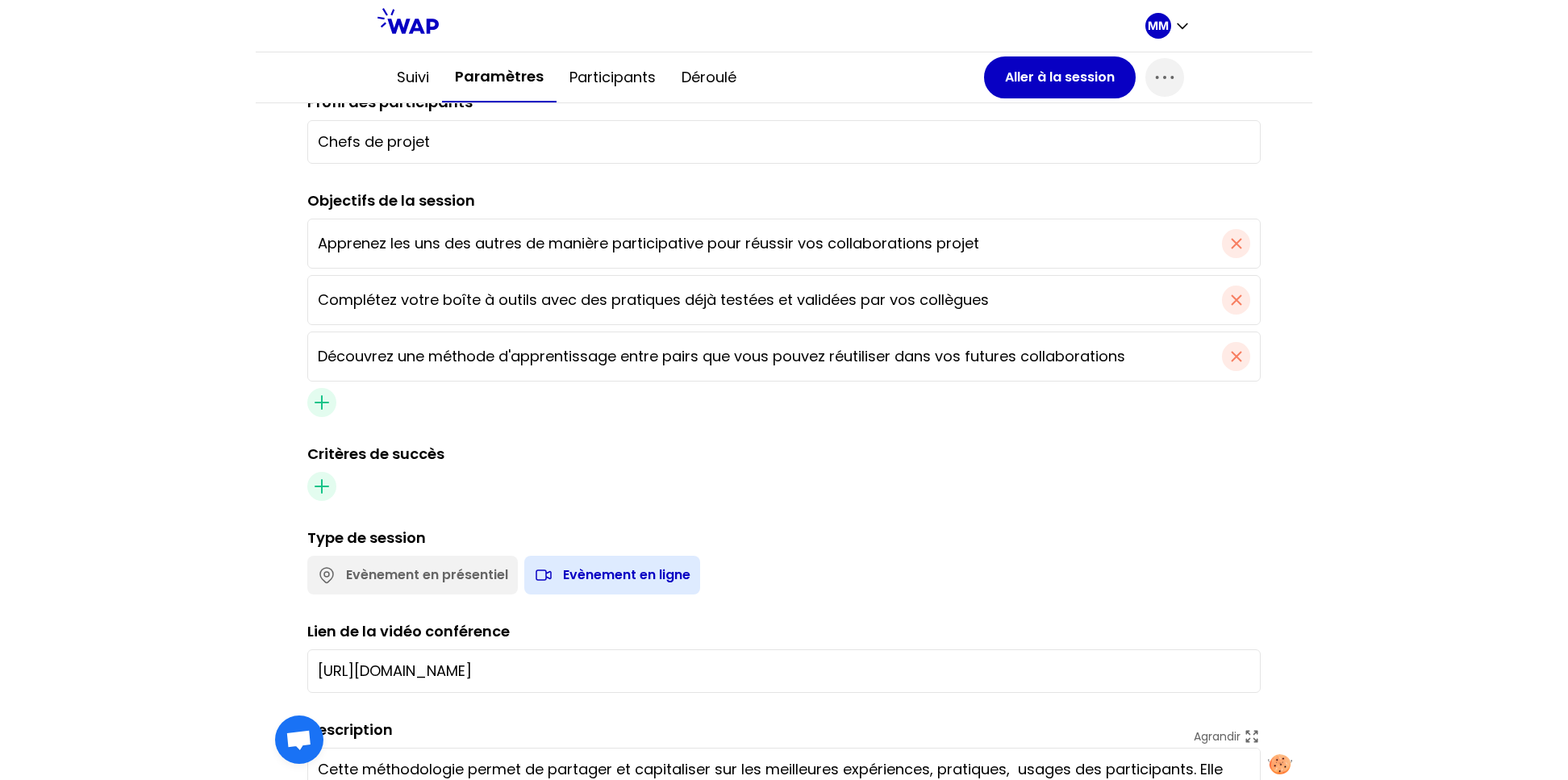
scroll to position [557, 0]
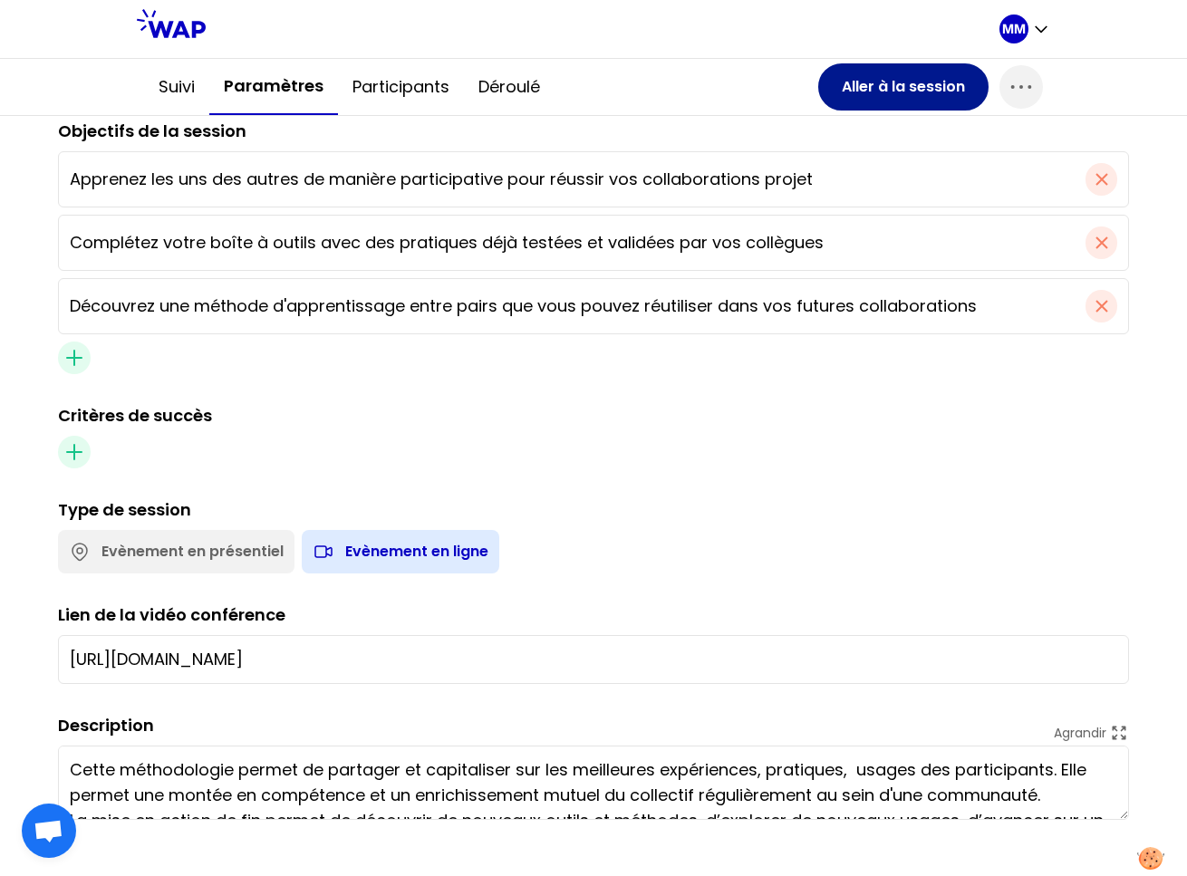
click at [889, 87] on button "Aller à la session" at bounding box center [903, 86] width 170 height 47
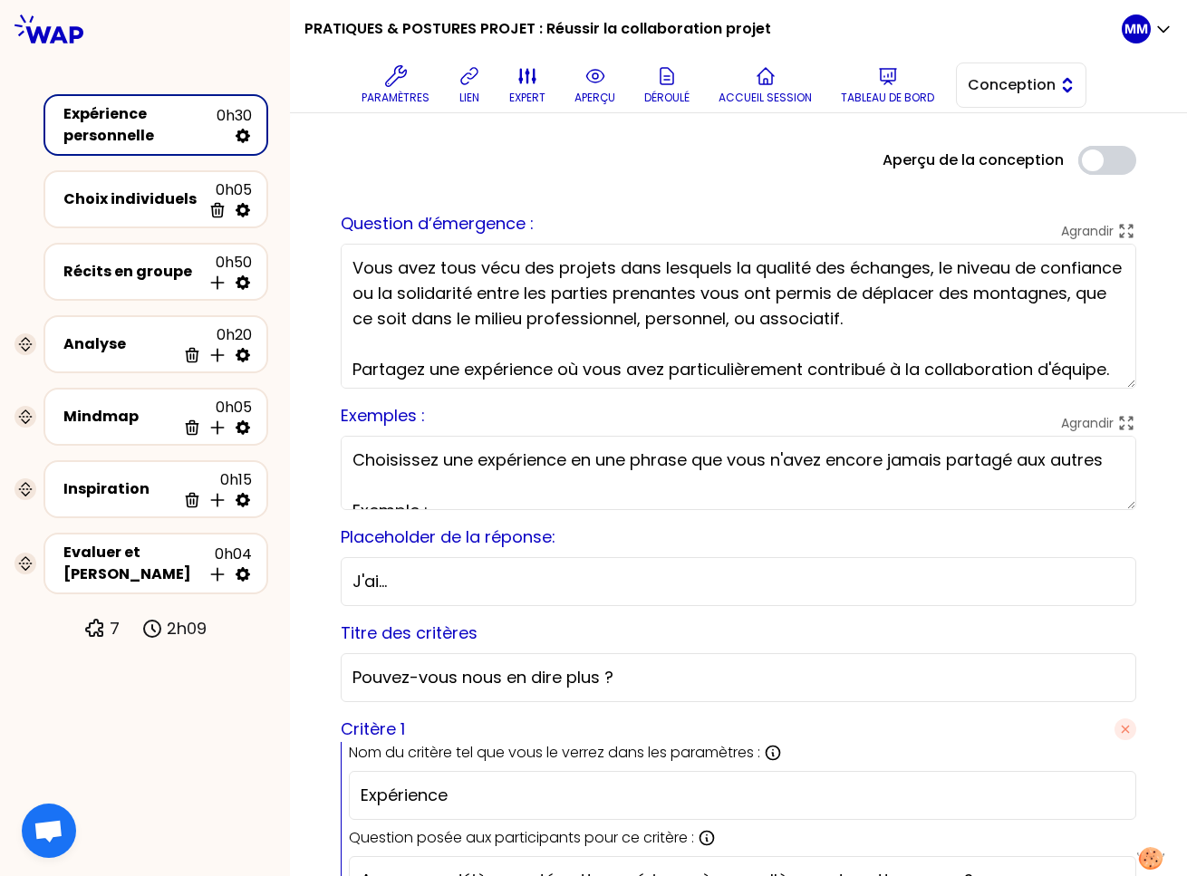
drag, startPoint x: 1014, startPoint y: 79, endPoint x: 1006, endPoint y: 110, distance: 31.6
click at [1014, 79] on span "Conception" at bounding box center [1008, 85] width 82 height 22
click at [1011, 164] on span "Facilitation" at bounding box center [1032, 160] width 78 height 22
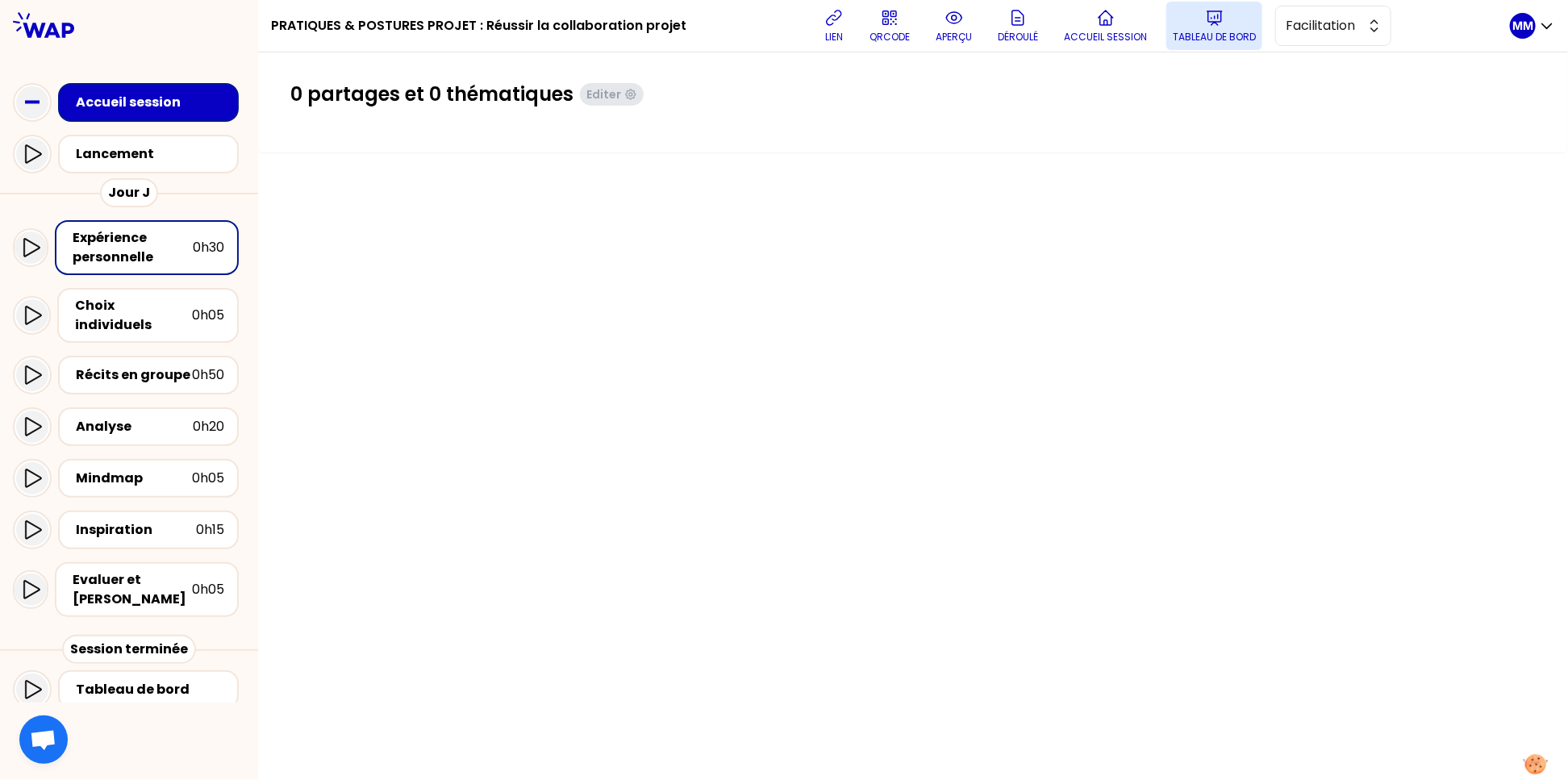
click at [1056, 24] on button "Tableau de bord" at bounding box center [1215, 26] width 96 height 48
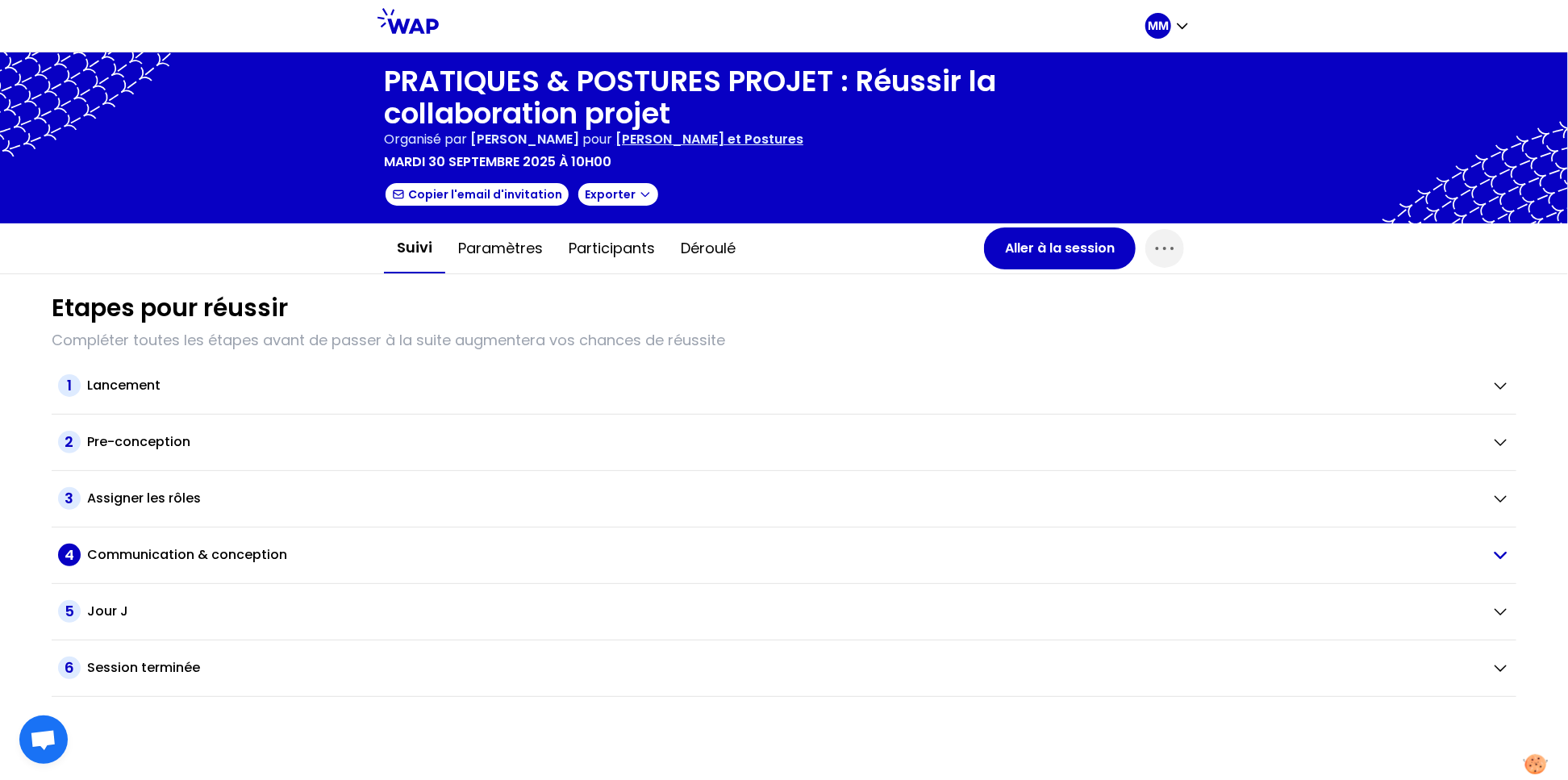
click at [366, 559] on div "Communication & conception" at bounding box center [783, 555] width 1391 height 20
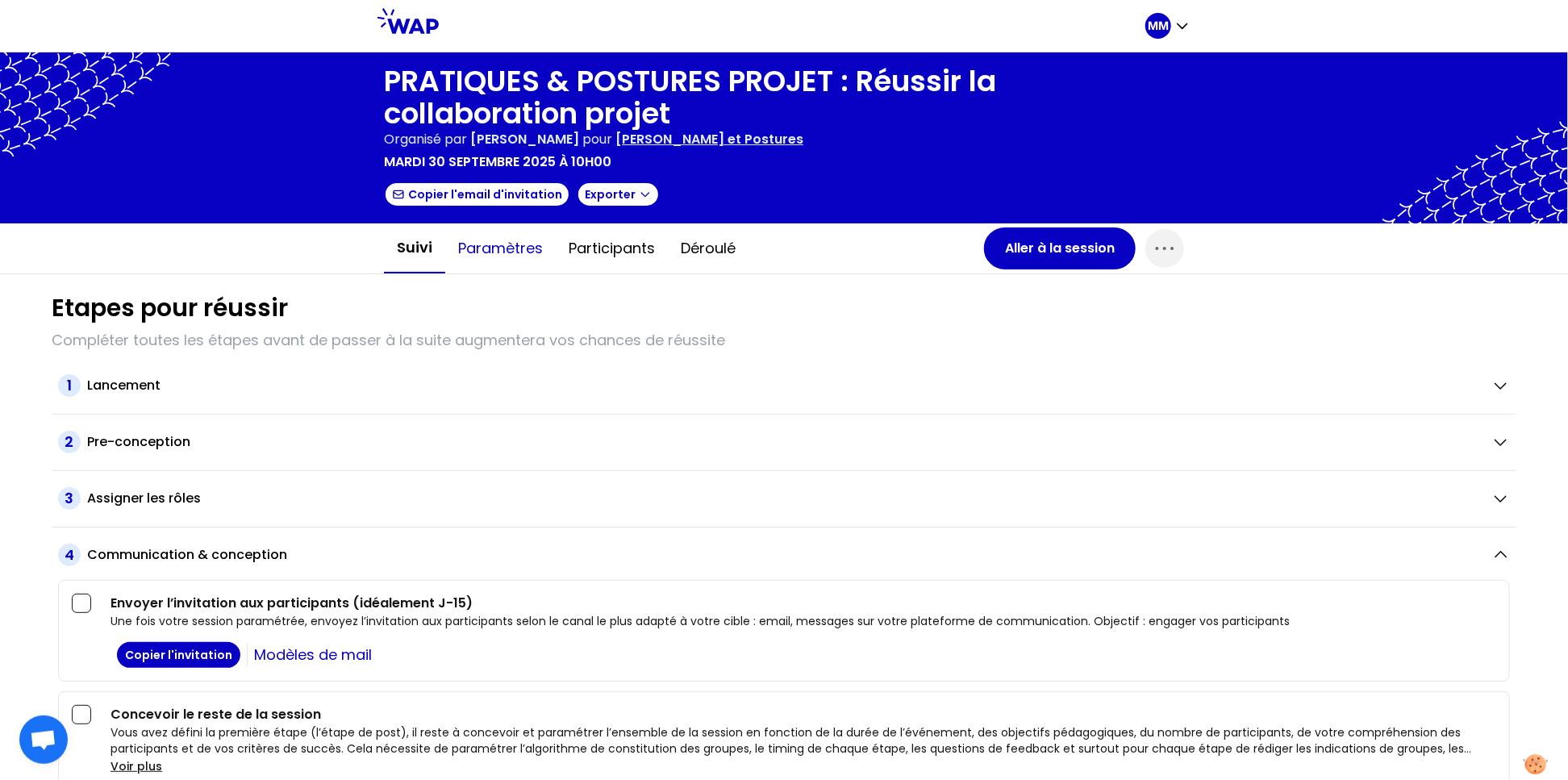
click at [492, 250] on button "Paramètres" at bounding box center [500, 248] width 110 height 48
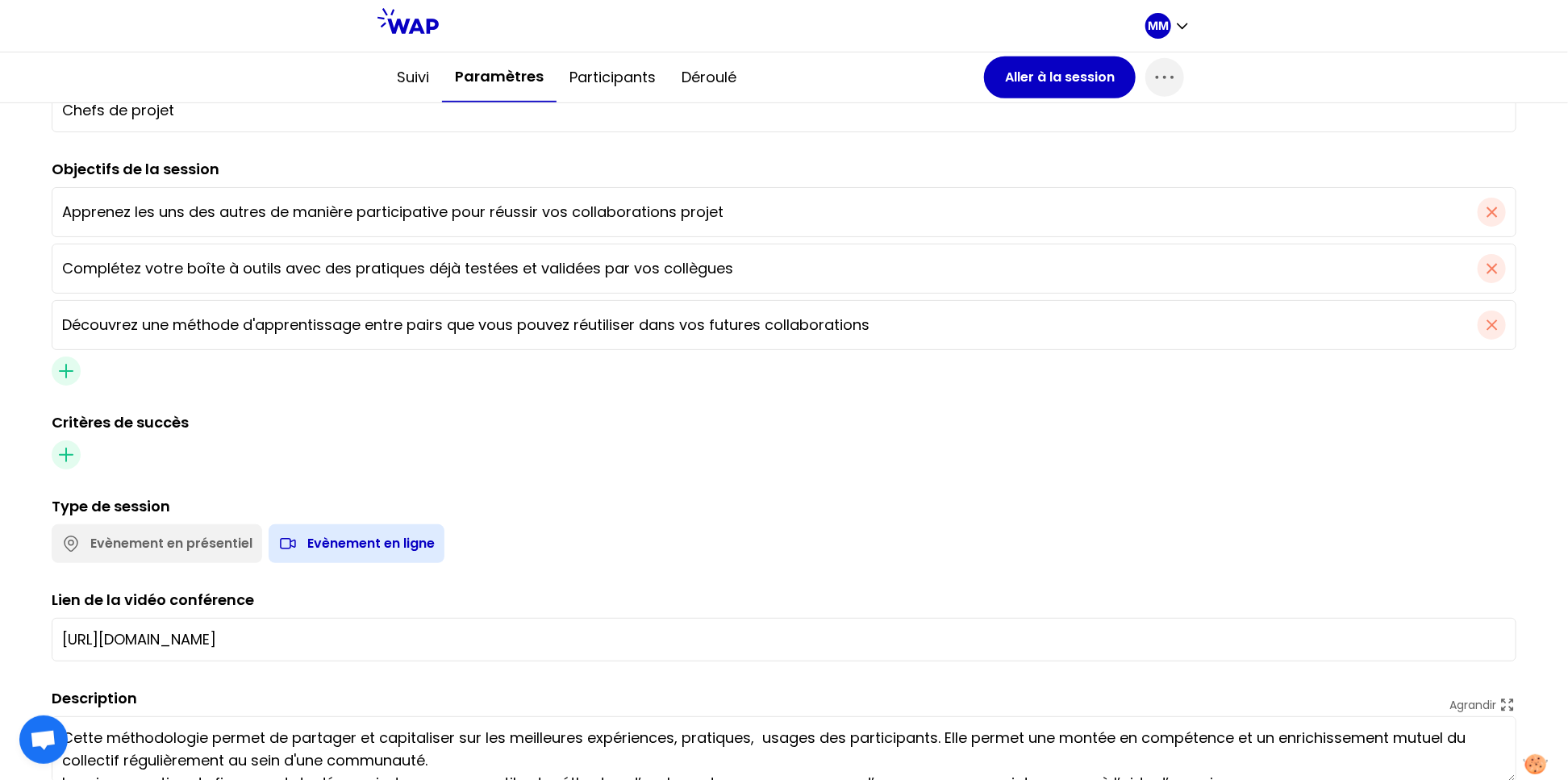
scroll to position [557, 0]
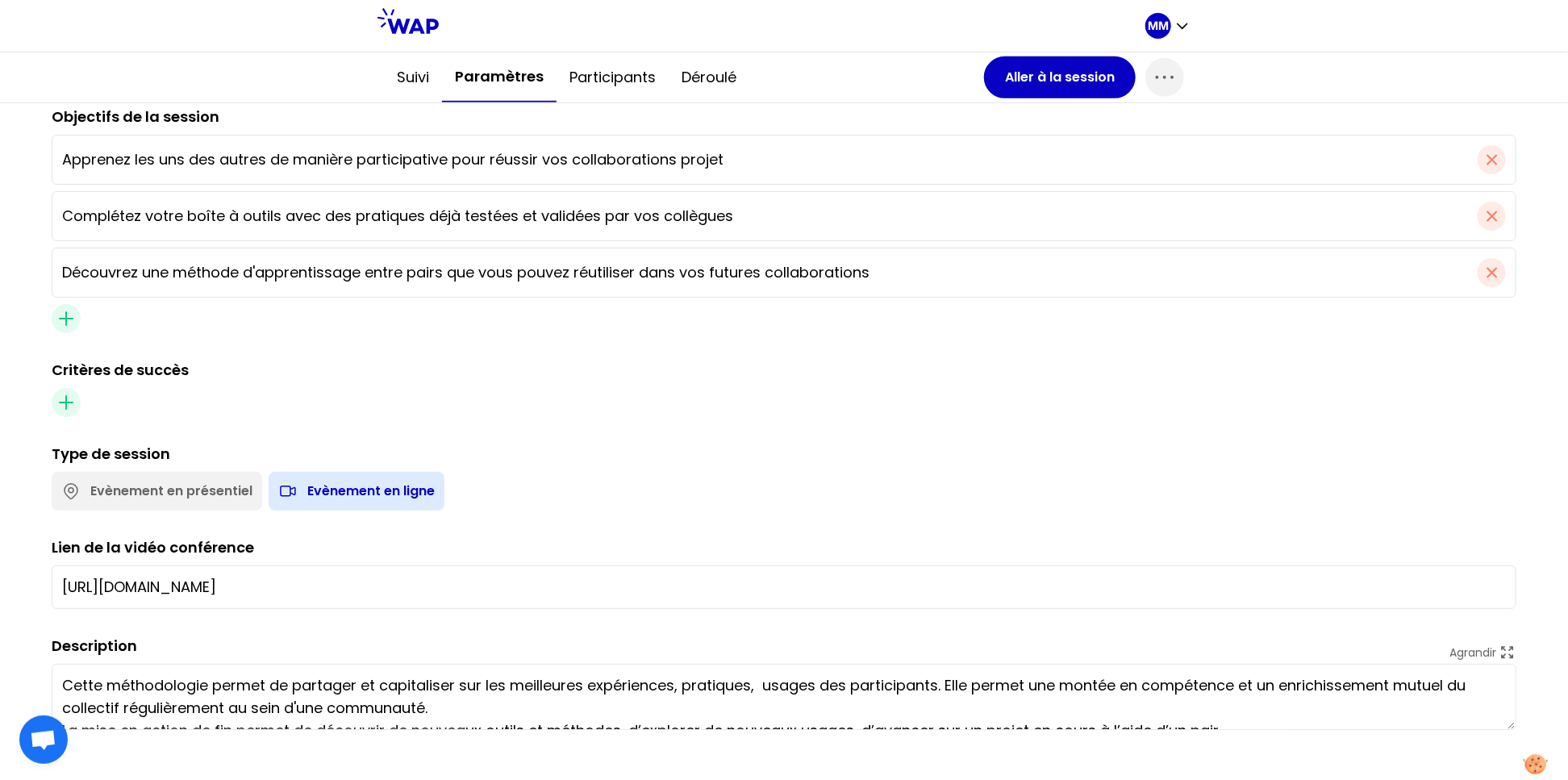
click at [706, 585] on input "https://us06web.zoom.us/j/7353391757" at bounding box center [784, 587] width 1443 height 22
click at [705, 584] on input "https://us06web.zoom.us/j/7353391757" at bounding box center [784, 587] width 1443 height 22
click at [525, 417] on div "Titre PRATIQUES & POSTURES PROJET : Réussir la collaboration projet Date de la …" at bounding box center [784, 257] width 1465 height 946
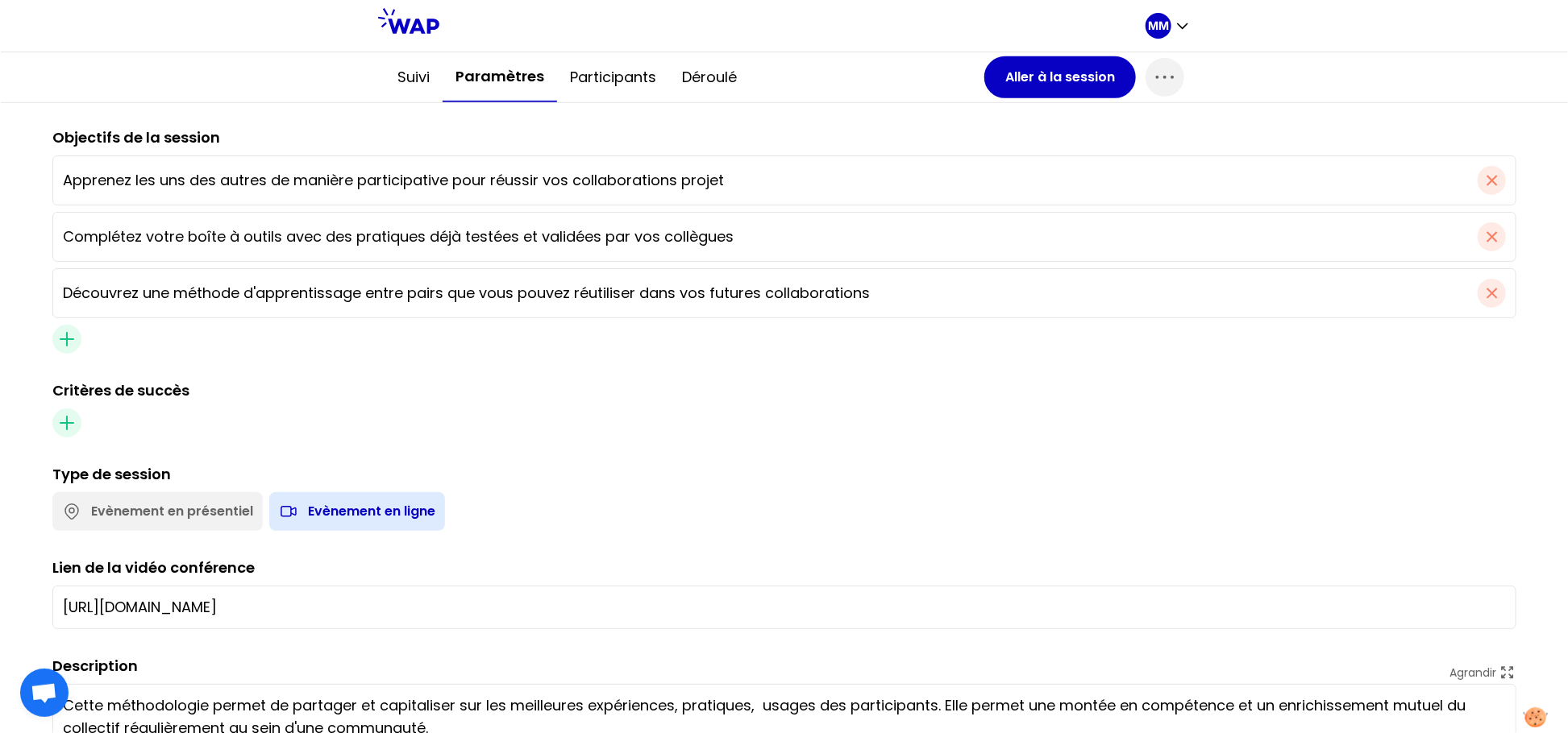
scroll to position [535, 0]
click at [350, 600] on input "https://us06web.zoom.us/j/7353391757" at bounding box center [784, 608] width 1443 height 22
drag, startPoint x: 370, startPoint y: 606, endPoint x: 87, endPoint y: 620, distance: 283.3
click at [15, 604] on div "Détails de votre événement sauvegardé Titre PRATIQUES & POSTURES PROJET : Réuss…" at bounding box center [784, 271] width 1568 height 1064
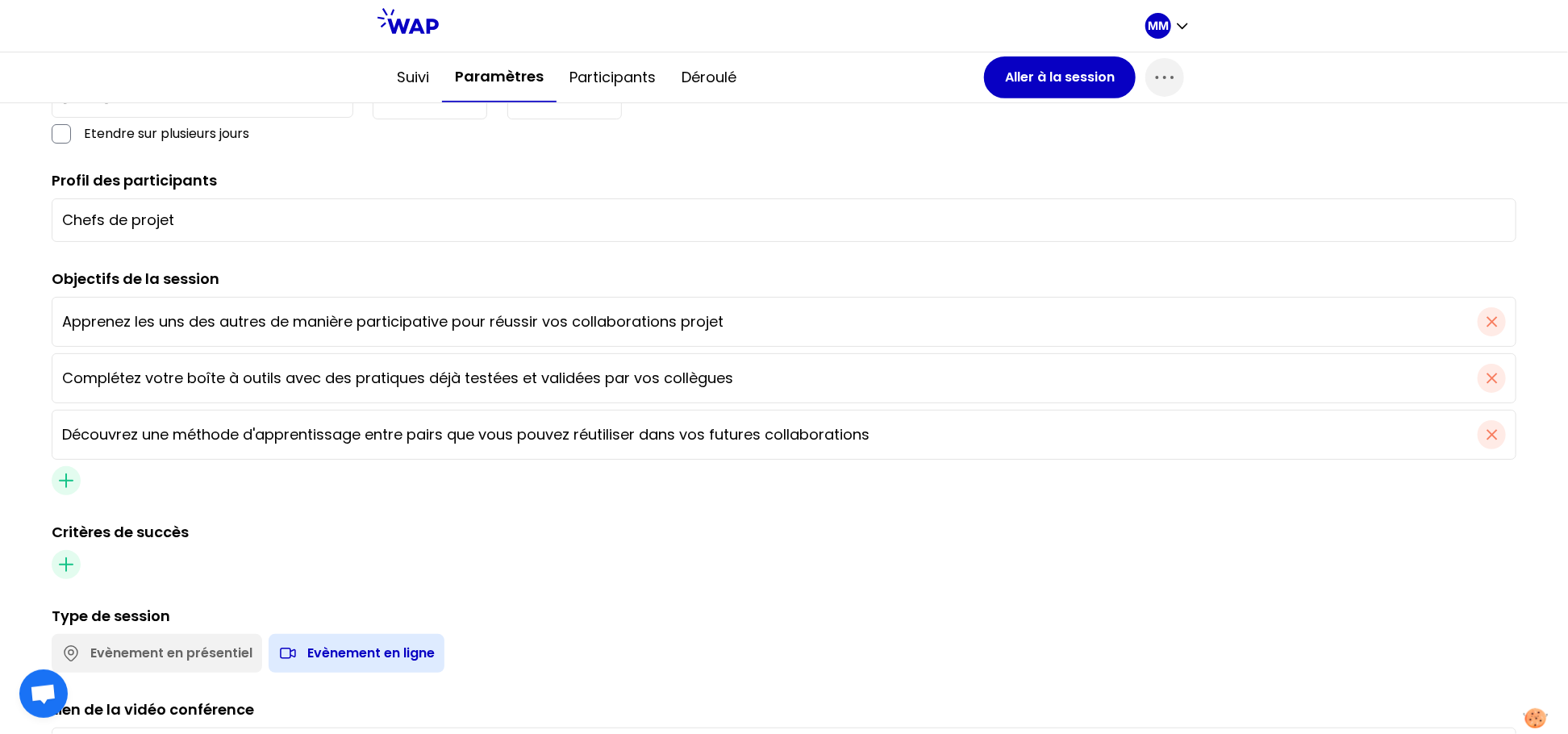
scroll to position [604, 0]
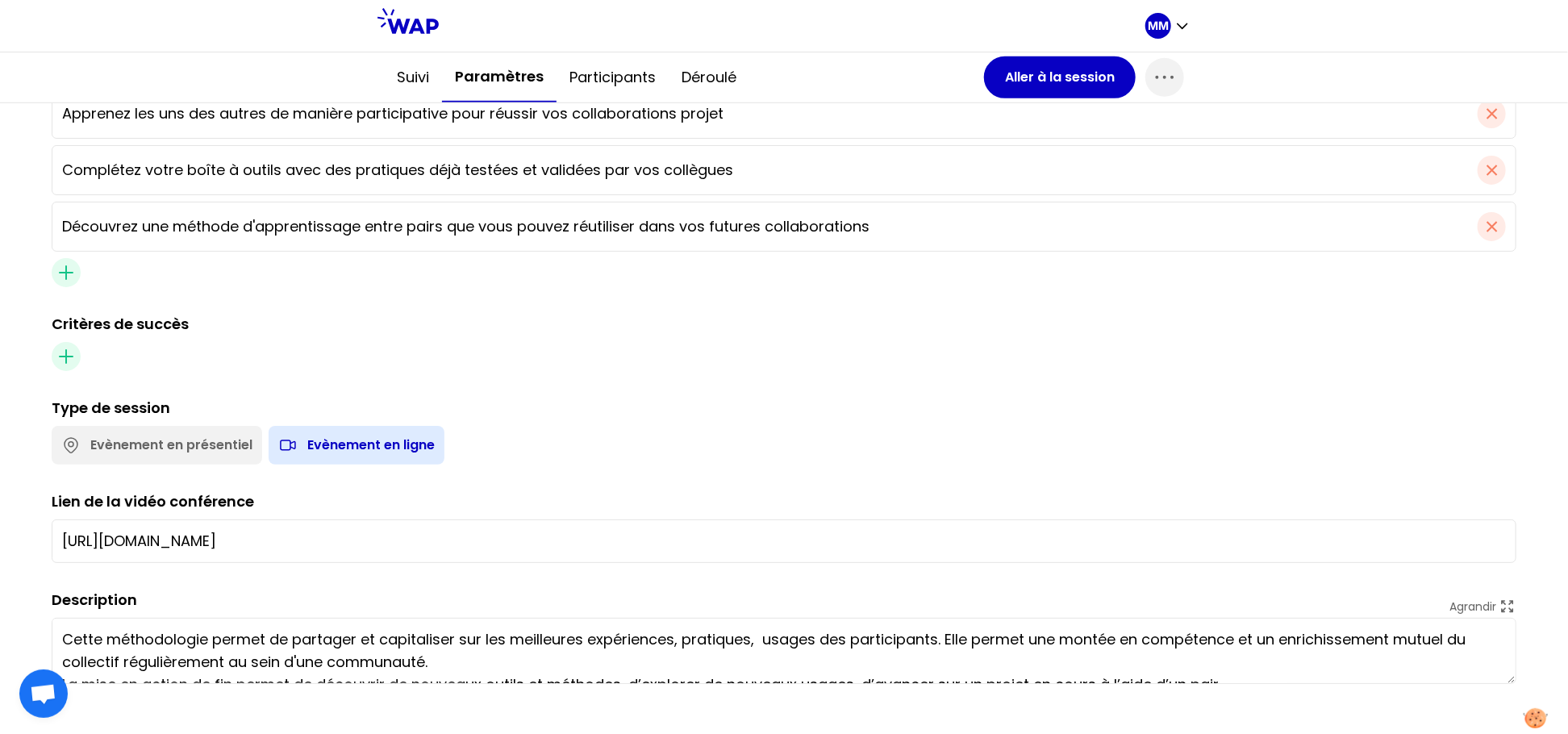
click at [372, 546] on input "https://us06web.zoom.us/j/7353391757" at bounding box center [784, 541] width 1443 height 22
click at [372, 543] on input "https://us06web.zoom.us/j/7353391757" at bounding box center [784, 541] width 1443 height 22
click at [378, 540] on input "https://us06web.zoom.us/j/7353391757" at bounding box center [784, 541] width 1443 height 22
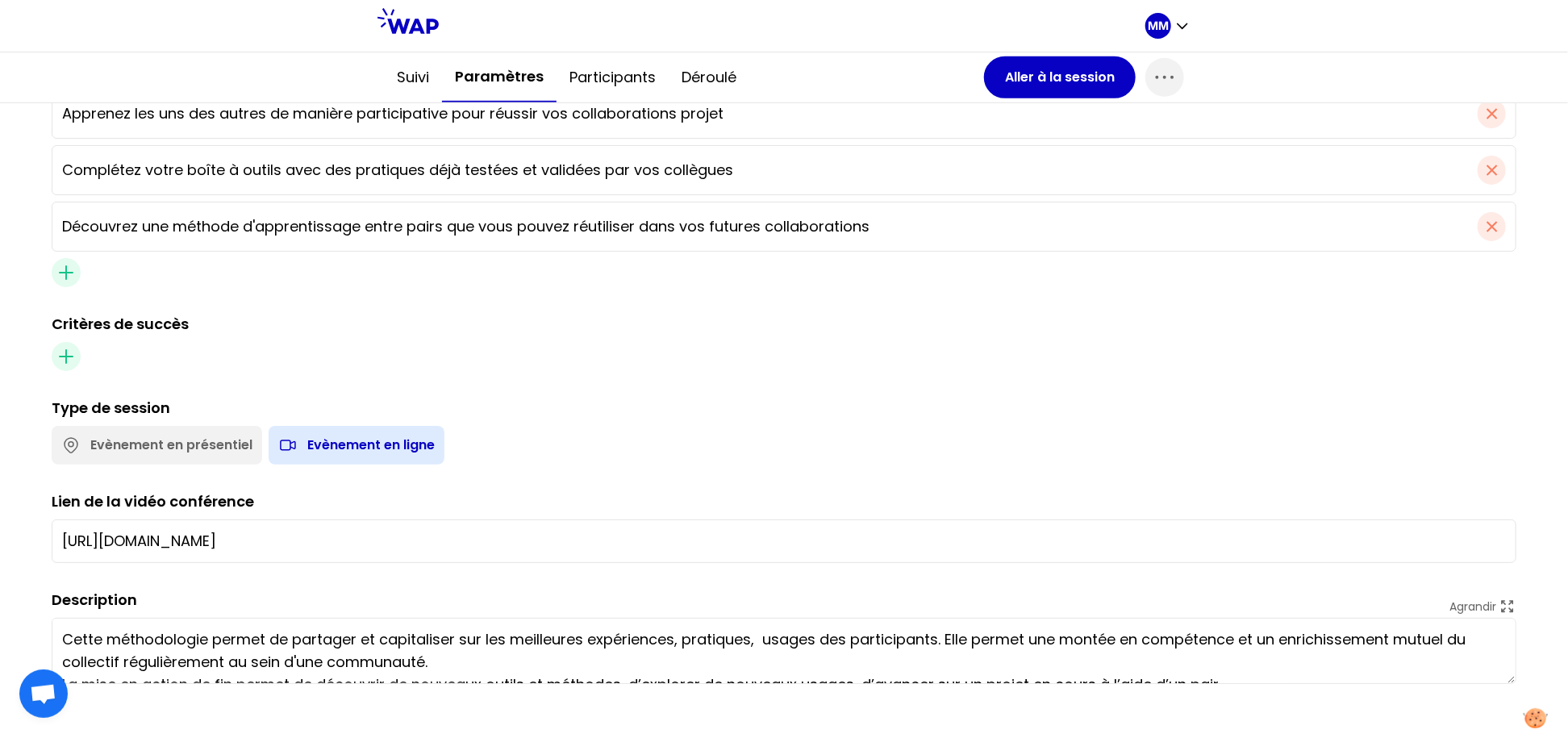
click at [378, 540] on input "https://us06web.zoom.us/j/7353391757" at bounding box center [784, 541] width 1443 height 22
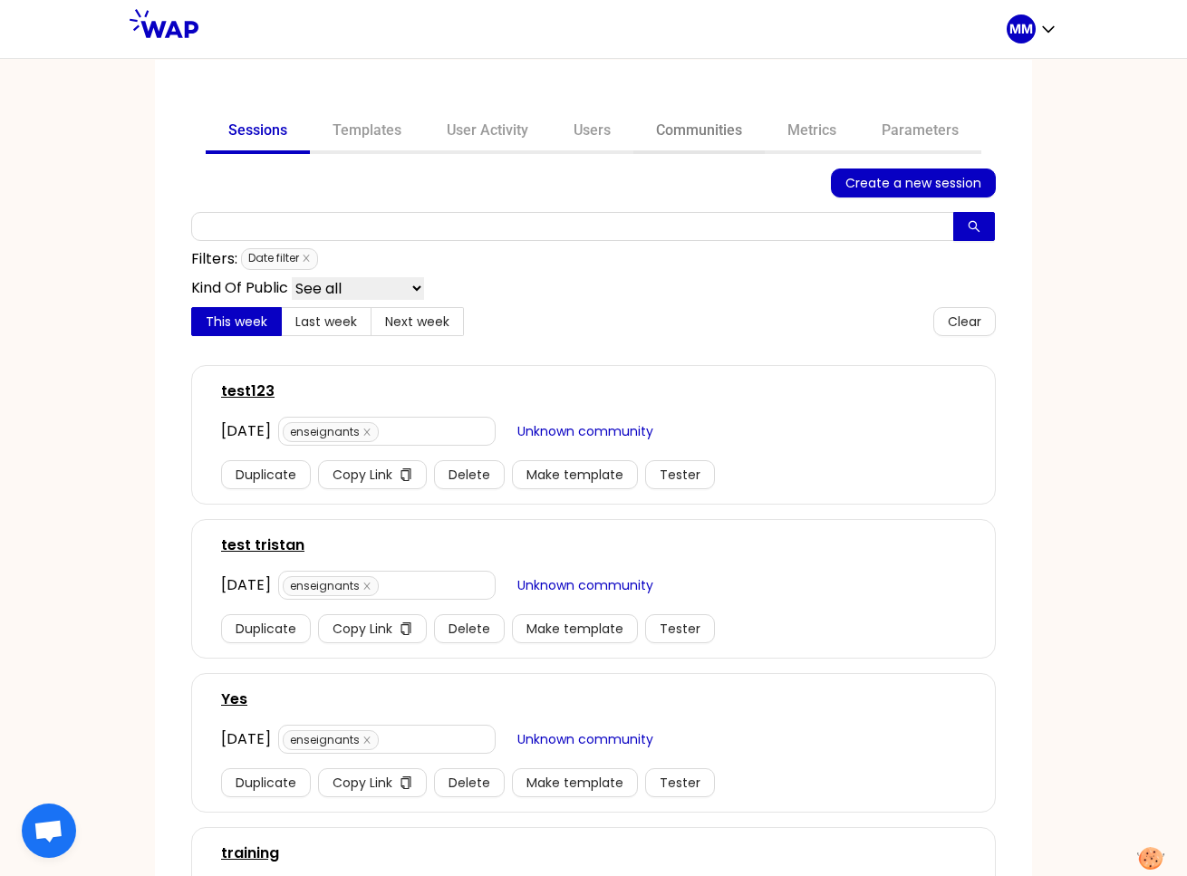
click at [721, 132] on link "Communities" at bounding box center [698, 132] width 131 height 43
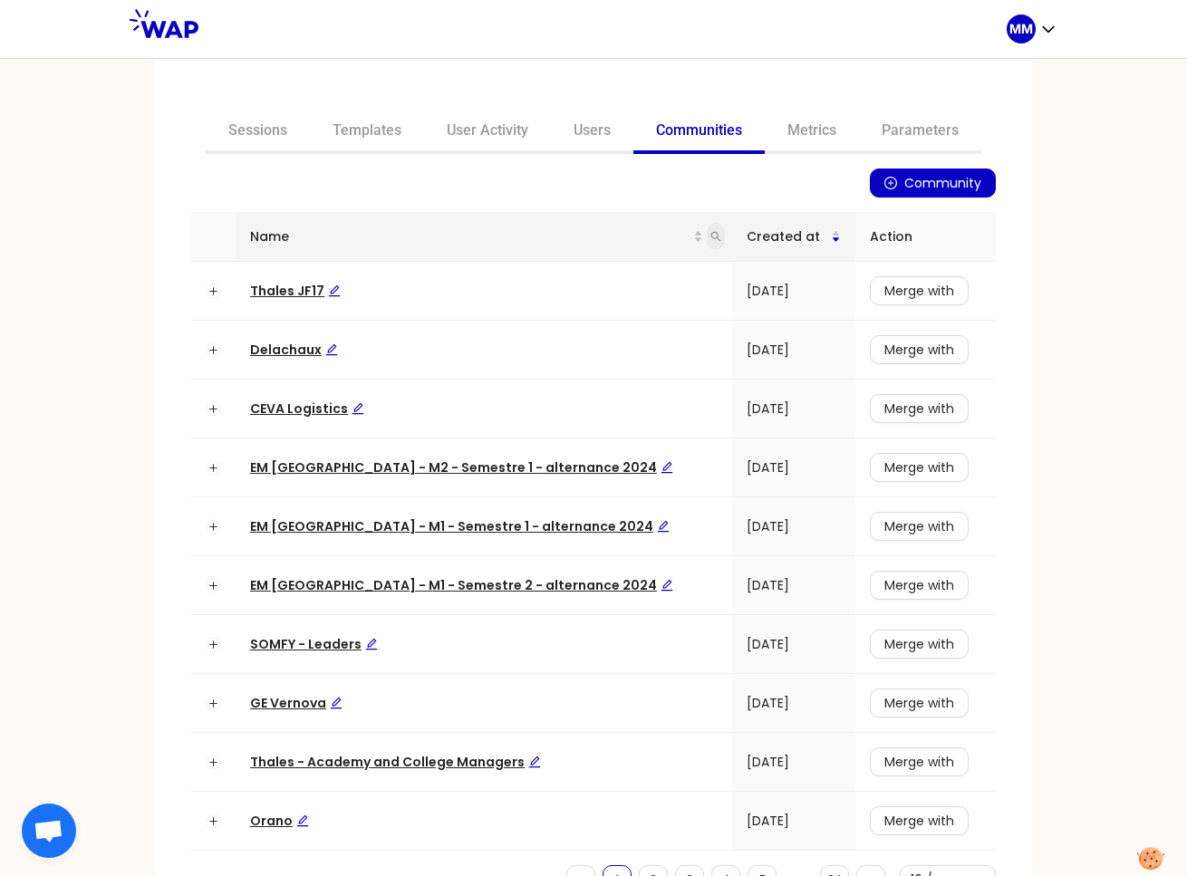
click at [711, 235] on icon "search" at bounding box center [716, 237] width 10 height 10
type input "somfy"
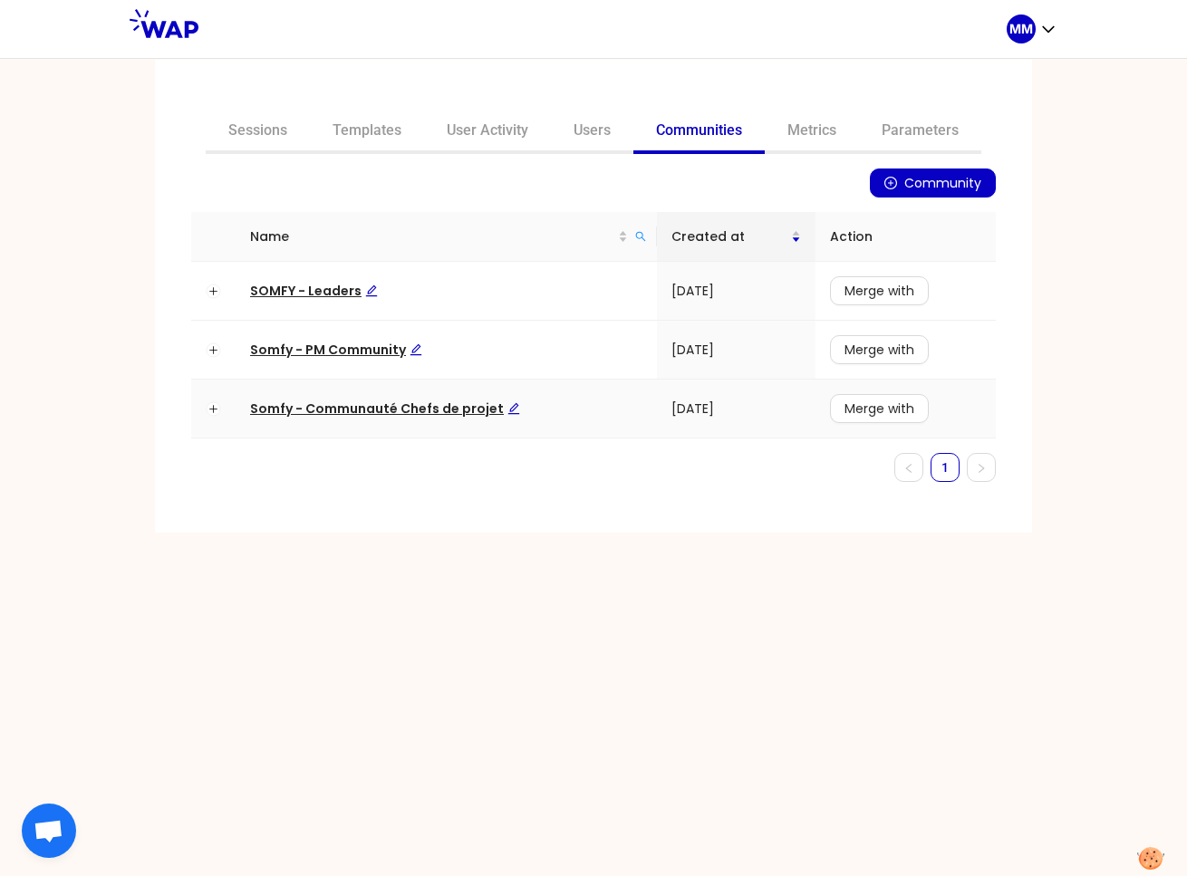
click at [386, 407] on span "Somfy - Communauté Chefs de projet" at bounding box center [385, 408] width 270 height 18
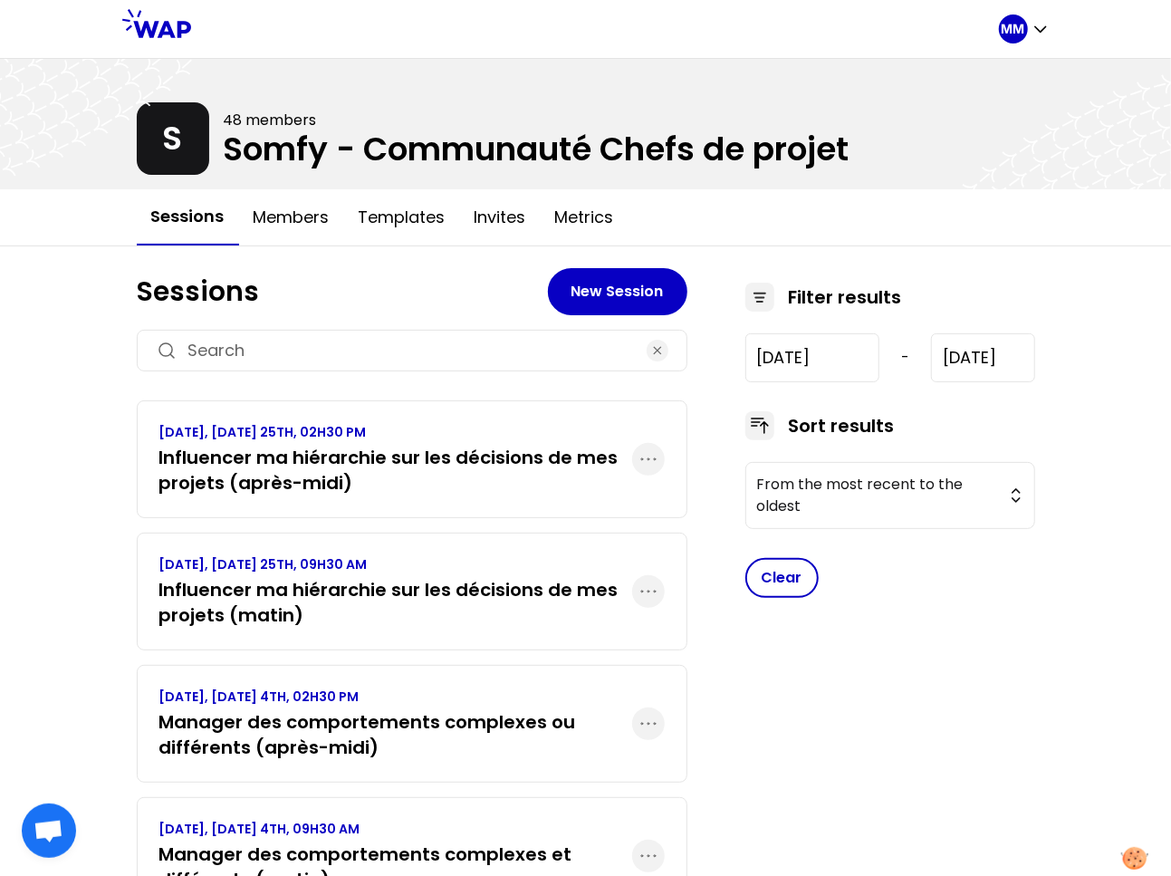
click at [370, 445] on h3 "Influencer ma hiérarchie sur les décisions de mes projets (après-midi)" at bounding box center [395, 470] width 473 height 51
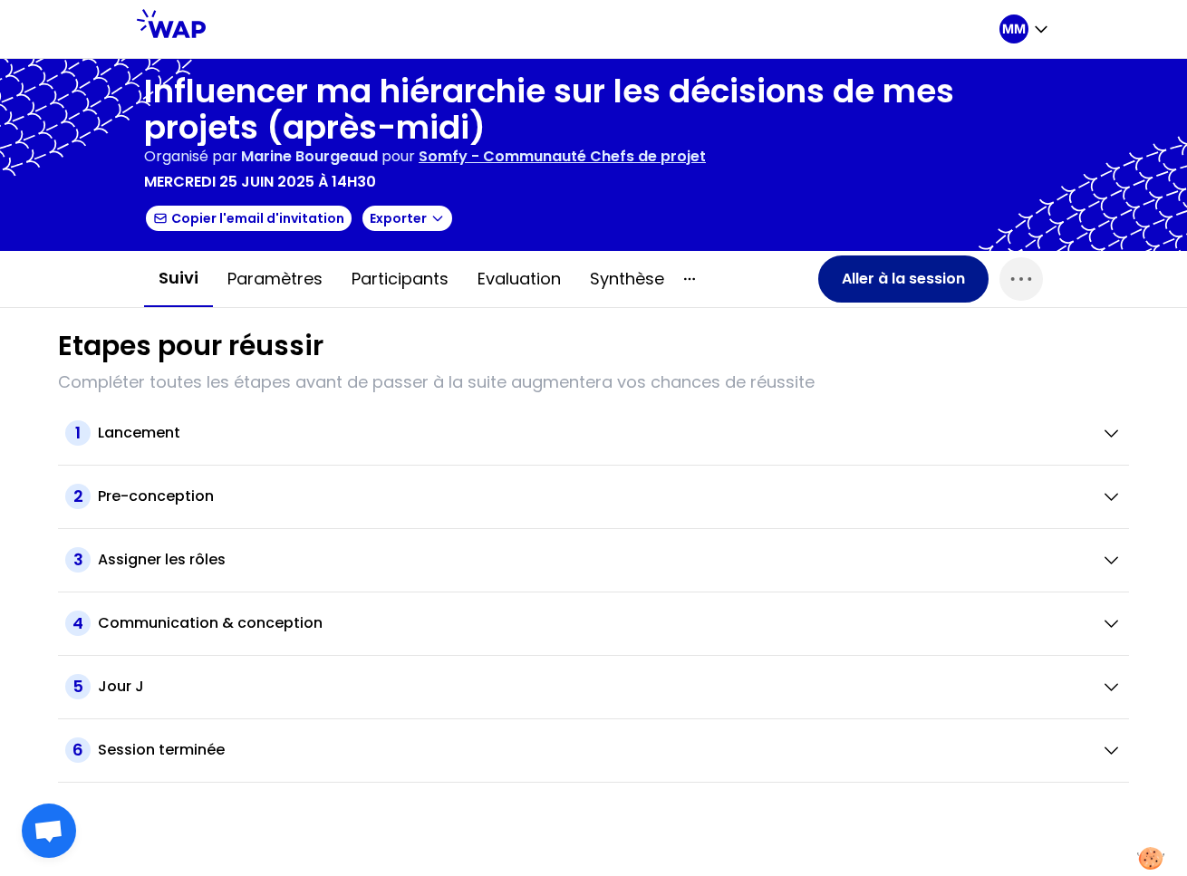
click at [896, 281] on button "Aller à la session" at bounding box center [903, 278] width 170 height 47
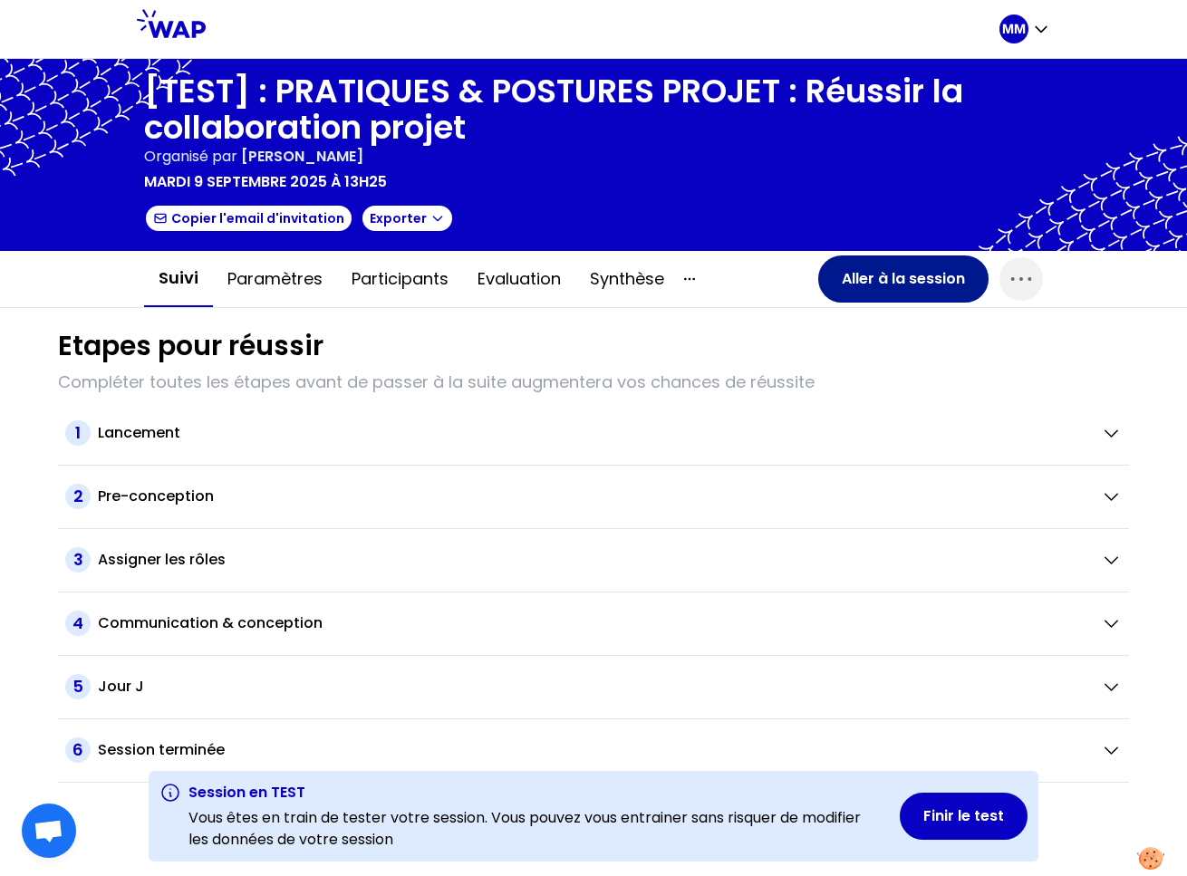
click at [886, 280] on button "Aller à la session" at bounding box center [903, 278] width 170 height 47
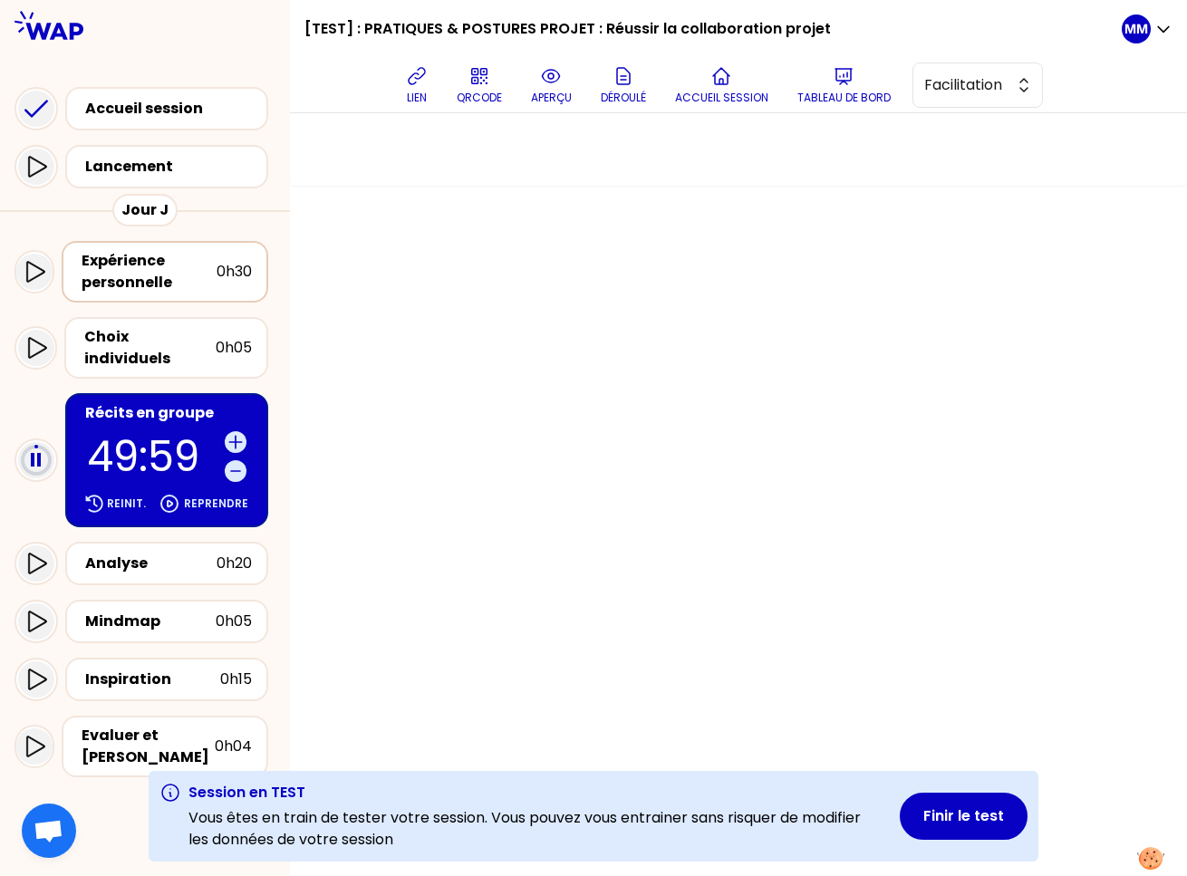
click at [147, 261] on div "Expérience personnelle" at bounding box center [149, 271] width 135 height 43
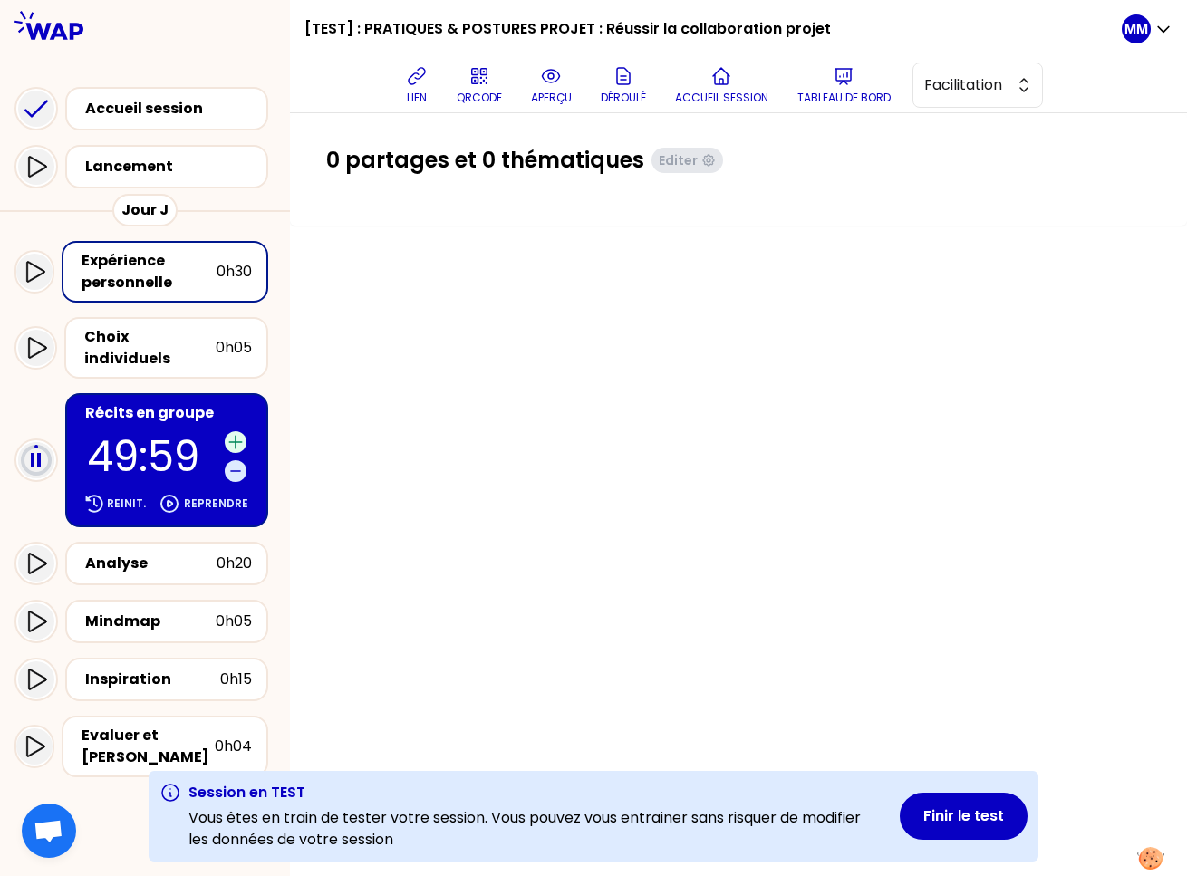
click at [170, 404] on div "Récits en groupe 49:59 Reinit. Reprendre" at bounding box center [166, 460] width 203 height 134
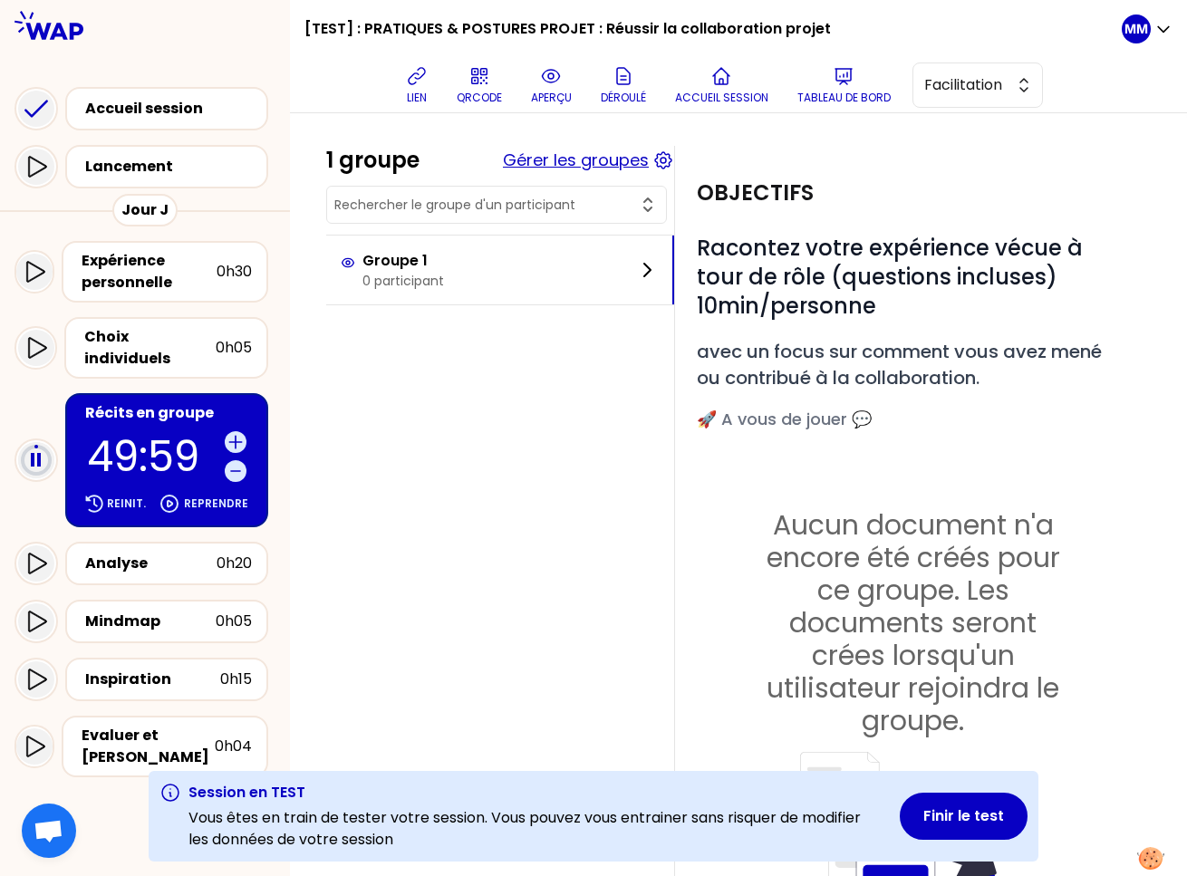
click at [581, 164] on button "Gérer les groupes" at bounding box center [576, 160] width 146 height 25
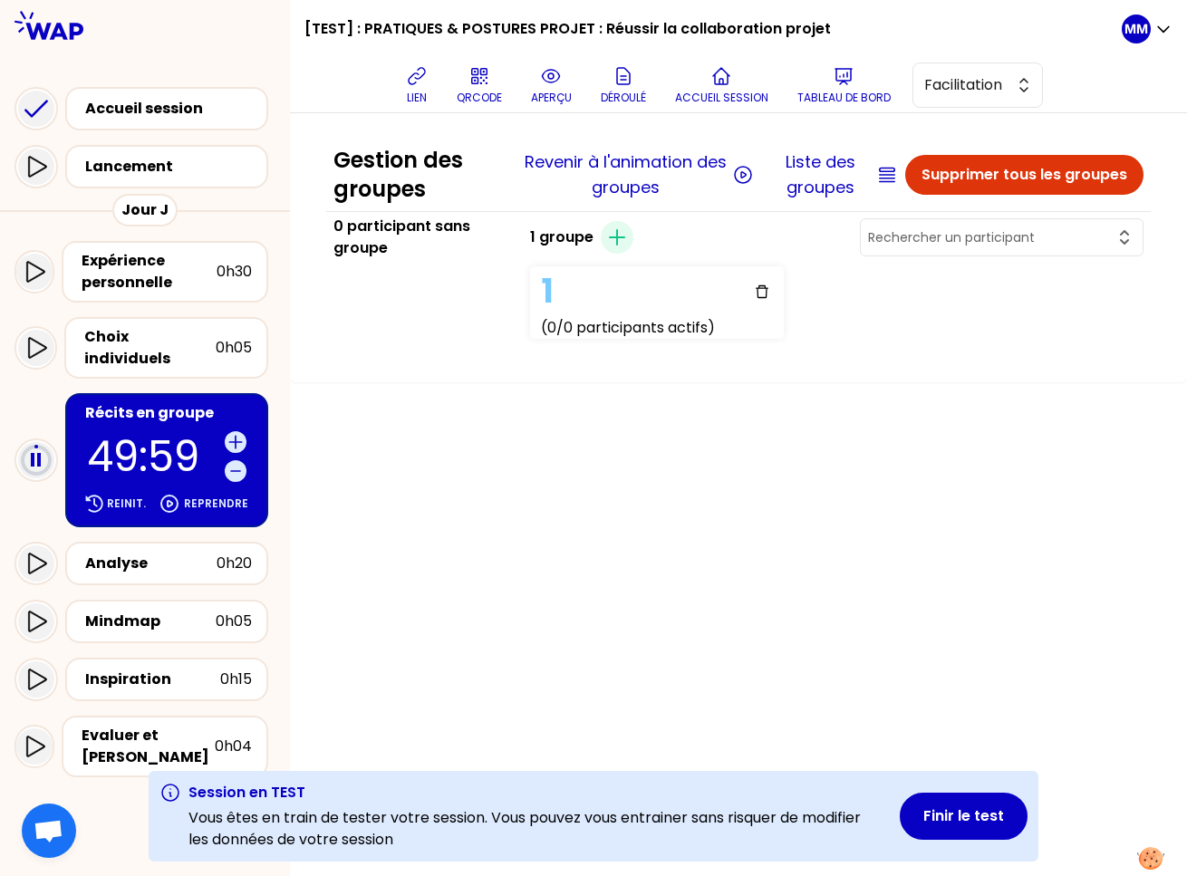
click at [533, 447] on div "Gestion des groupes Revenir à l'animation des groupes Liste des groupes Supprim…" at bounding box center [738, 494] width 897 height 763
click at [156, 253] on div "Expérience personnelle" at bounding box center [149, 271] width 135 height 43
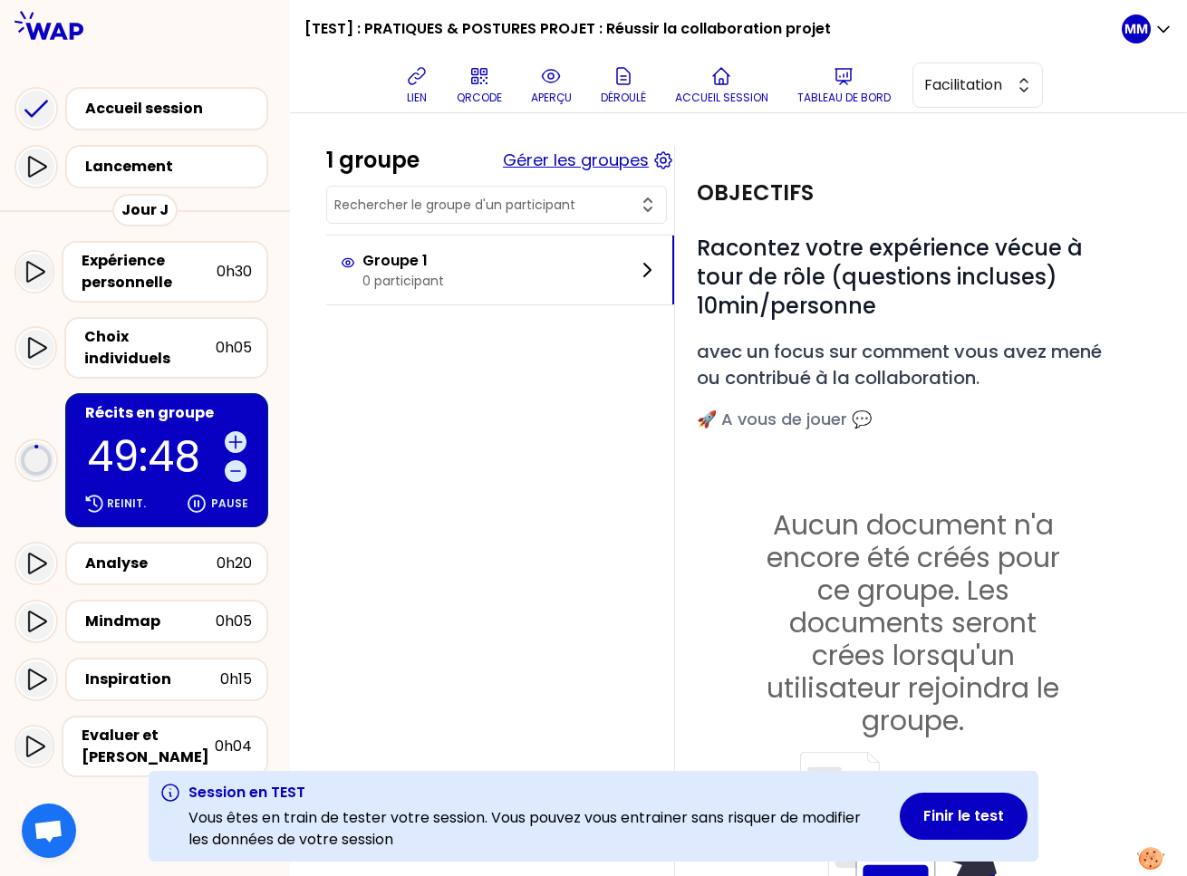
click at [583, 162] on button "Gérer les groupes" at bounding box center [576, 160] width 146 height 25
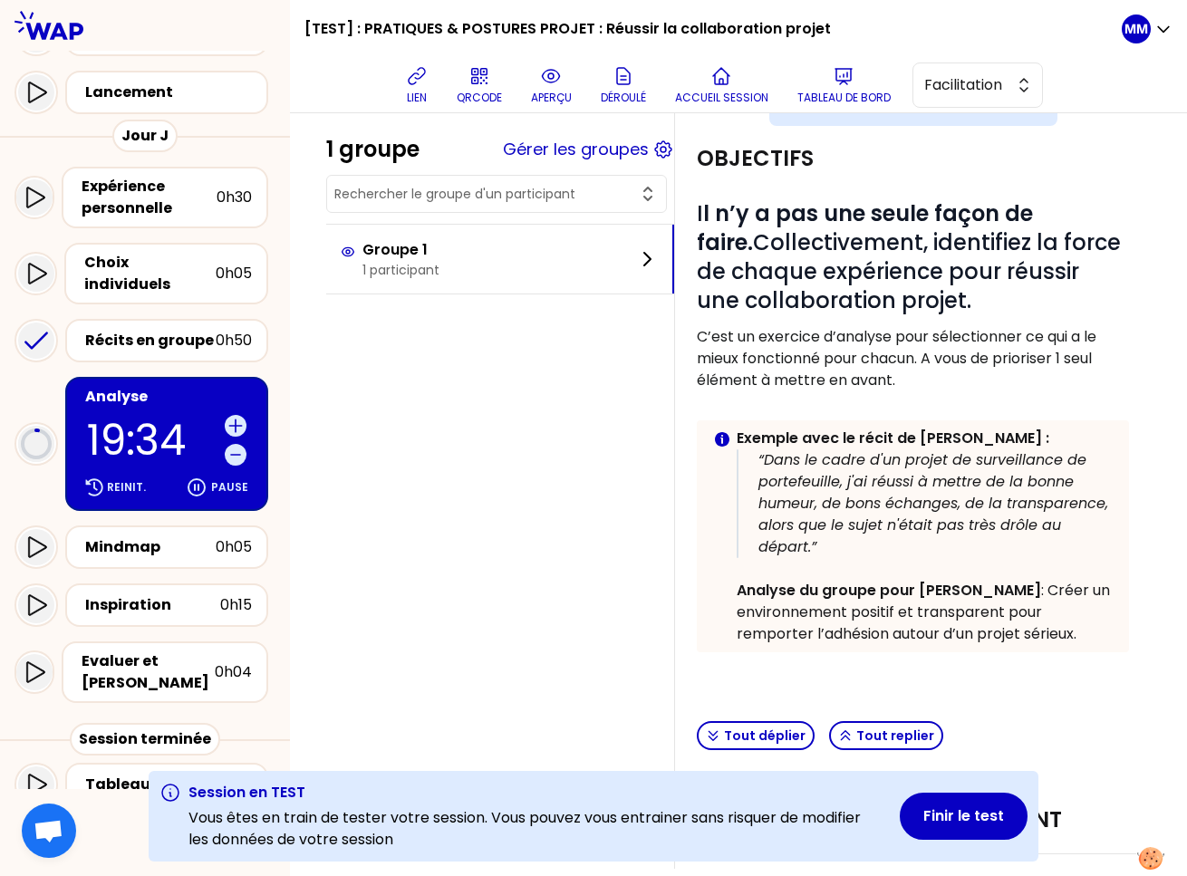
scroll to position [130, 0]
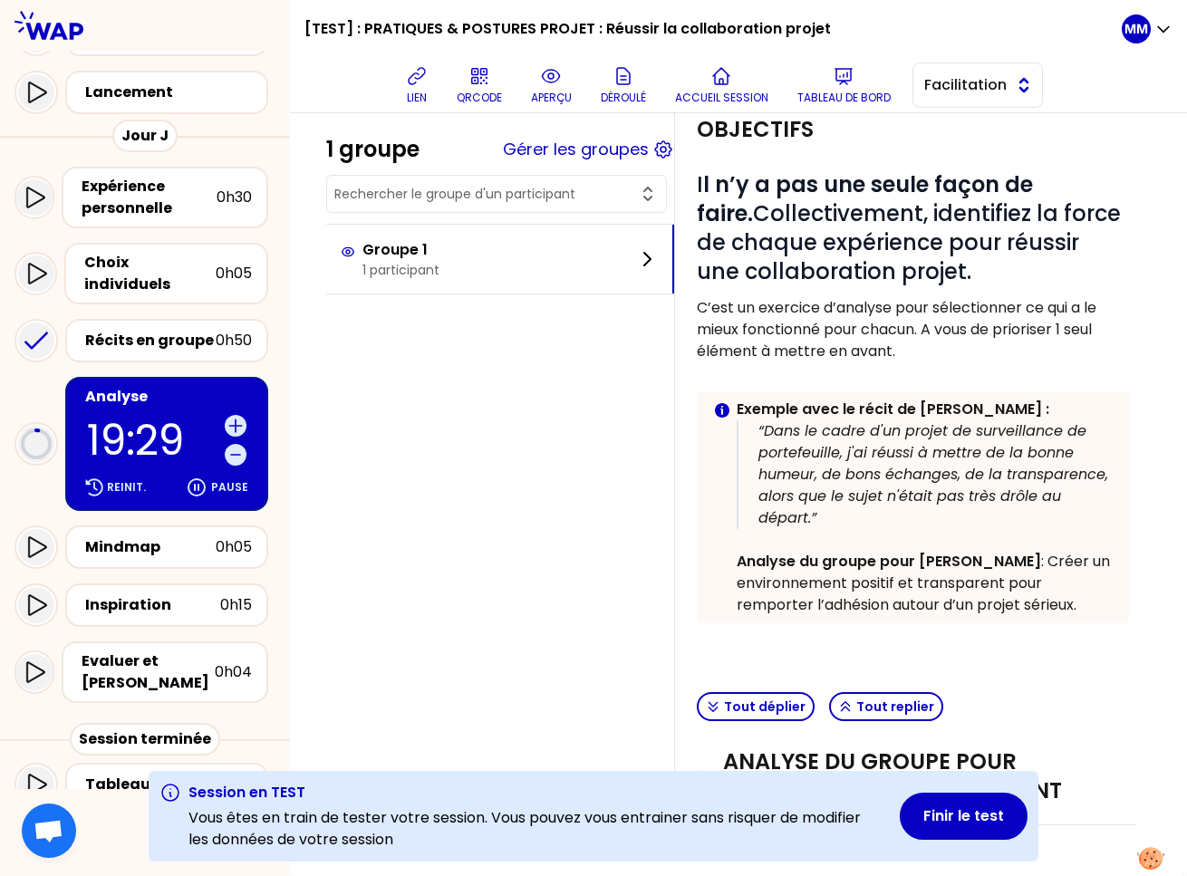
click at [975, 93] on span "Facilitation" at bounding box center [965, 85] width 82 height 22
click at [971, 120] on span "Conception" at bounding box center [988, 131] width 78 height 22
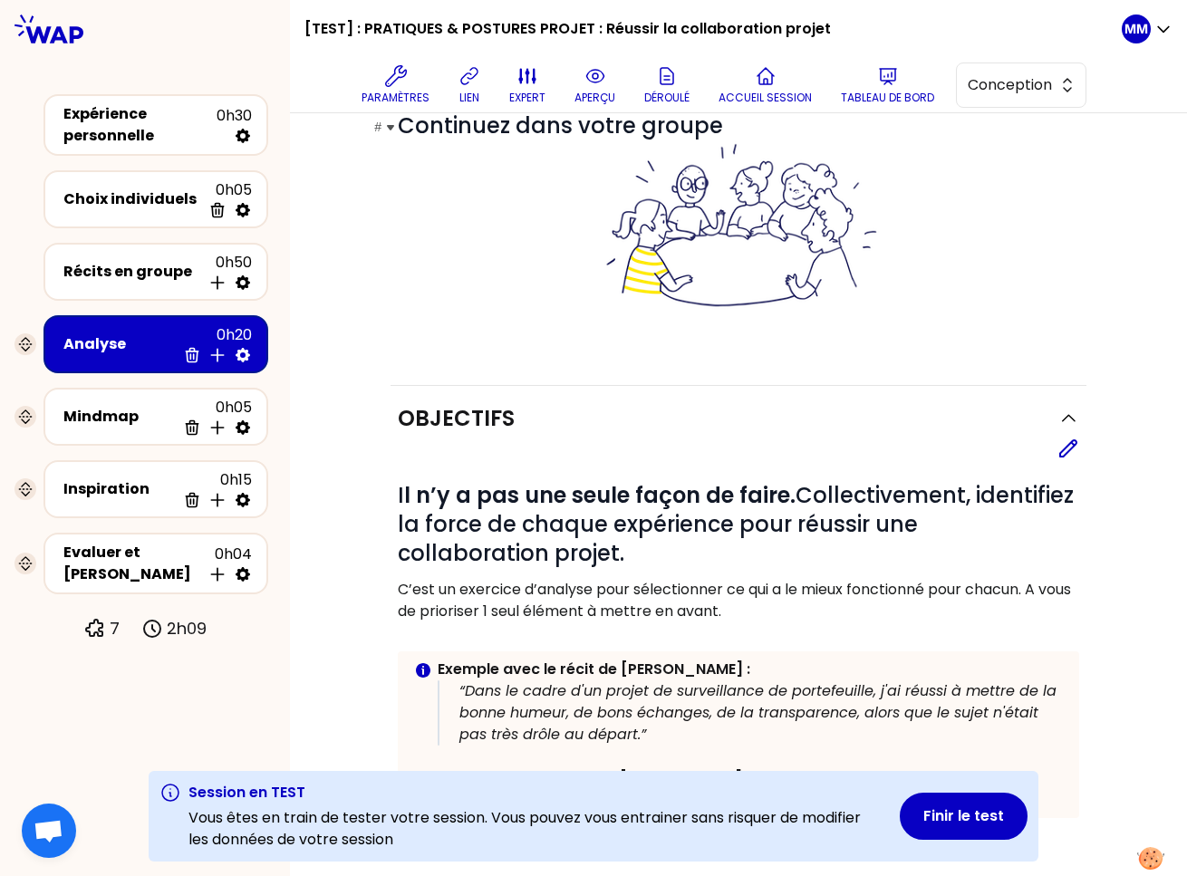
click at [456, 275] on div at bounding box center [738, 226] width 681 height 172
click at [433, 298] on div at bounding box center [738, 226] width 681 height 172
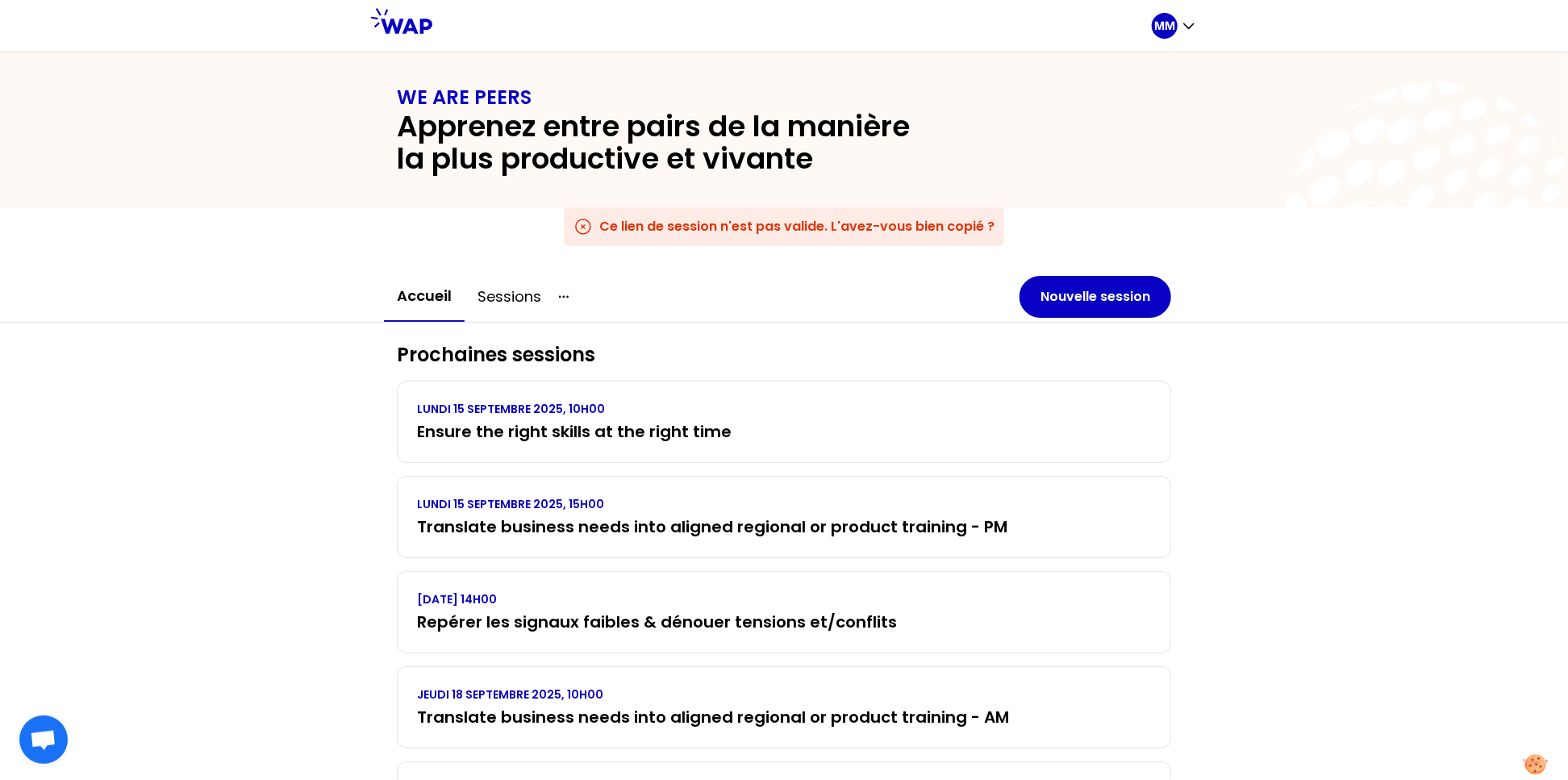
click at [1173, 11] on div "MM" at bounding box center [1174, 26] width 45 height 52
click at [1174, 24] on p "MM" at bounding box center [1165, 26] width 21 height 16
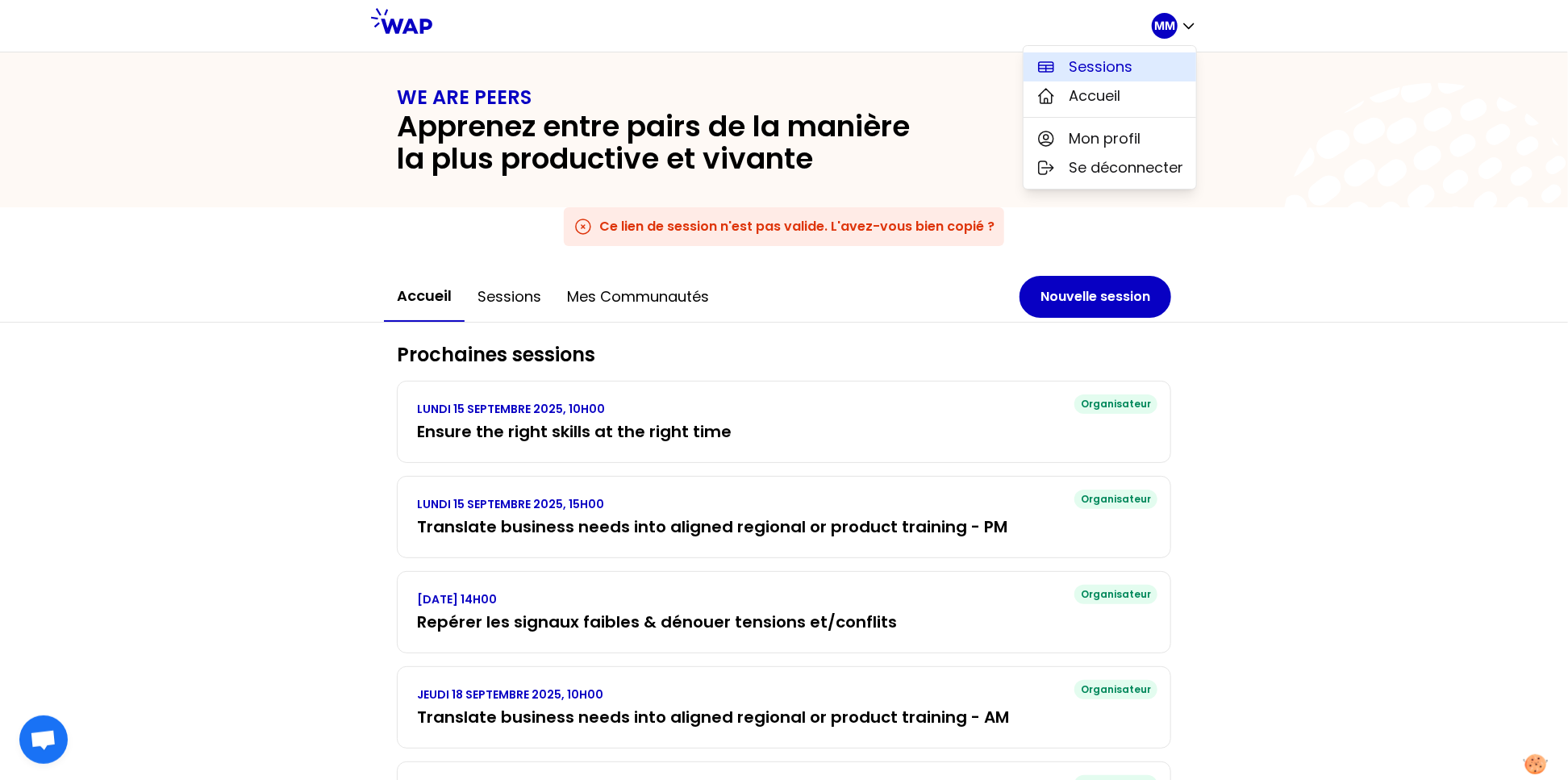
click at [1102, 62] on span "Sessions" at bounding box center [1101, 66] width 64 height 22
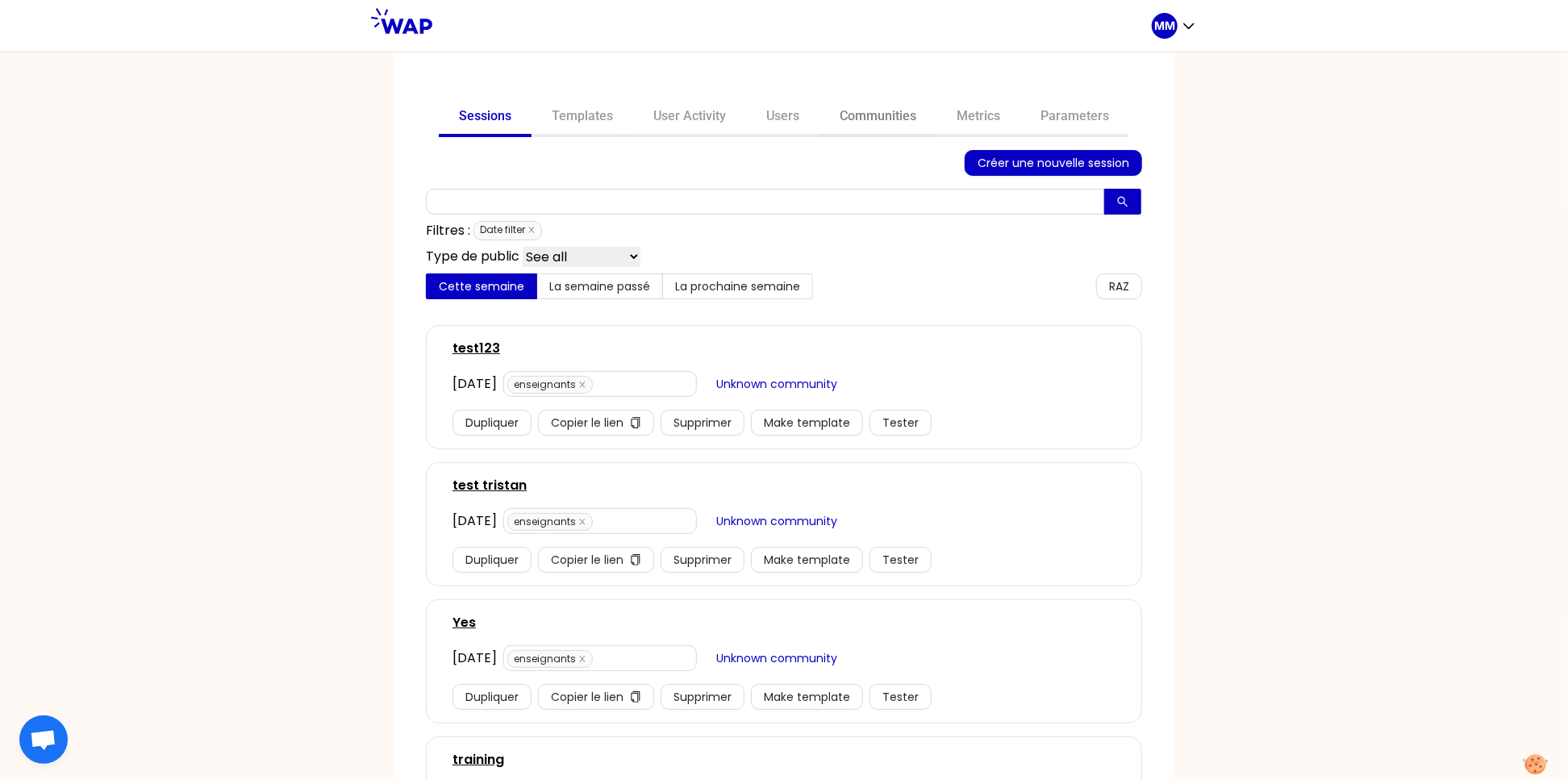
click at [862, 124] on link "Communities" at bounding box center [877, 118] width 117 height 38
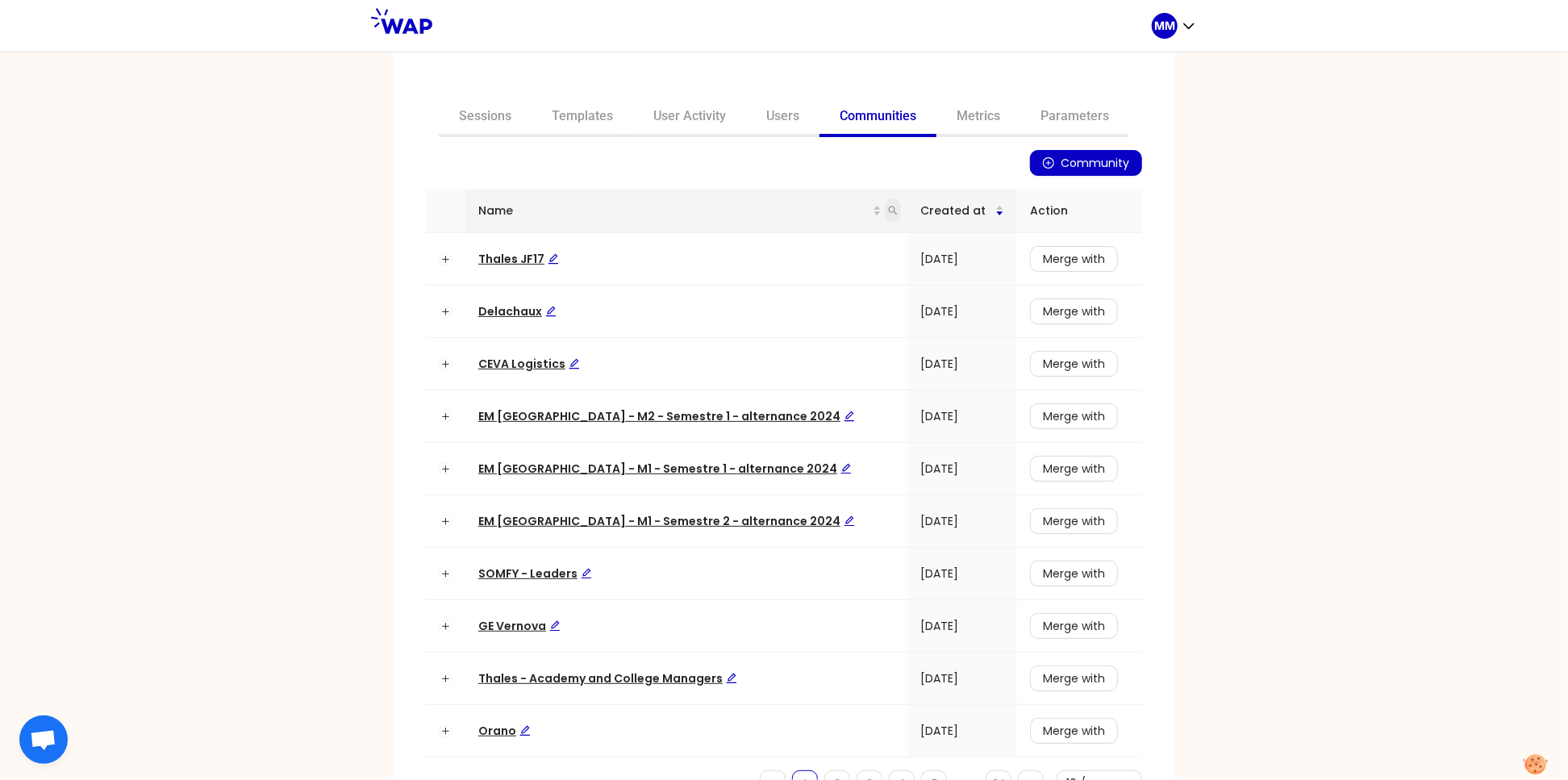
click at [888, 209] on icon "search" at bounding box center [892, 210] width 10 height 10
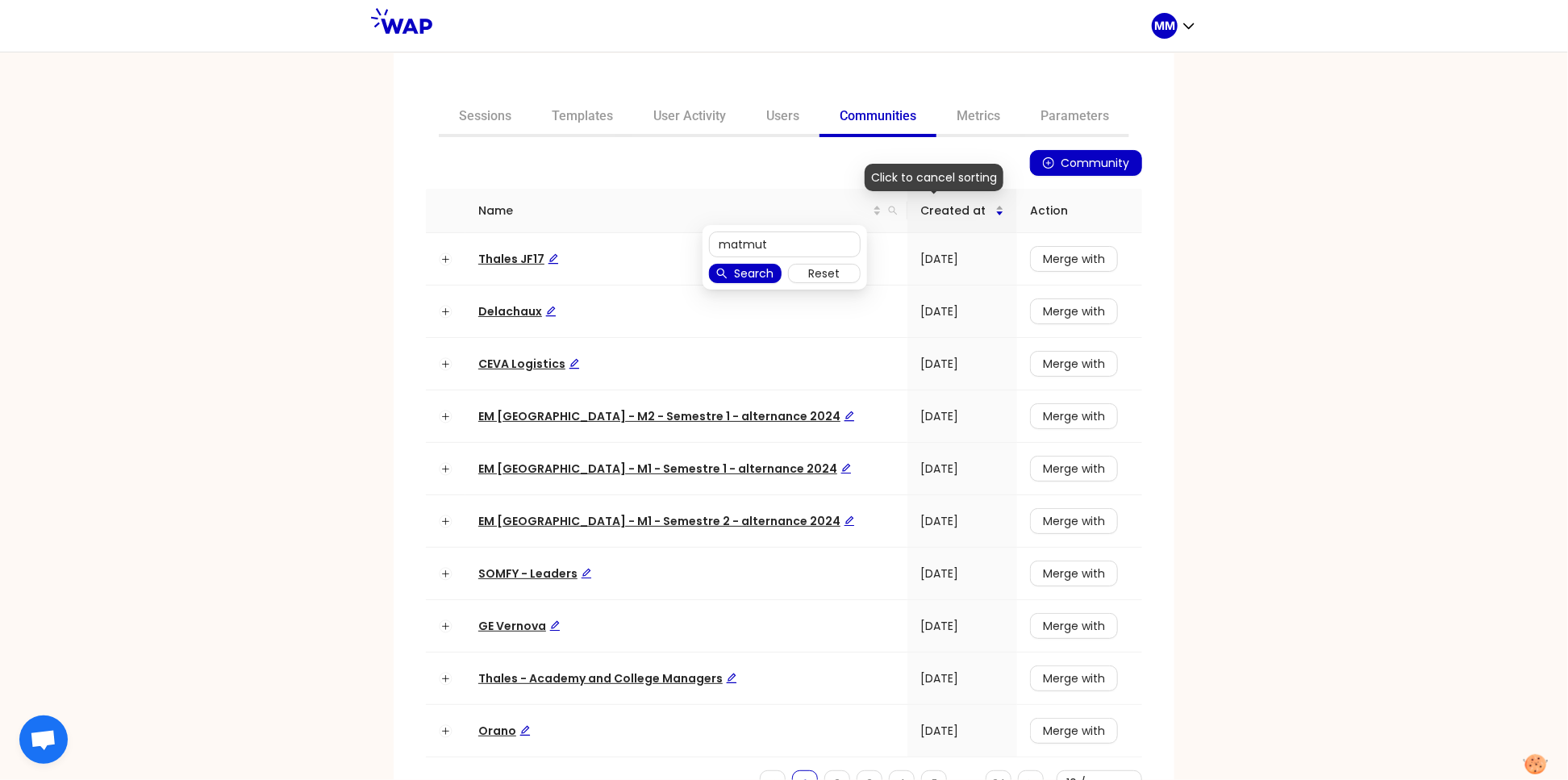
type input "matmut"
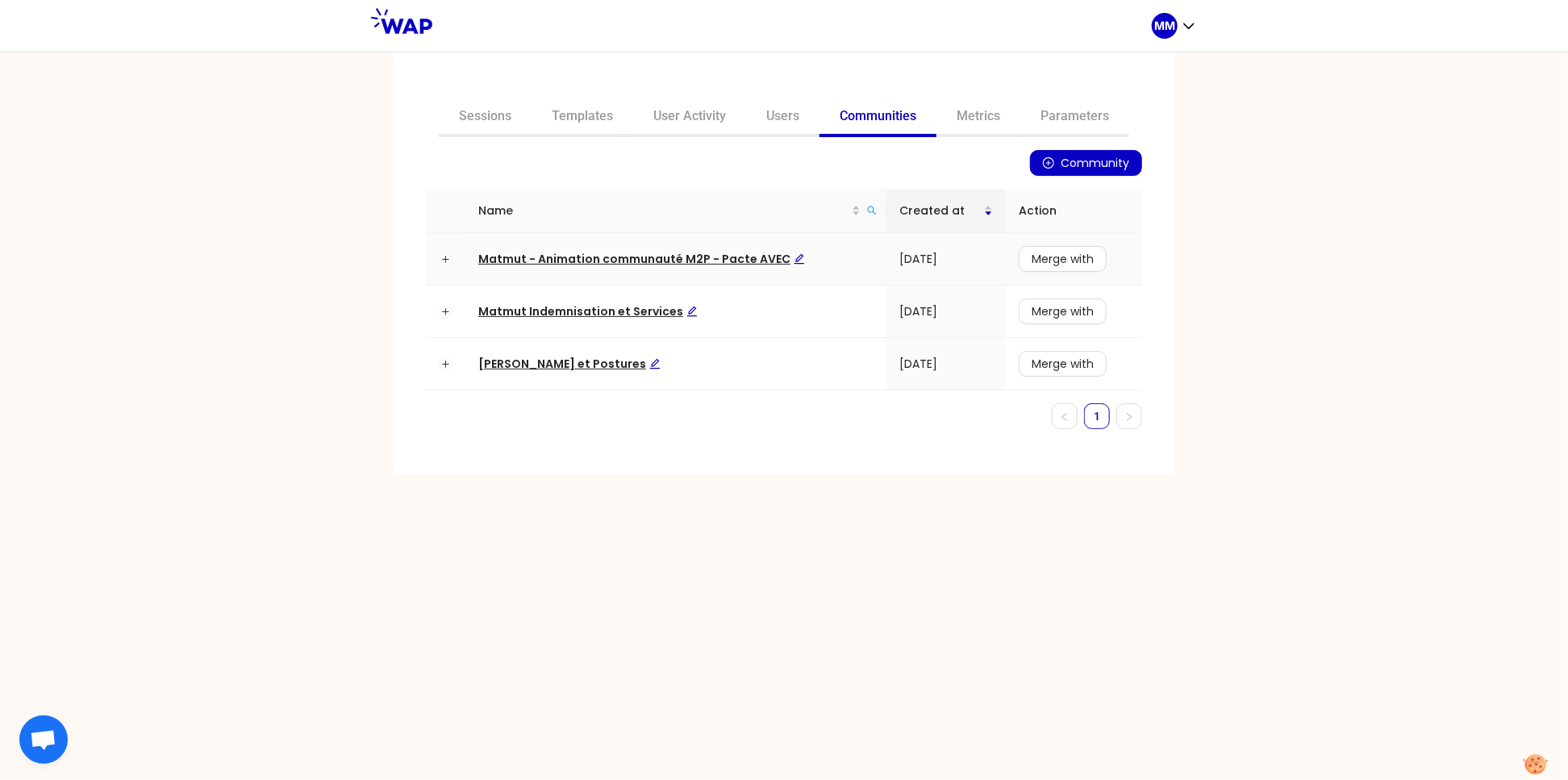
click at [684, 256] on span "Matmut - Animation communauté M2P - Pacte AVEC" at bounding box center [641, 259] width 327 height 16
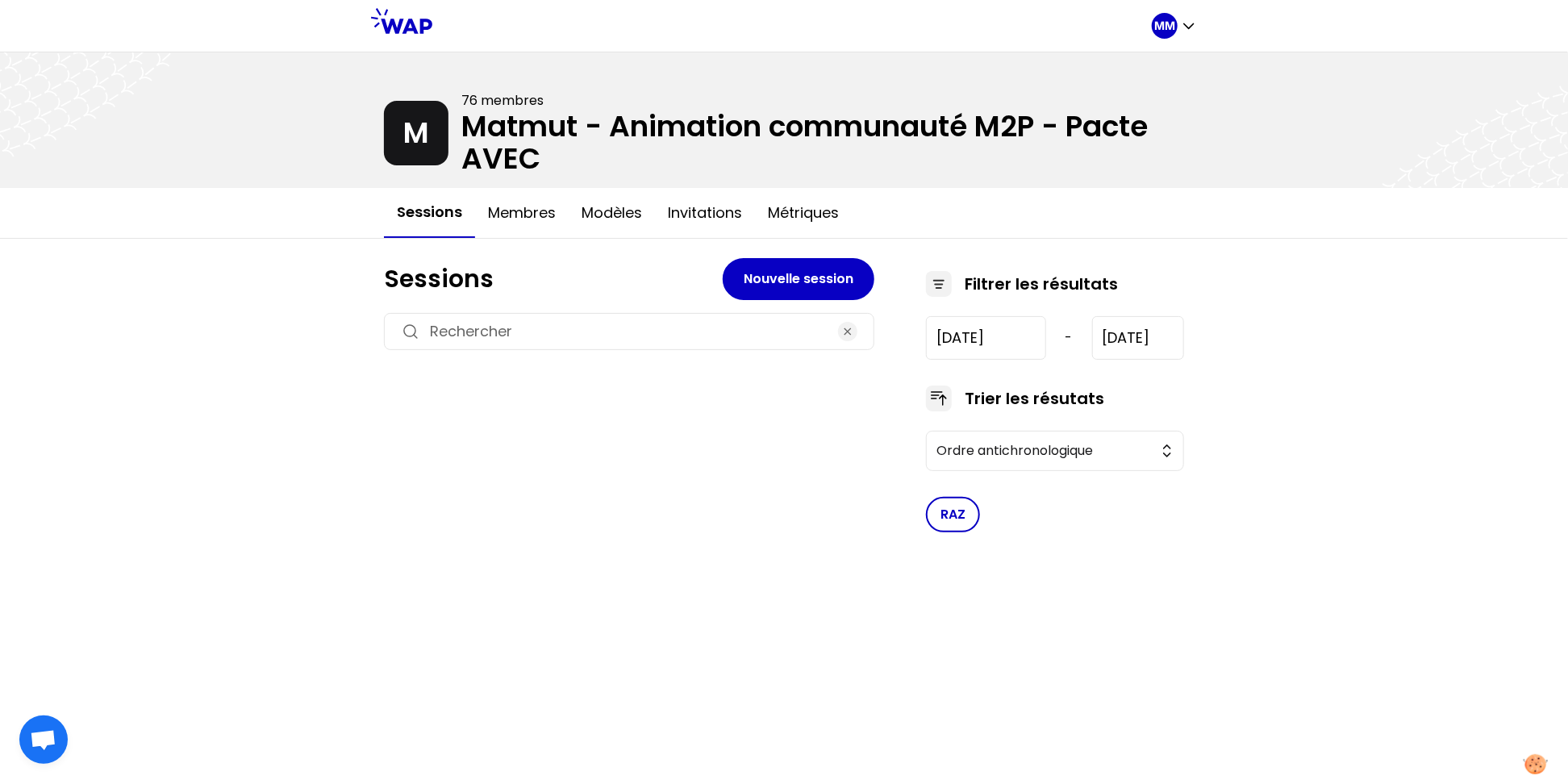
type input "[DATE]"
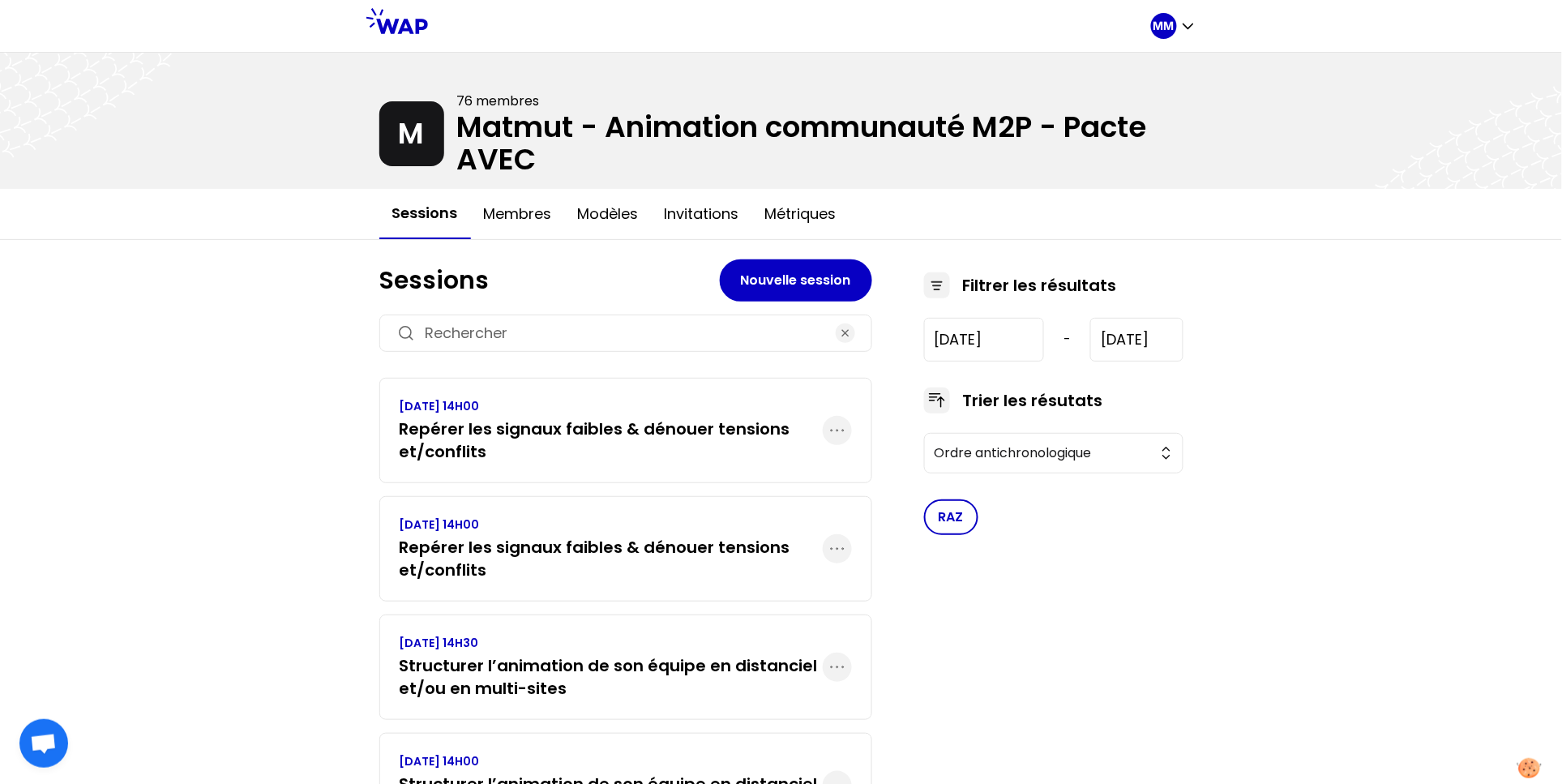
click at [599, 435] on h3 "Repérer les signaux faibles & dénouer tensions et/conflits" at bounding box center [611, 439] width 423 height 46
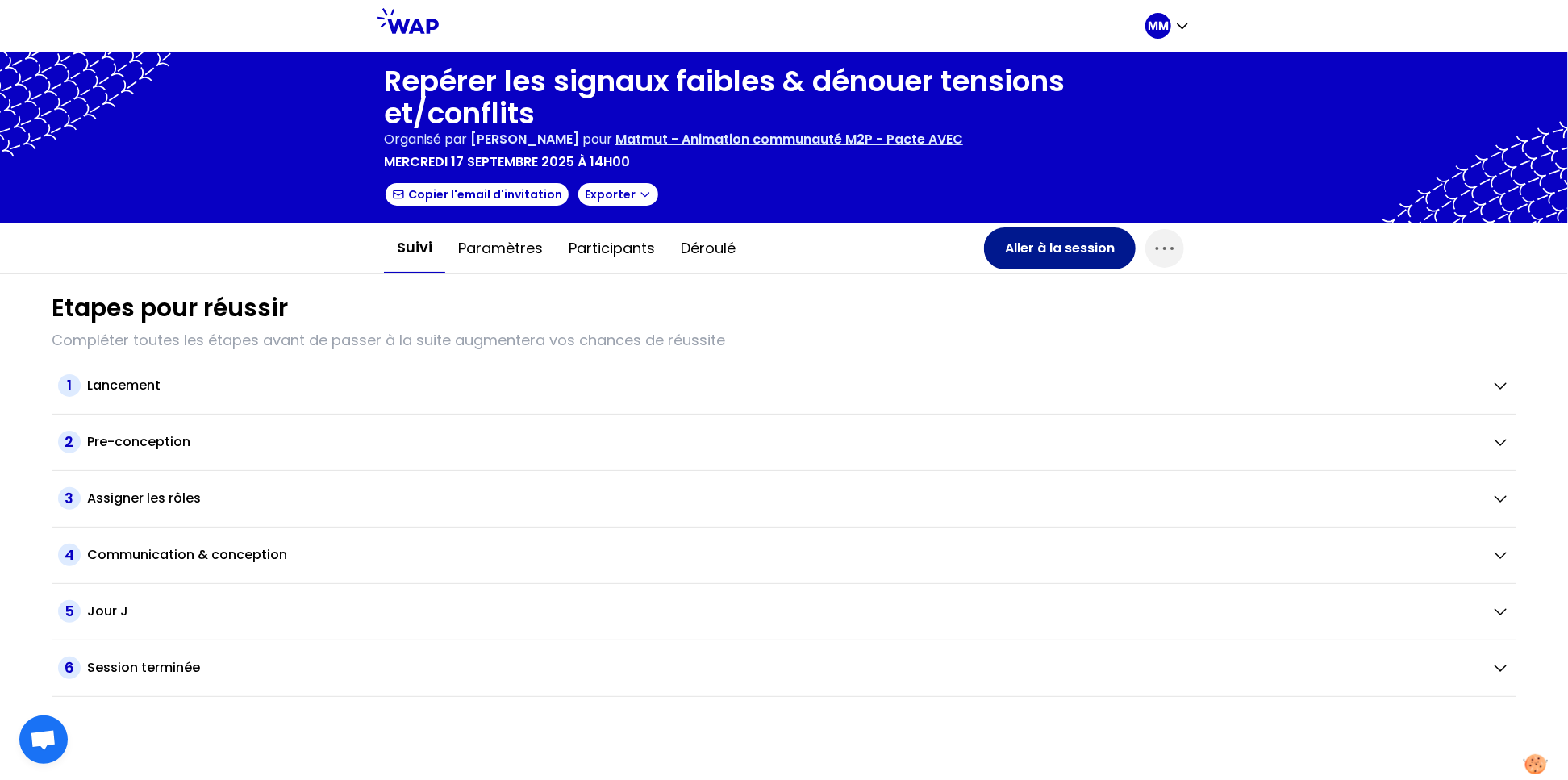
click at [1040, 249] on button "Aller à la session" at bounding box center [1060, 248] width 151 height 42
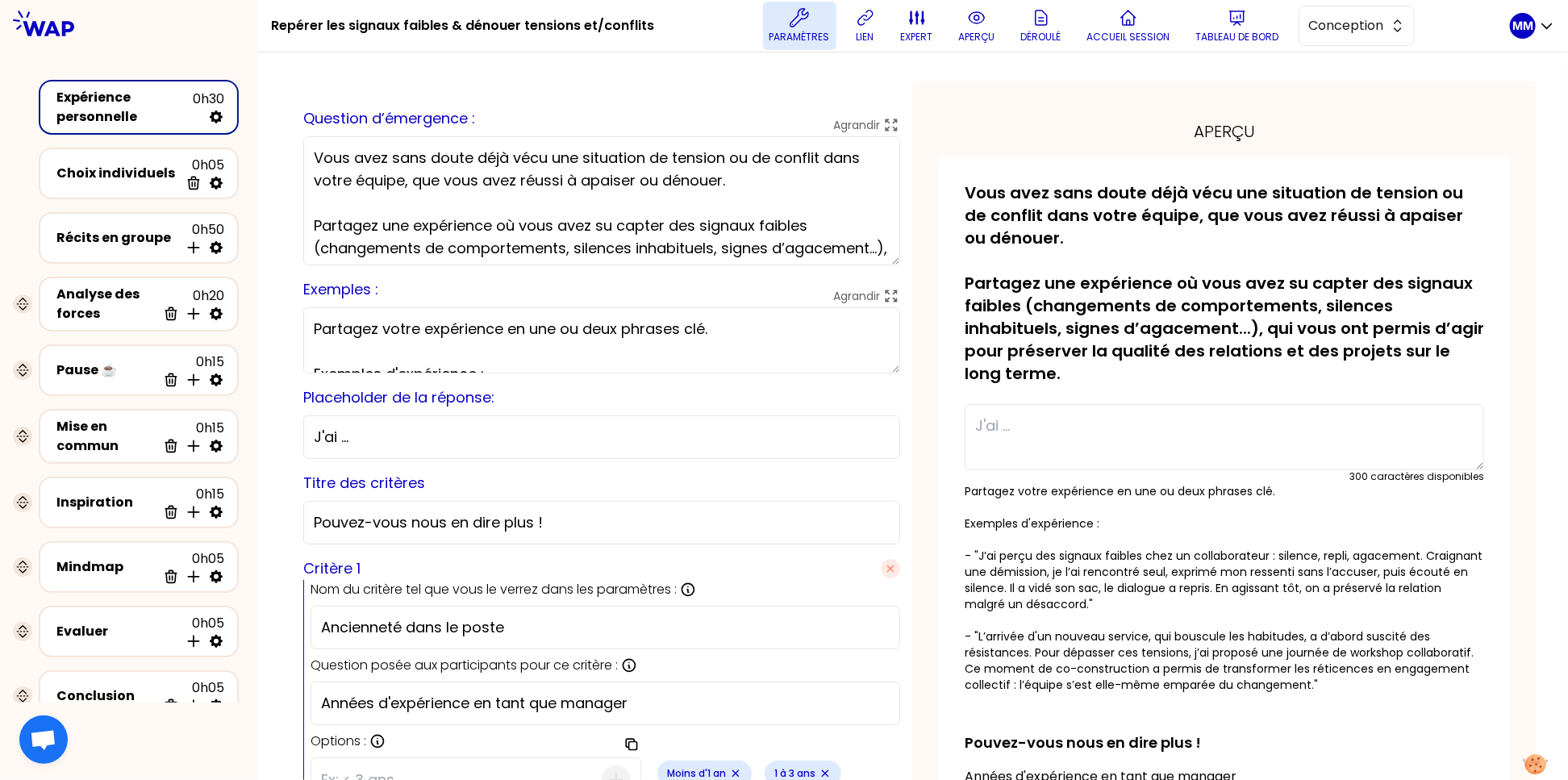
click at [807, 41] on p "Paramètres" at bounding box center [800, 37] width 61 height 12
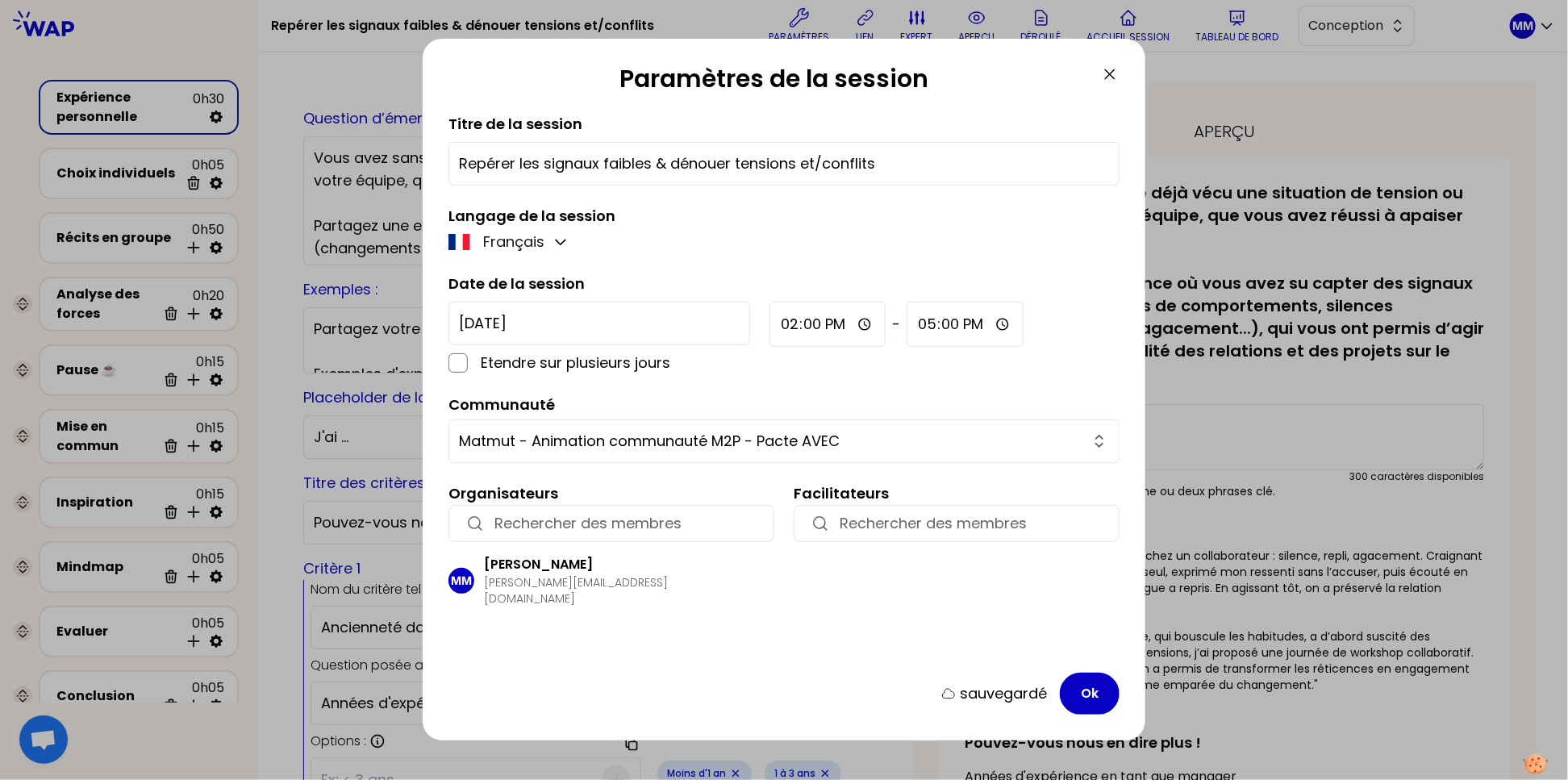
click at [1109, 79] on icon at bounding box center [1109, 74] width 20 height 20
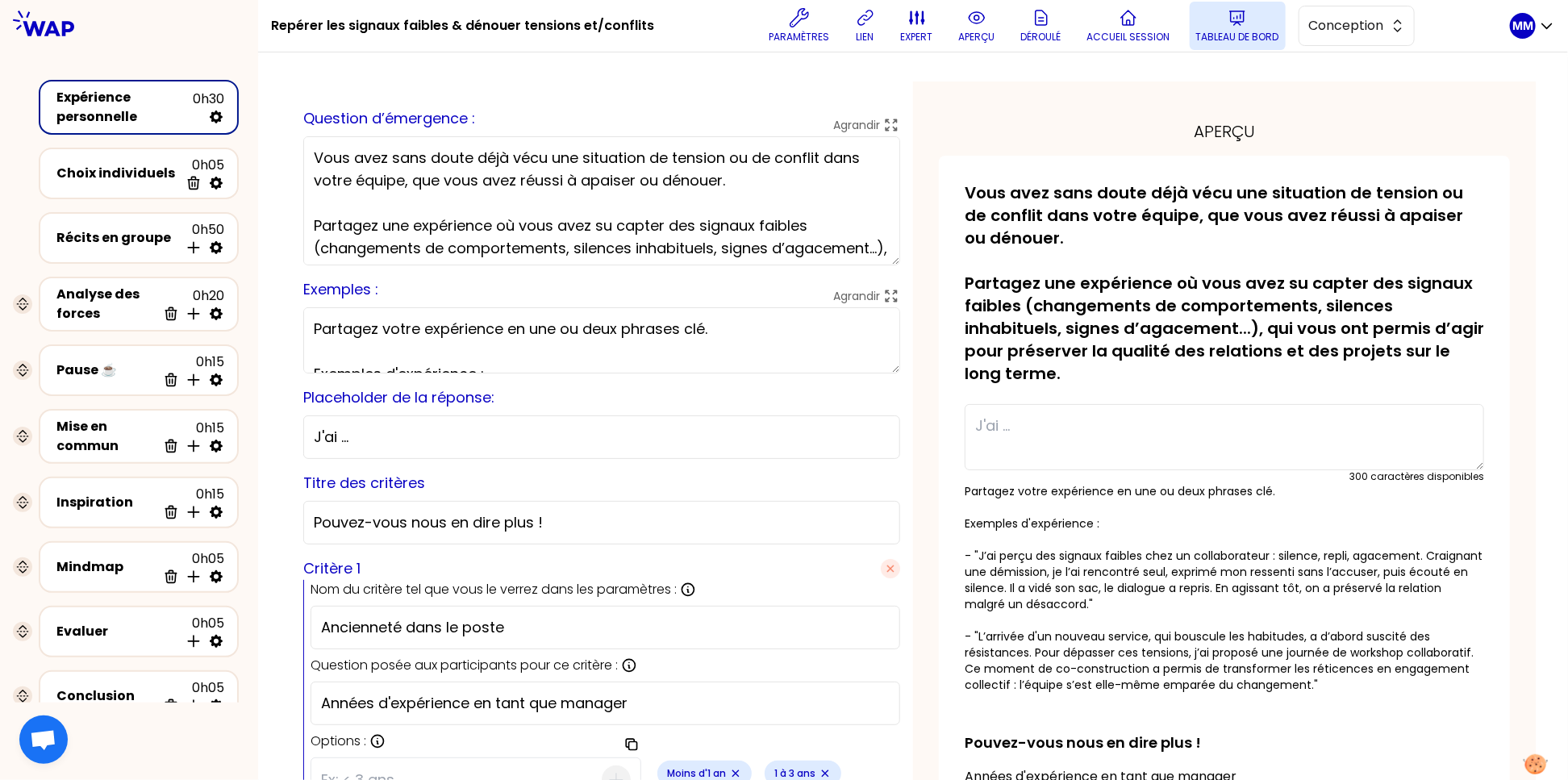
click at [1254, 39] on p "Tableau de bord" at bounding box center [1237, 37] width 83 height 12
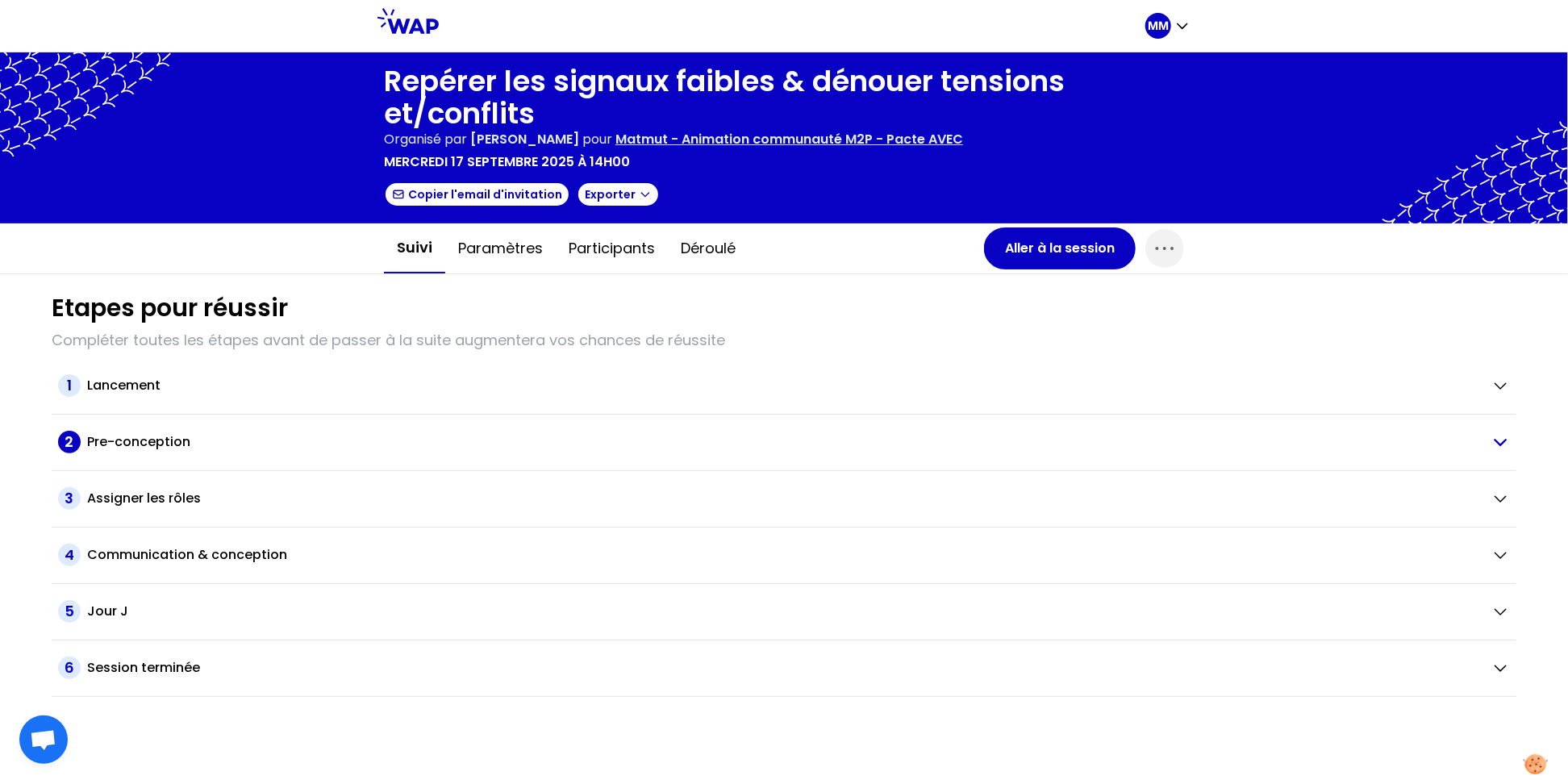
click at [311, 443] on div "Pre-conception" at bounding box center [783, 442] width 1391 height 20
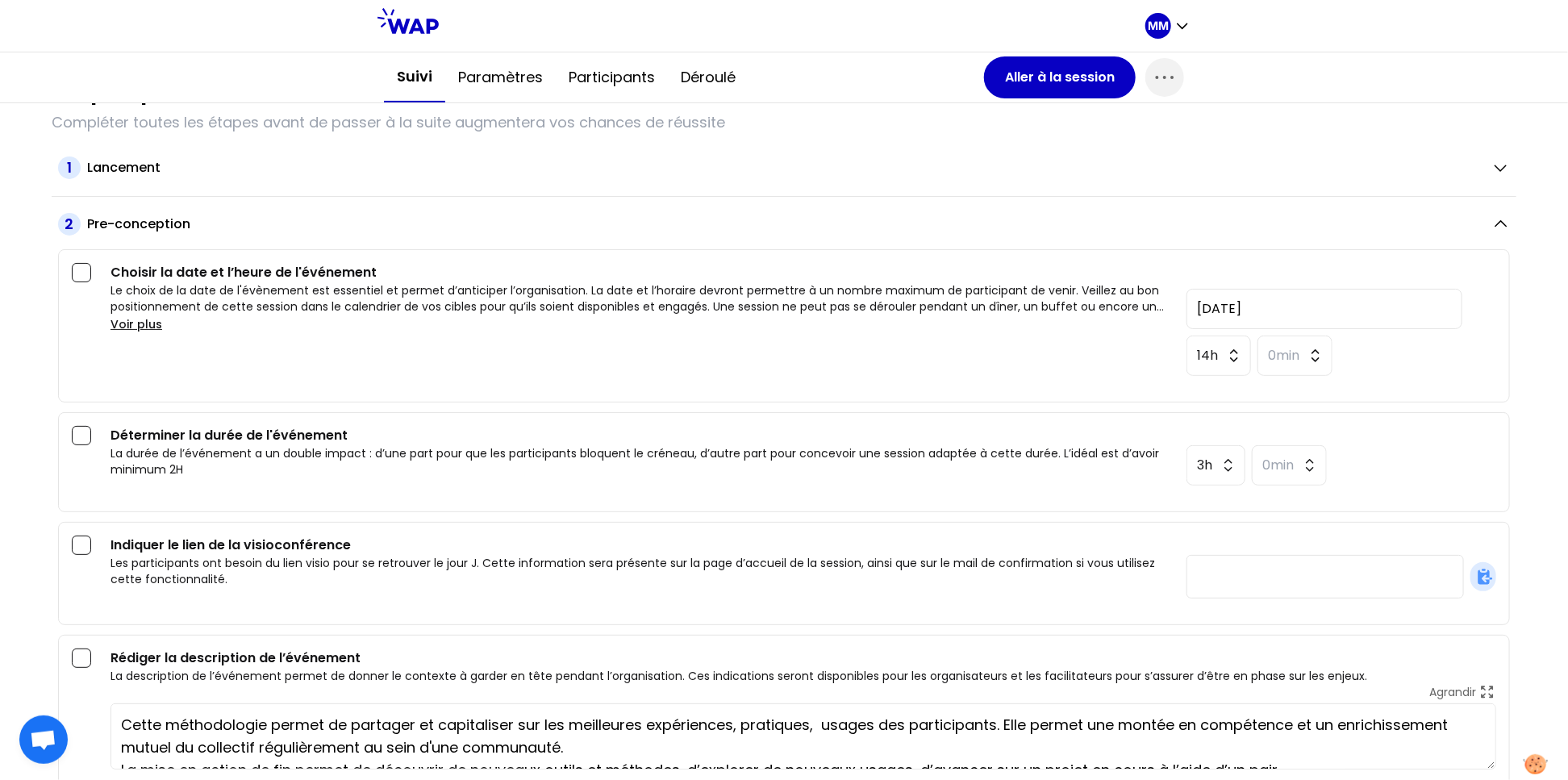
scroll to position [219, 0]
click at [500, 78] on button "Paramètres" at bounding box center [500, 77] width 110 height 48
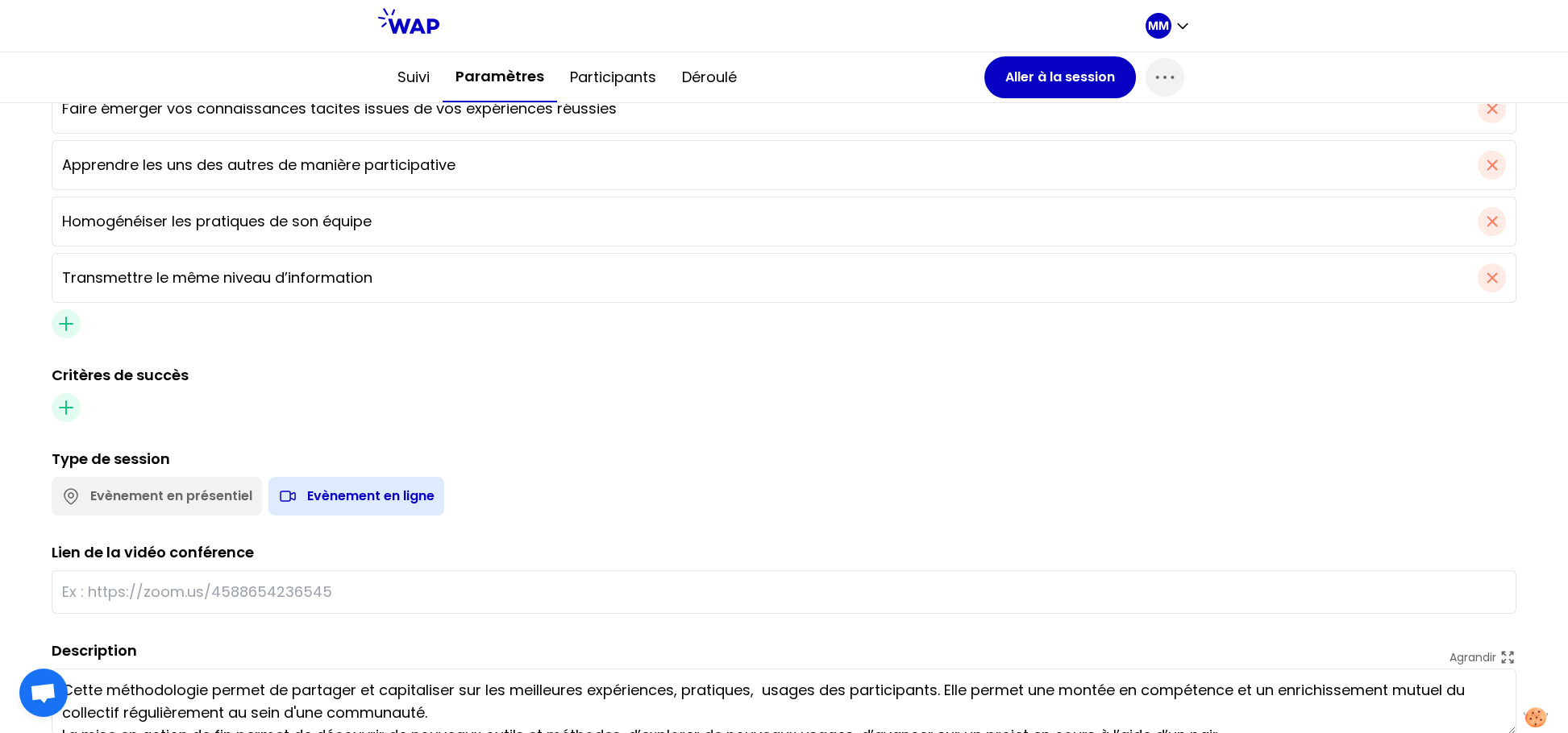
scroll to position [714, 0]
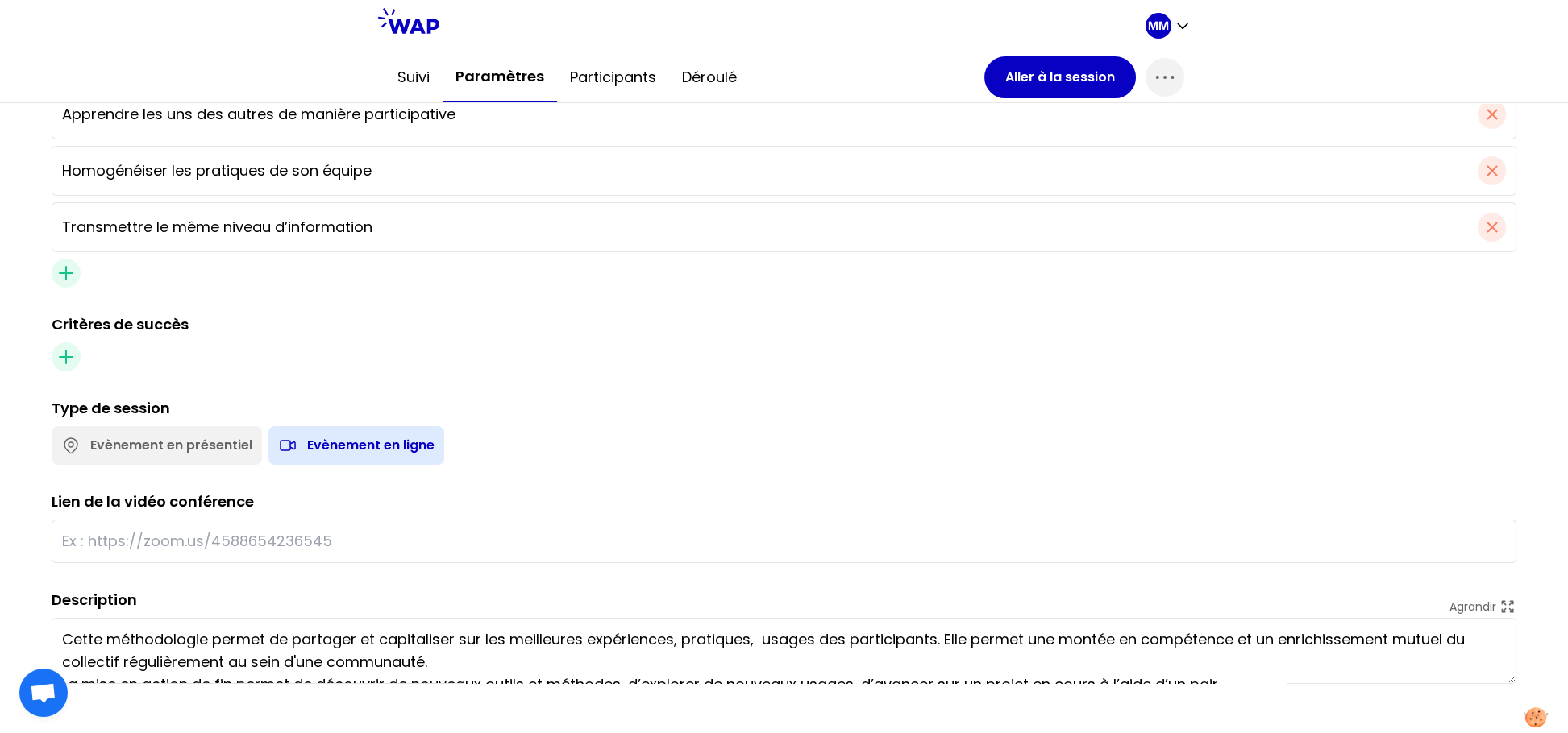
click at [442, 544] on div at bounding box center [784, 541] width 1465 height 44
click at [445, 530] on input "text" at bounding box center [784, 541] width 1443 height 22
paste input "[URL][DOMAIN_NAME]"
type input "[URL][DOMAIN_NAME]"
click at [610, 422] on div "Evènement en présentiel Evènement en ligne" at bounding box center [780, 442] width 1471 height 45
